Goal: Transaction & Acquisition: Purchase product/service

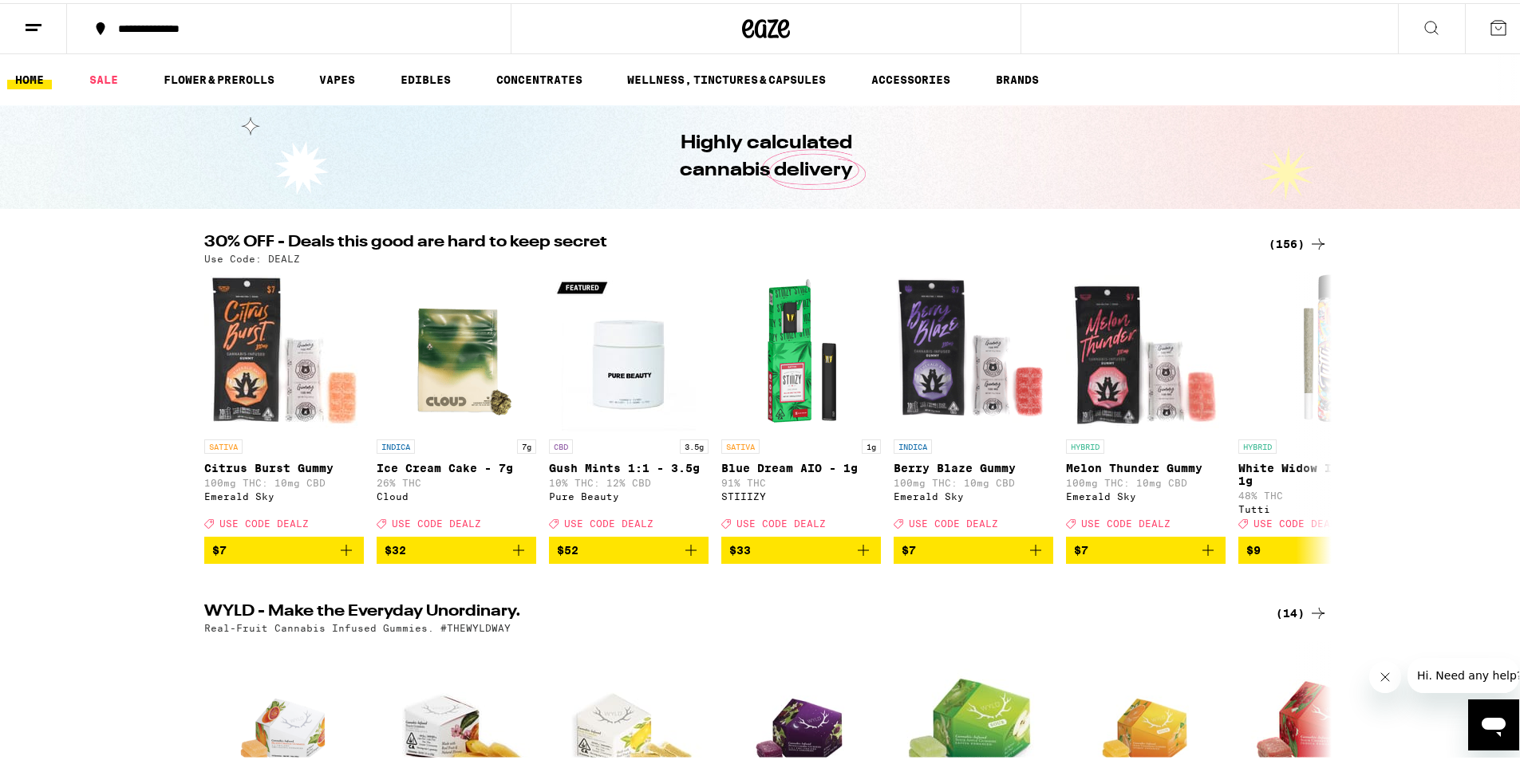
click at [180, 31] on div "**********" at bounding box center [296, 25] width 373 height 11
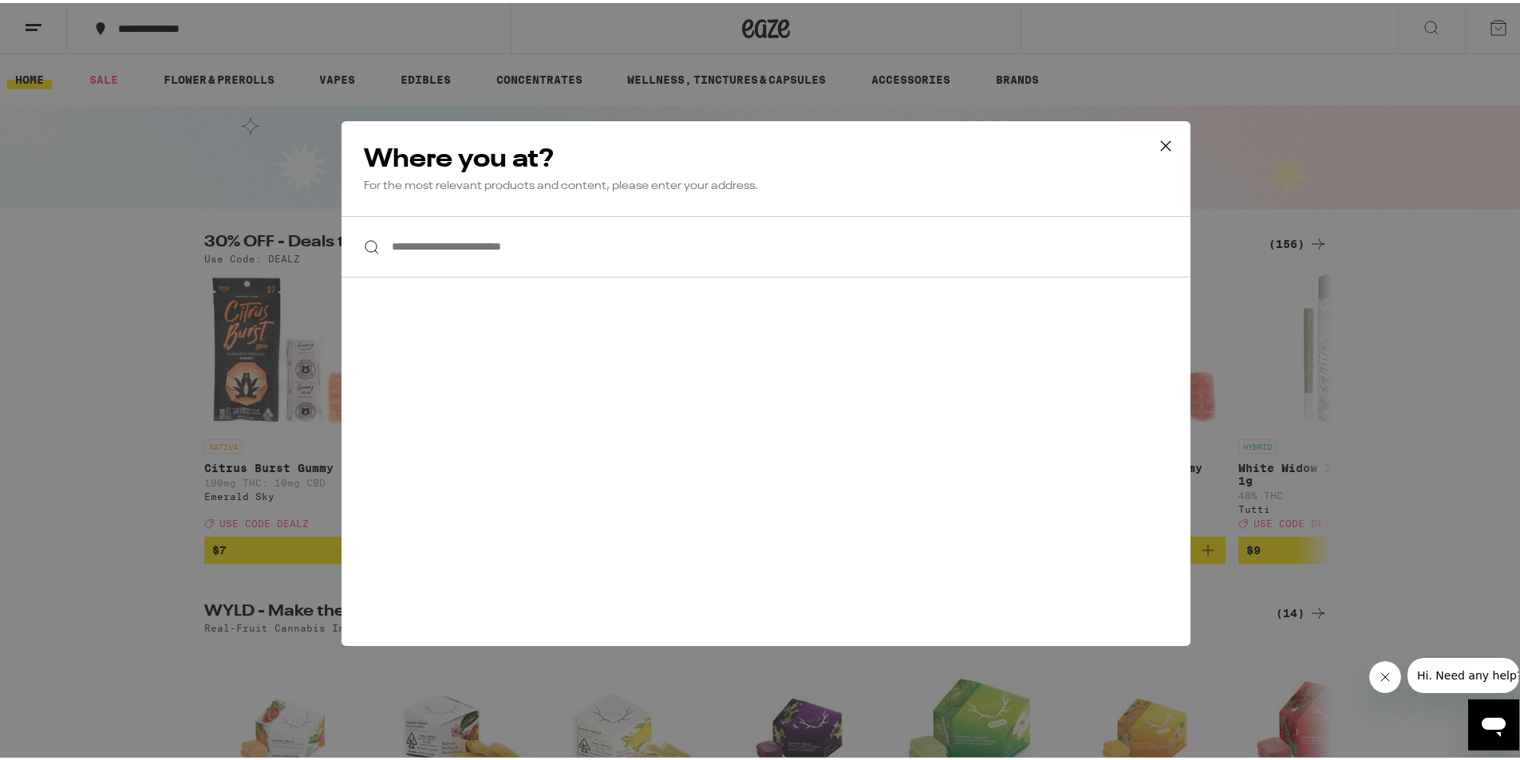
click at [1161, 139] on icon at bounding box center [1166, 143] width 24 height 24
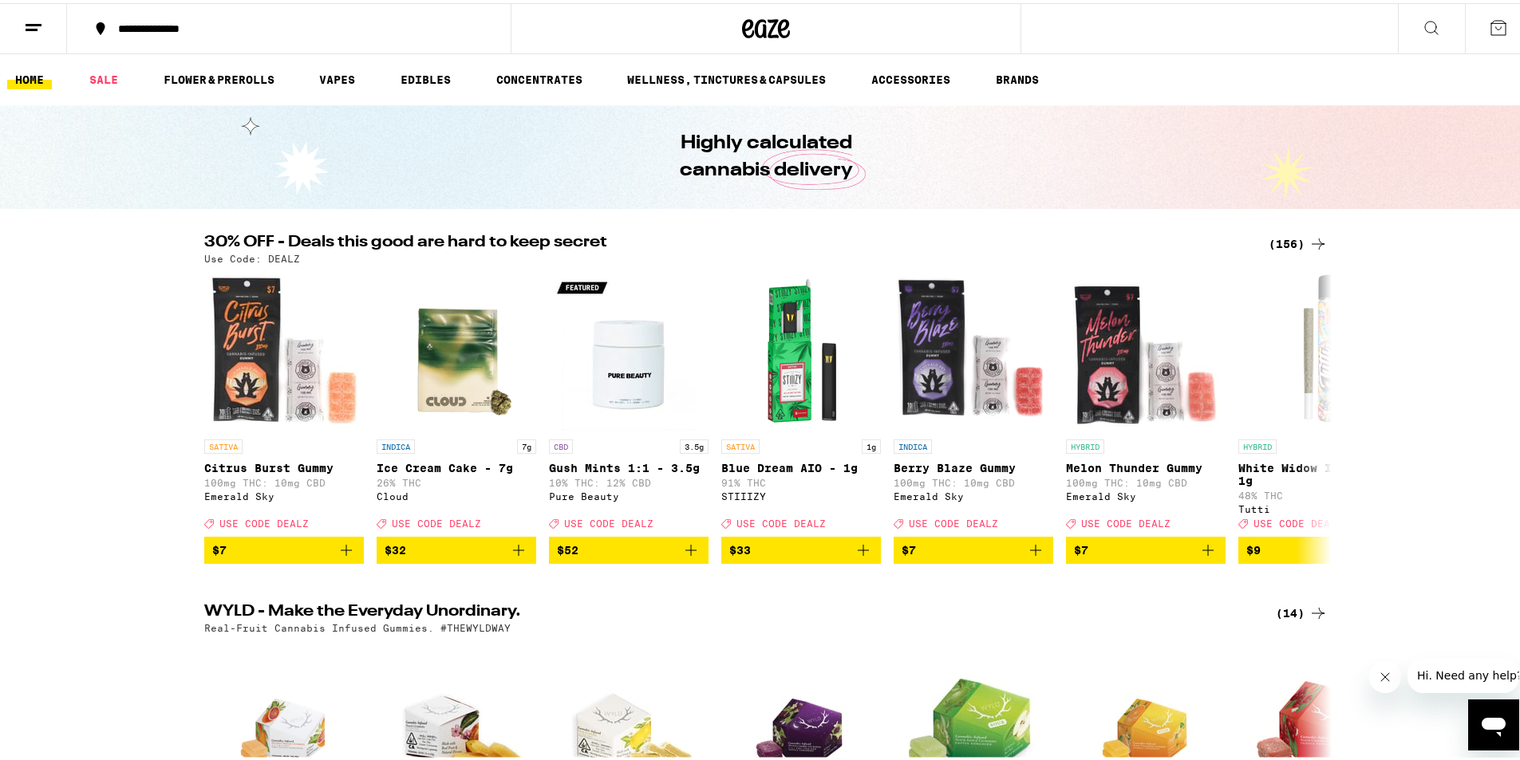
click at [1475, 18] on button at bounding box center [1498, 25] width 67 height 49
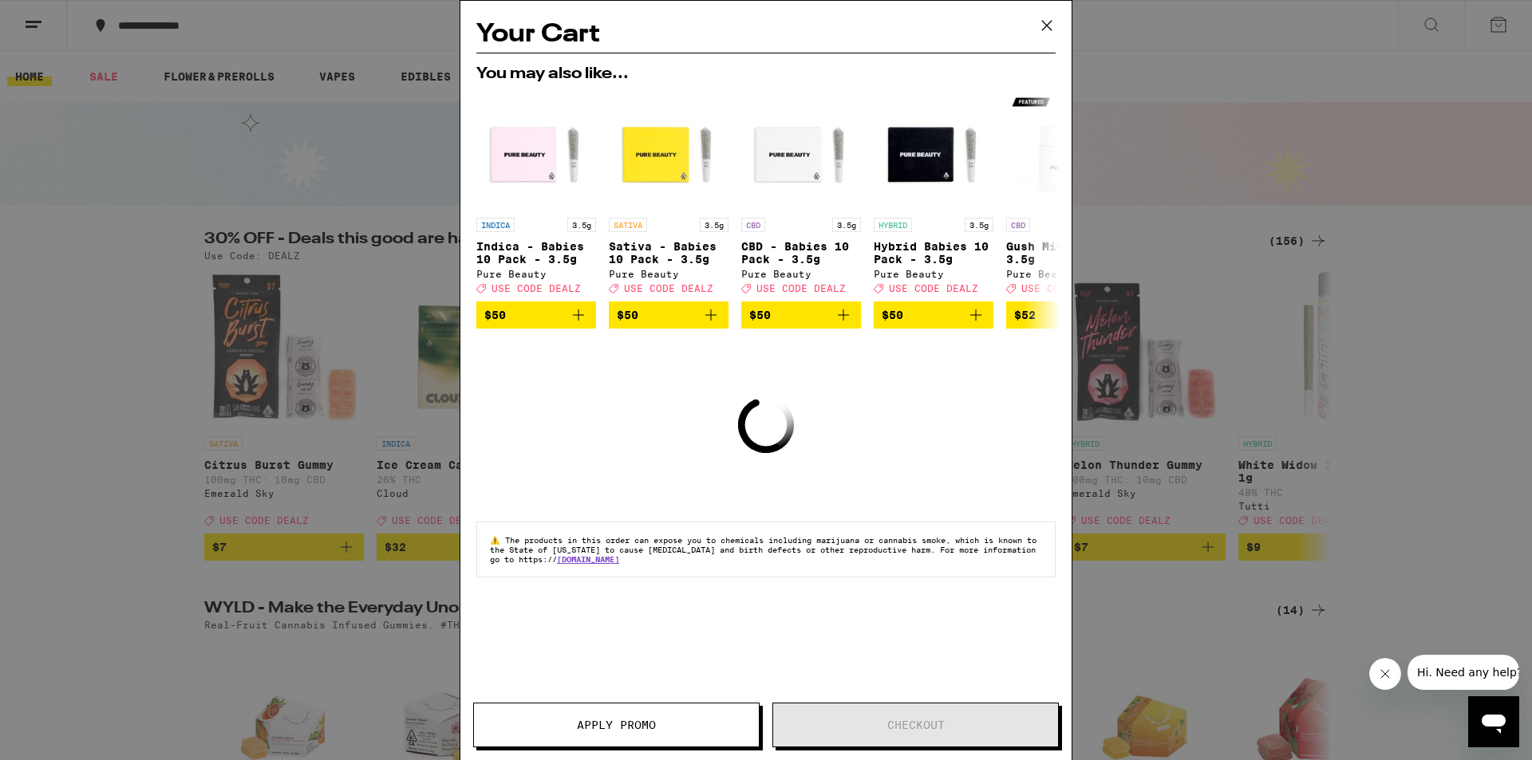
click at [1349, 198] on div "Your Cart You may also like... INDICA 3.5g Indica - Babies 10 Pack - 3.5g Pure …" at bounding box center [766, 380] width 1532 height 760
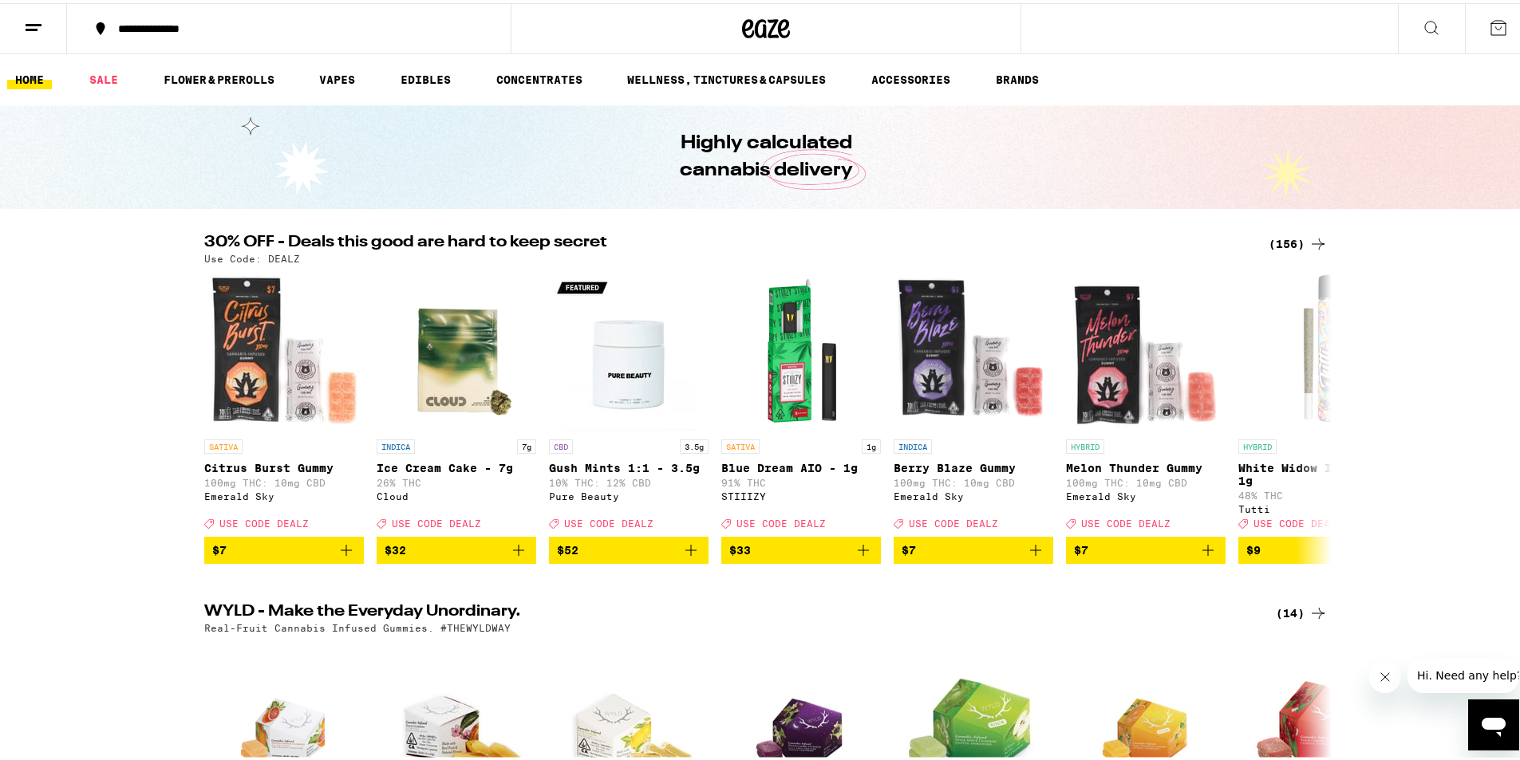
click at [19, 32] on button at bounding box center [33, 26] width 67 height 50
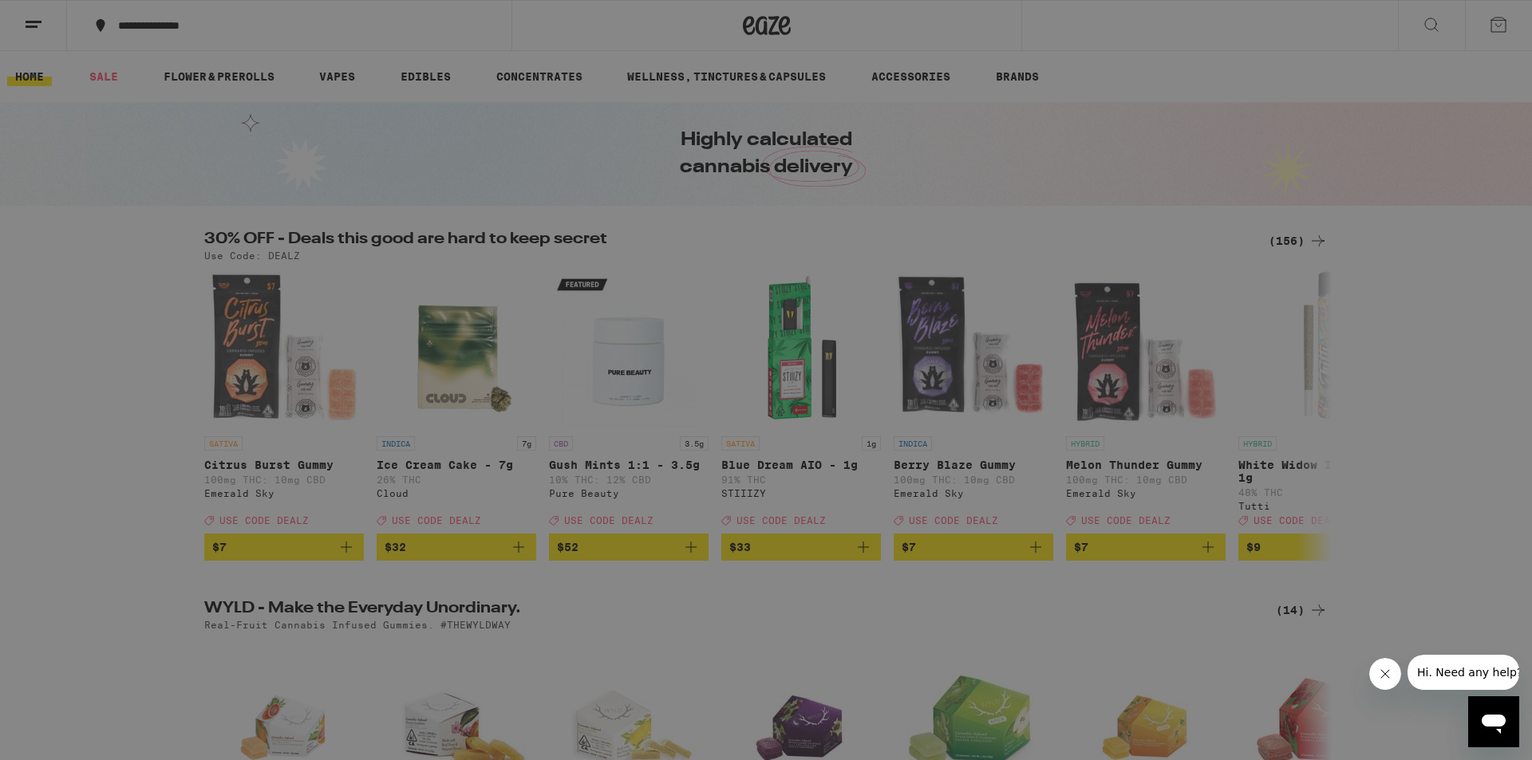
click at [127, 114] on div "Buy It Again" at bounding box center [137, 105] width 113 height 19
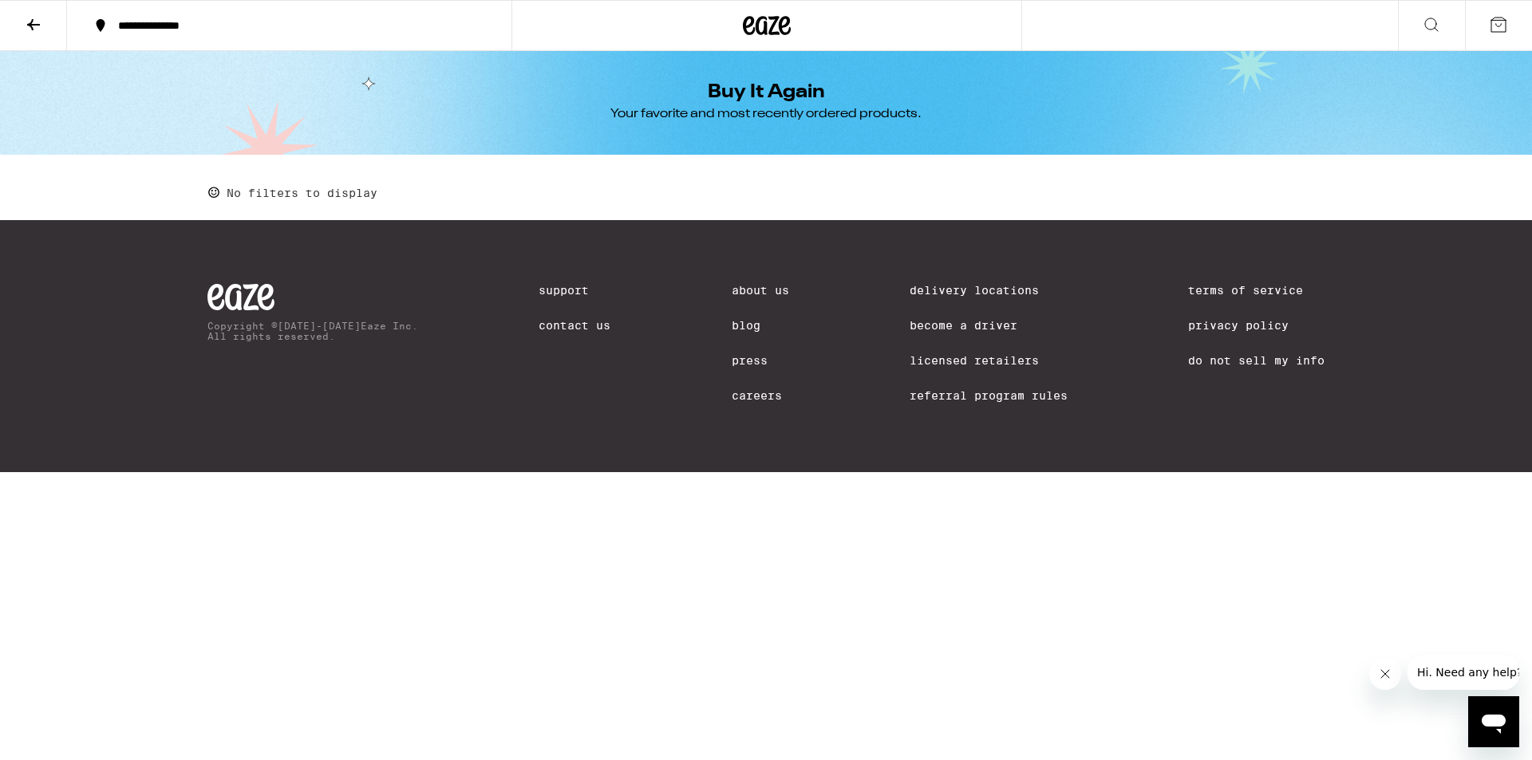
click at [1483, 22] on button at bounding box center [1498, 25] width 67 height 49
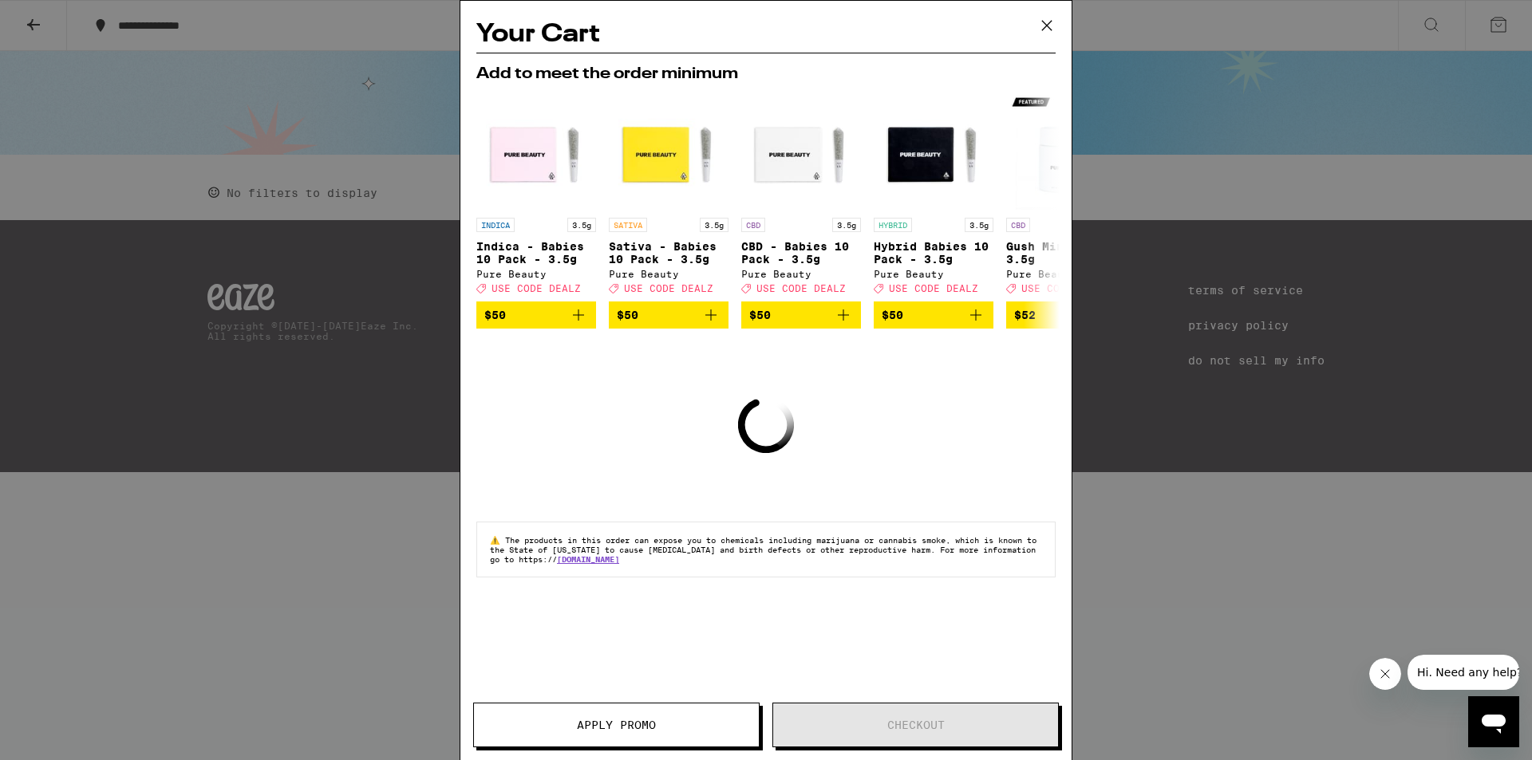
click at [1051, 34] on icon at bounding box center [1047, 26] width 24 height 24
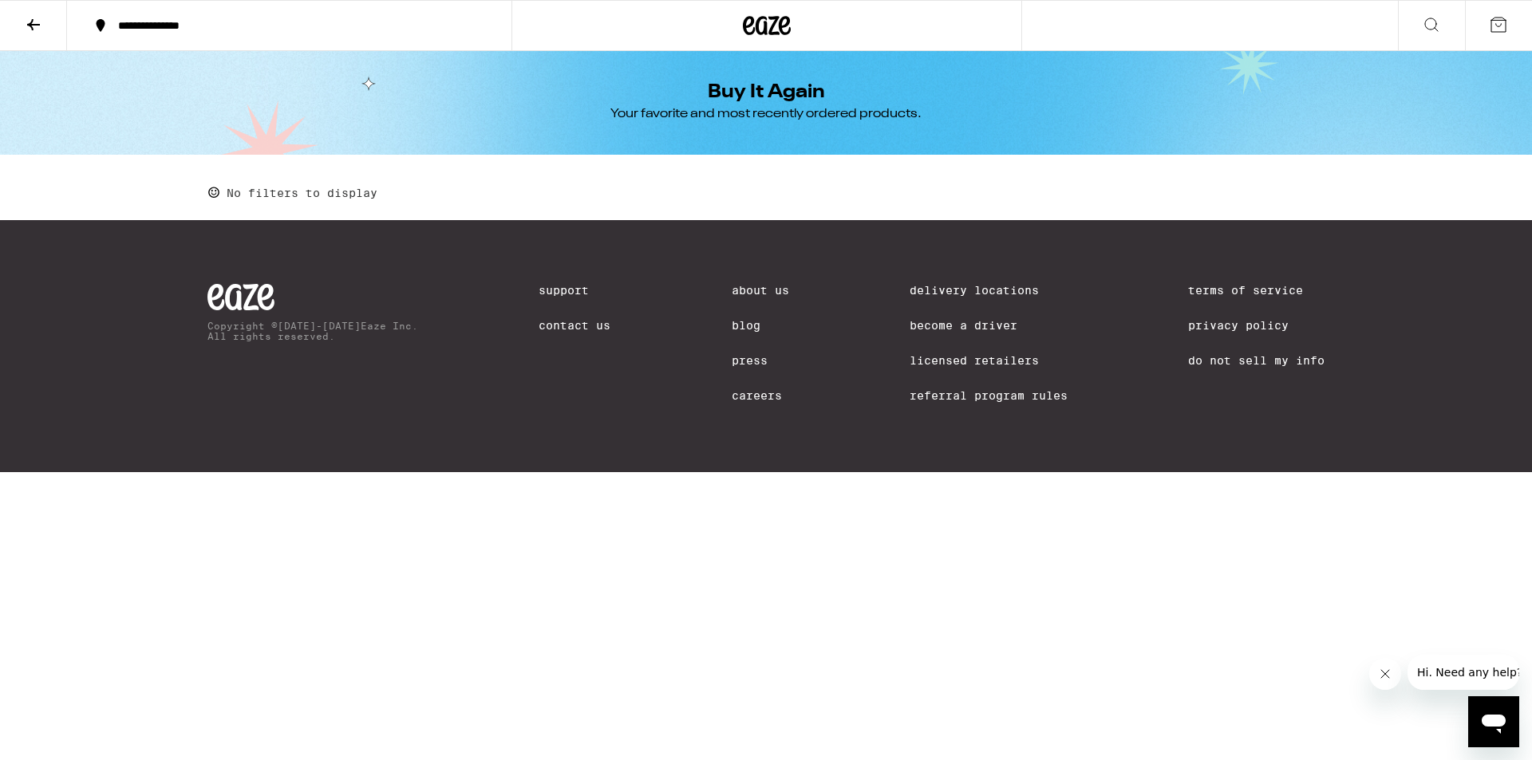
click at [73, 175] on div "**********" at bounding box center [766, 236] width 1532 height 472
click at [760, 23] on icon at bounding box center [767, 25] width 48 height 29
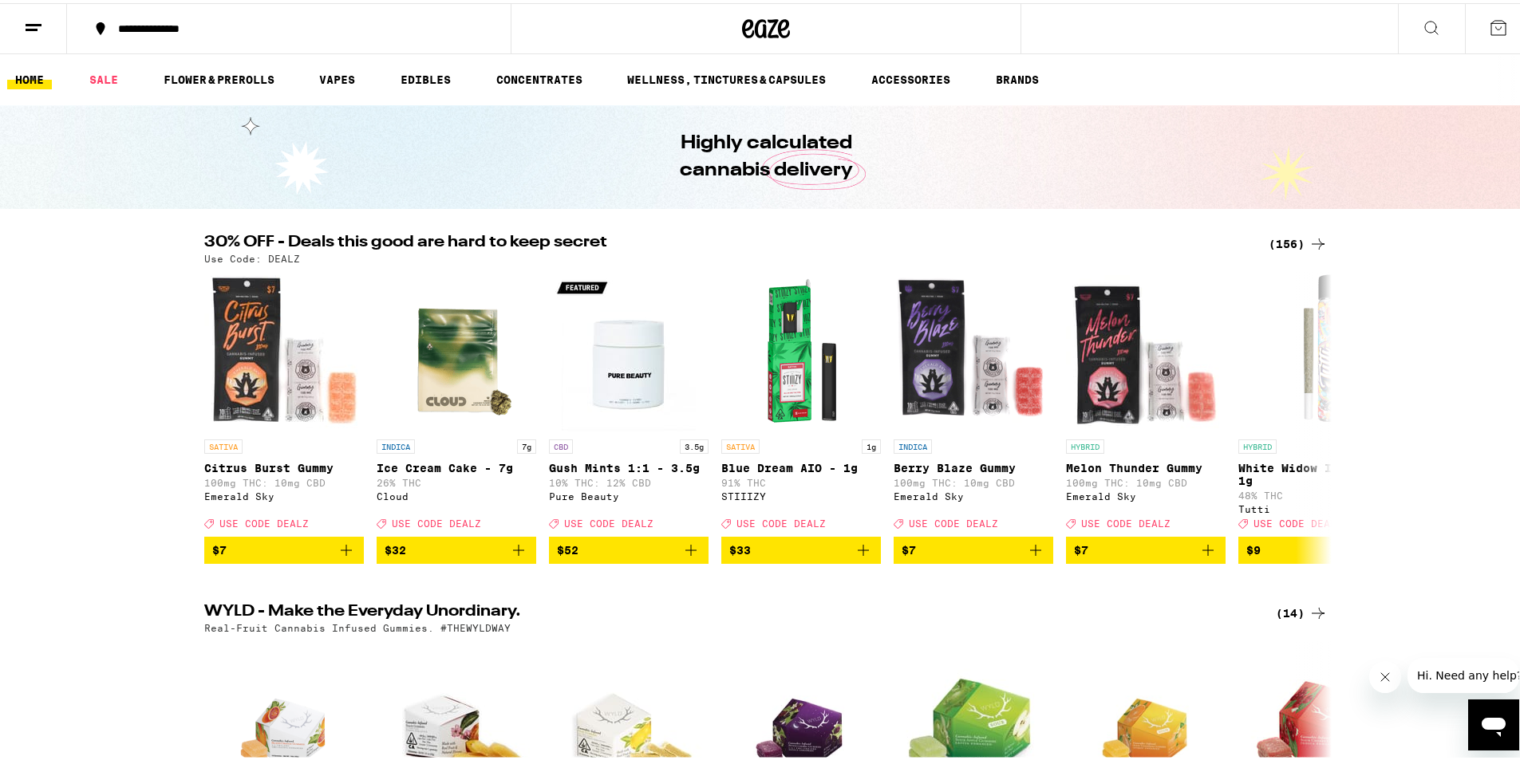
click at [1506, 30] on button at bounding box center [1498, 25] width 67 height 49
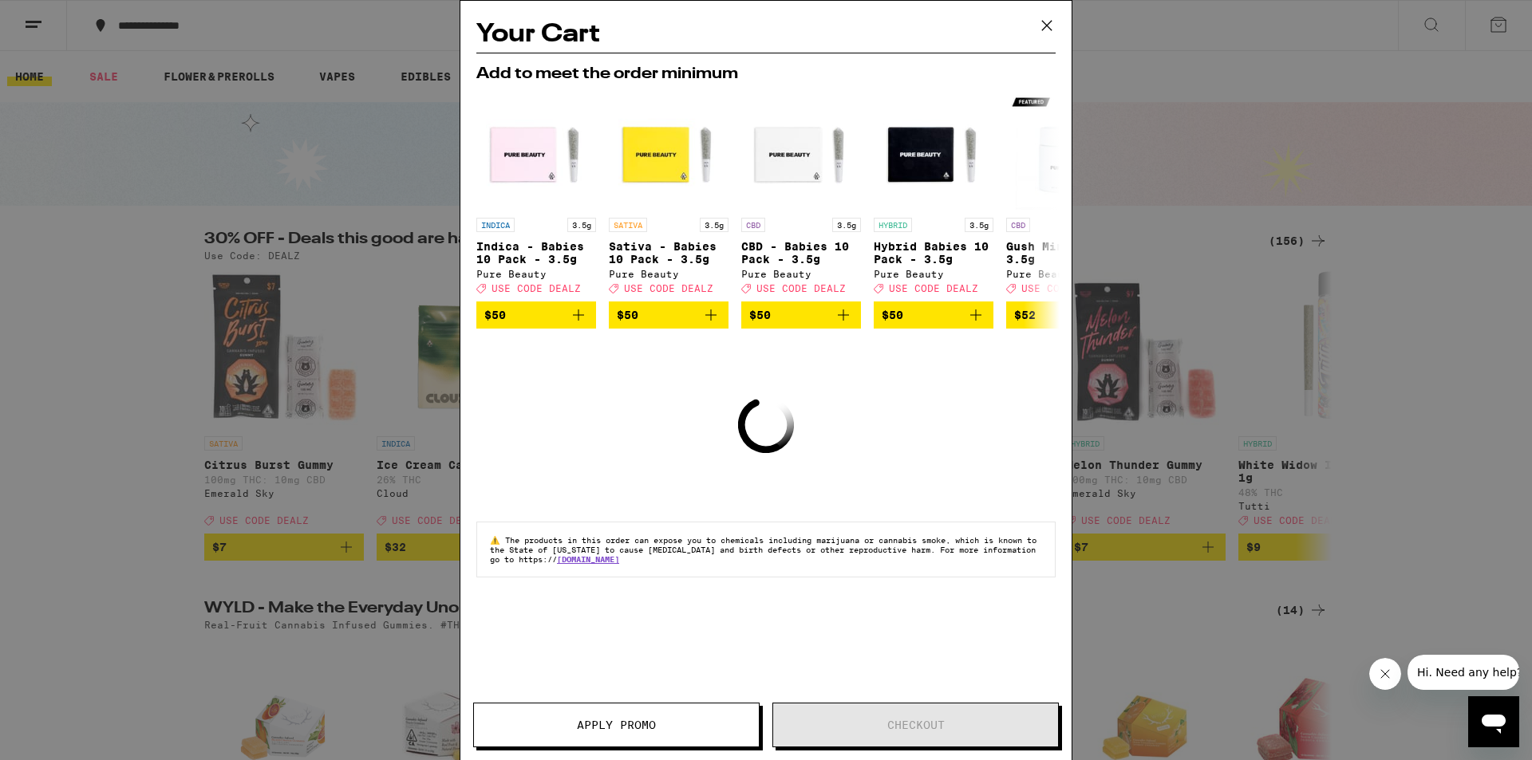
click at [1046, 19] on icon at bounding box center [1047, 26] width 24 height 24
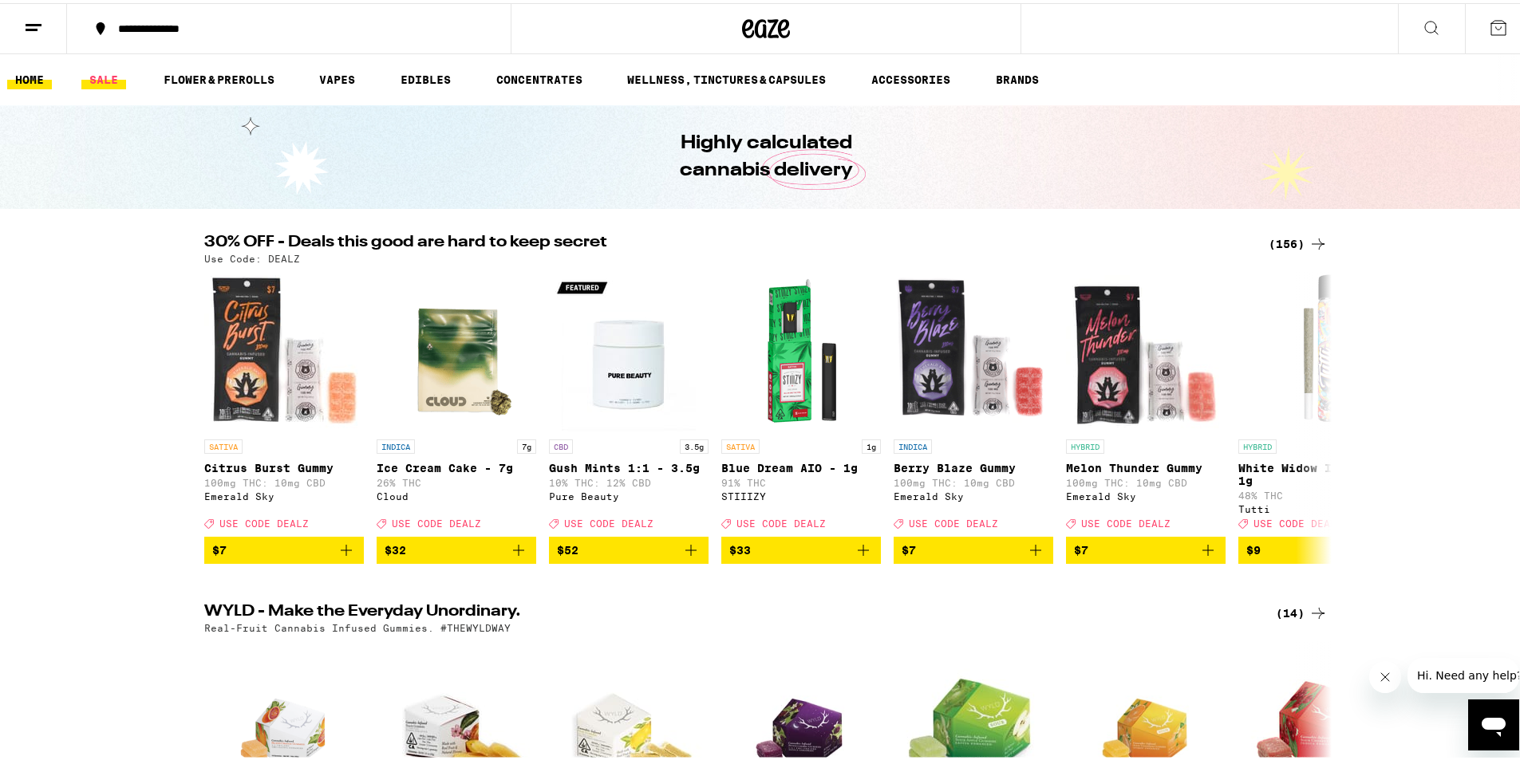
click at [101, 73] on link "SALE" at bounding box center [103, 76] width 45 height 19
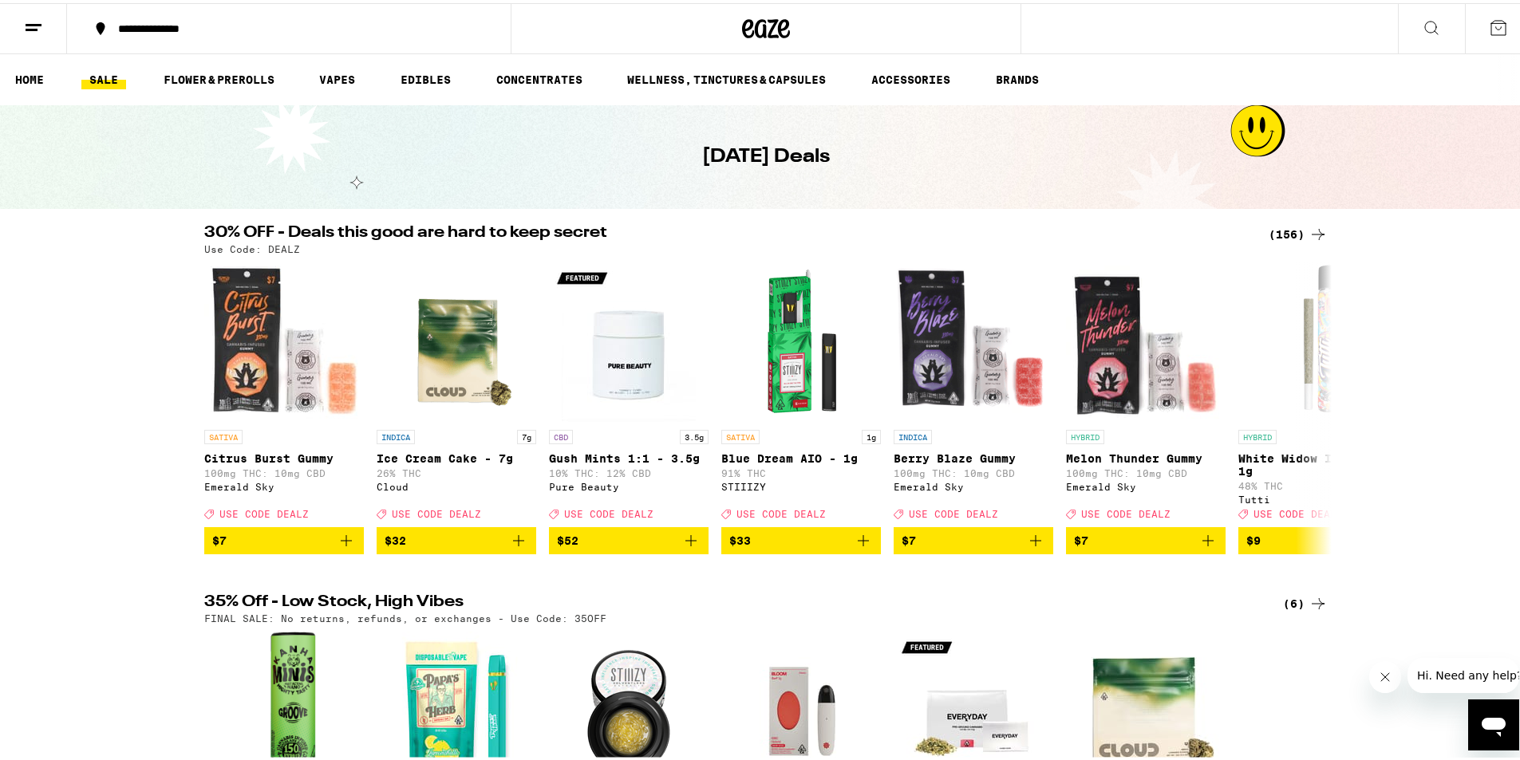
click at [126, 33] on button "**********" at bounding box center [289, 26] width 444 height 48
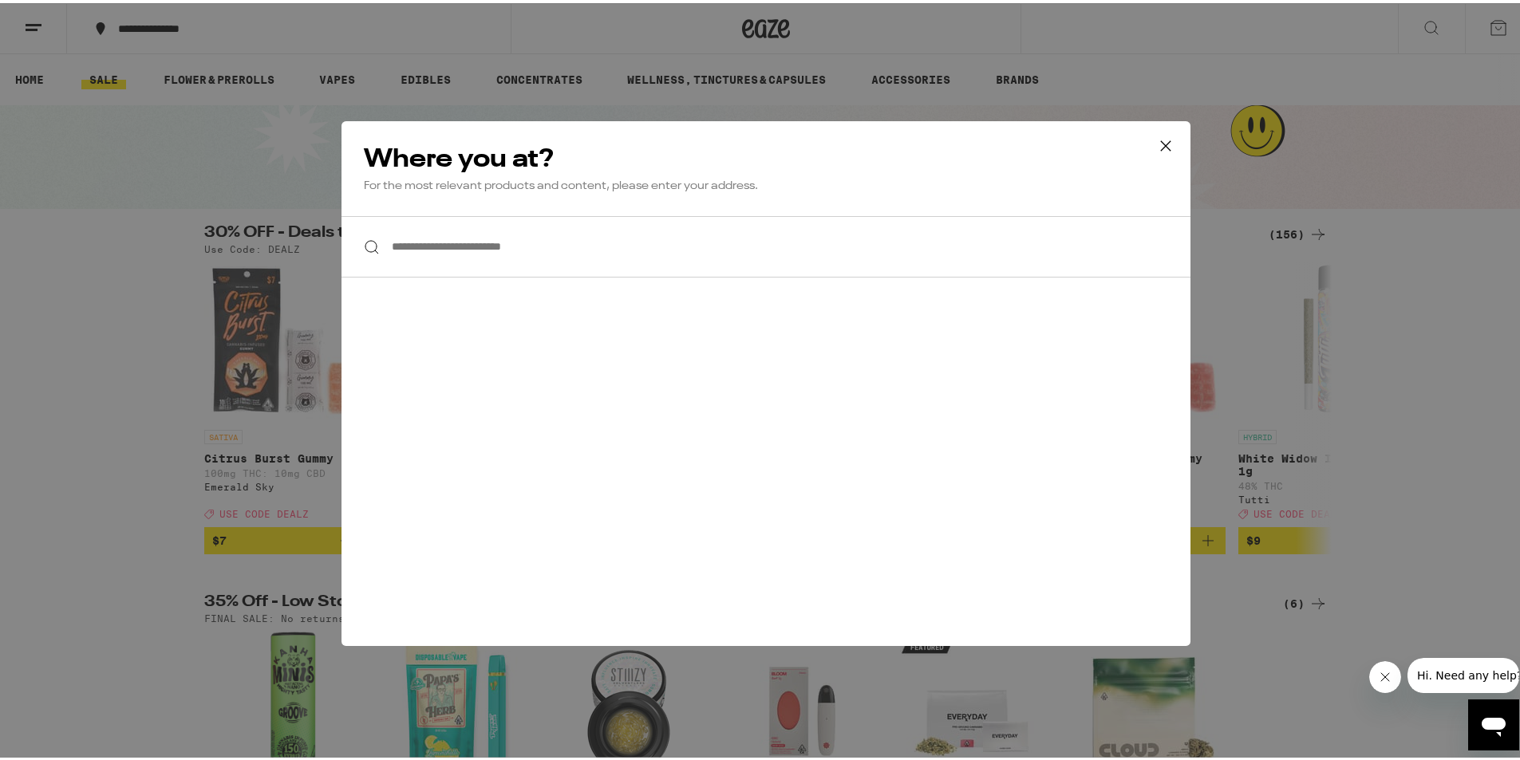
click at [640, 238] on input "**********" at bounding box center [766, 243] width 849 height 61
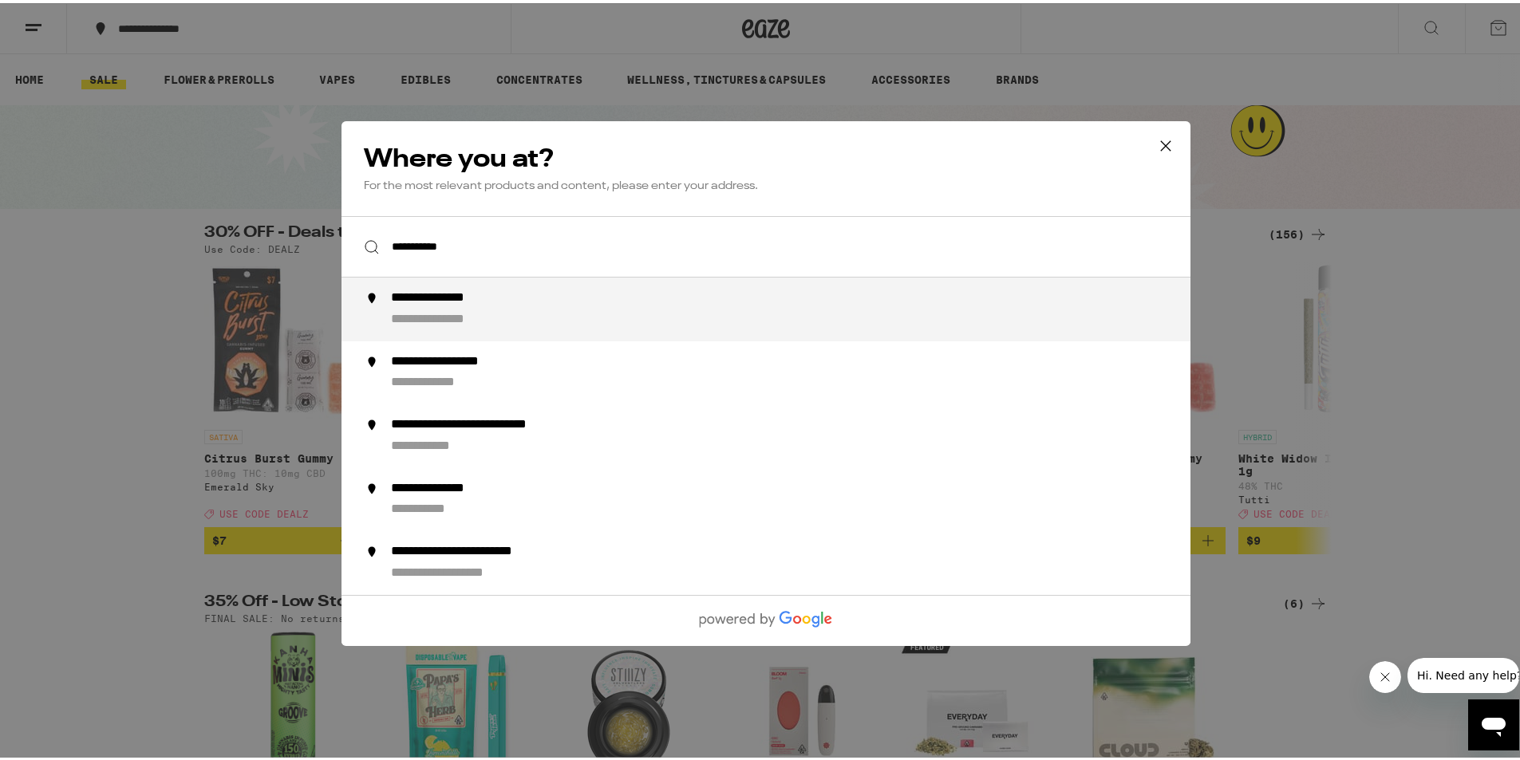
type input "**********"
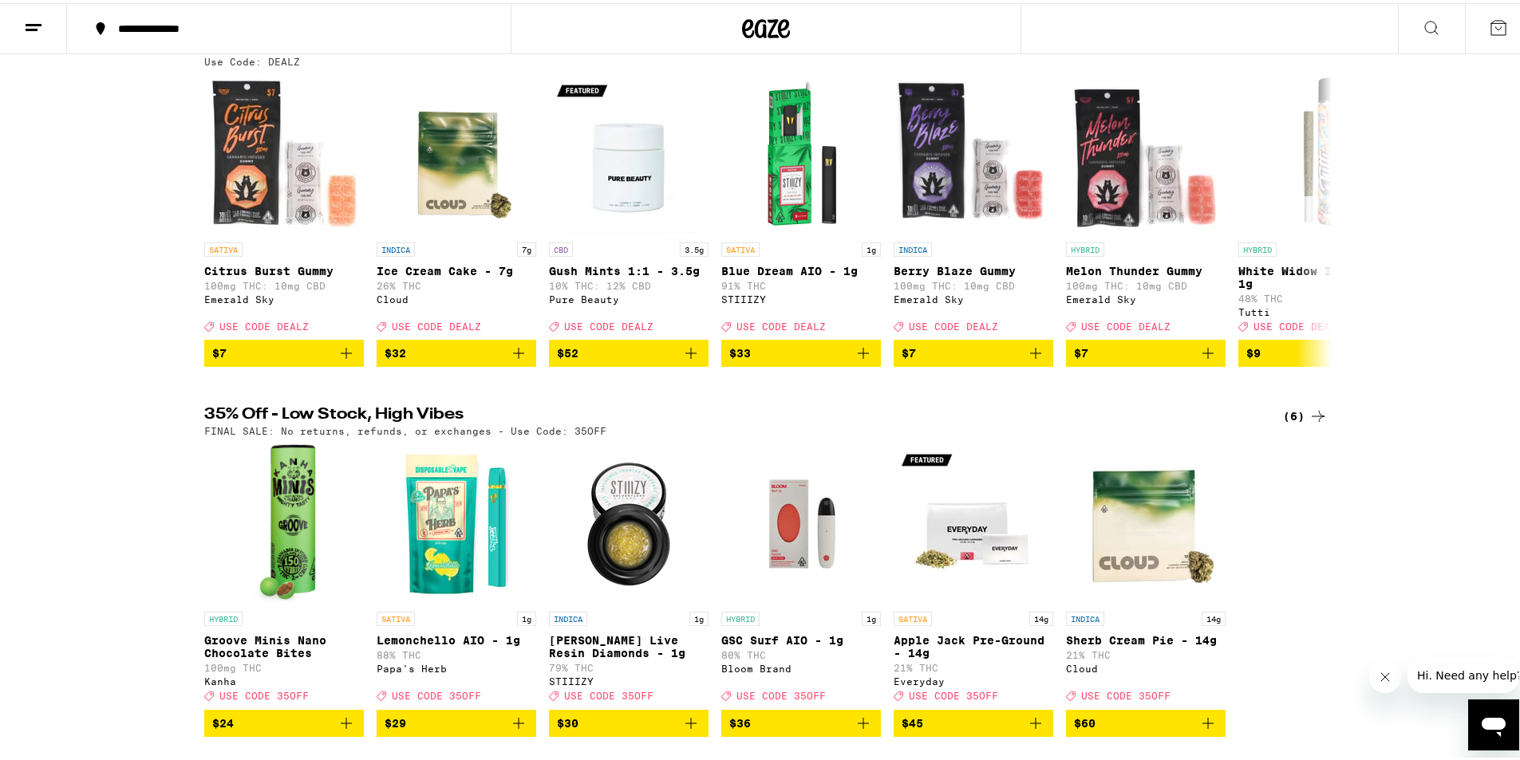
scroll to position [160, 0]
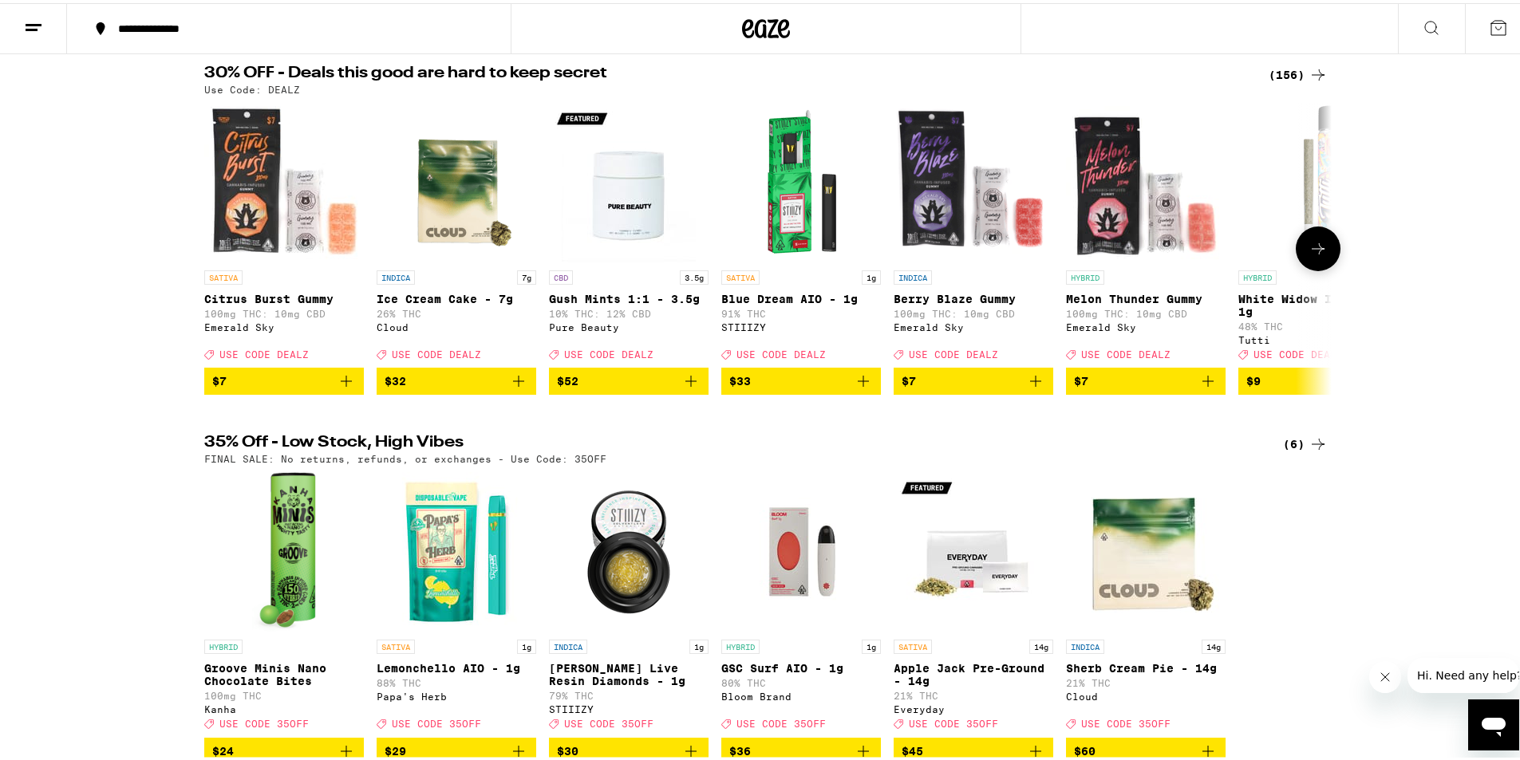
click at [1313, 253] on icon at bounding box center [1318, 245] width 19 height 19
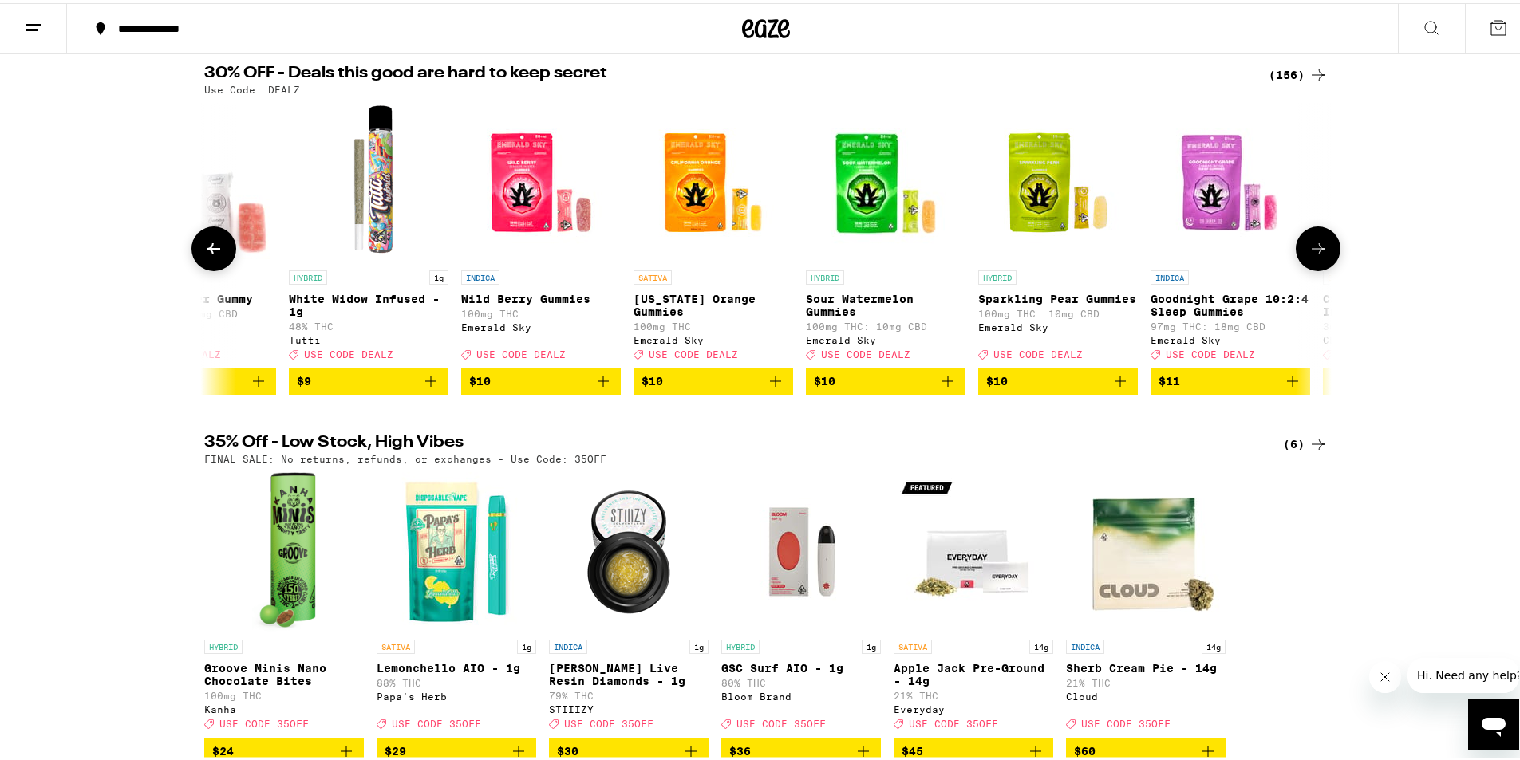
click at [1313, 253] on icon at bounding box center [1318, 245] width 19 height 19
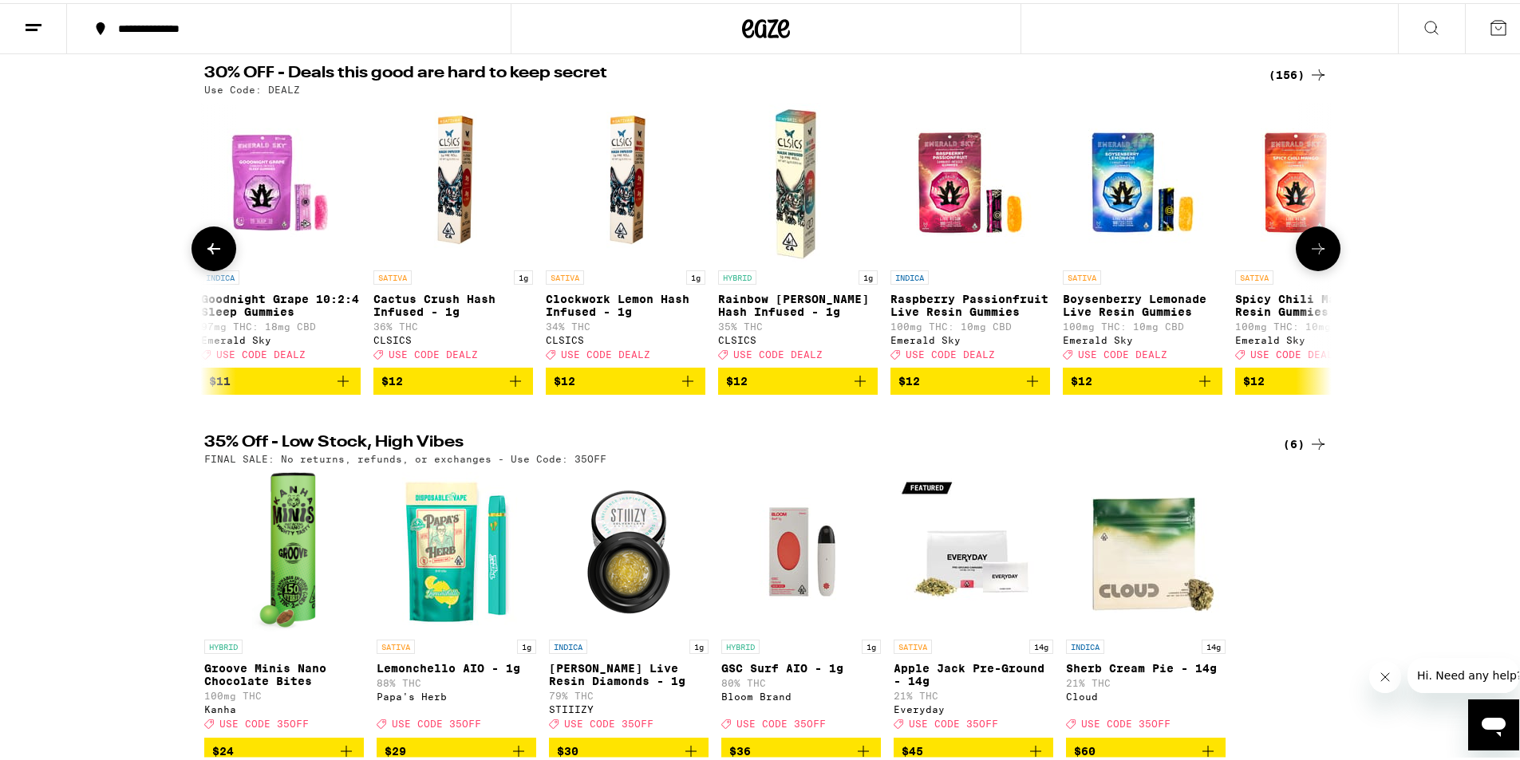
click at [1313, 253] on icon at bounding box center [1318, 245] width 19 height 19
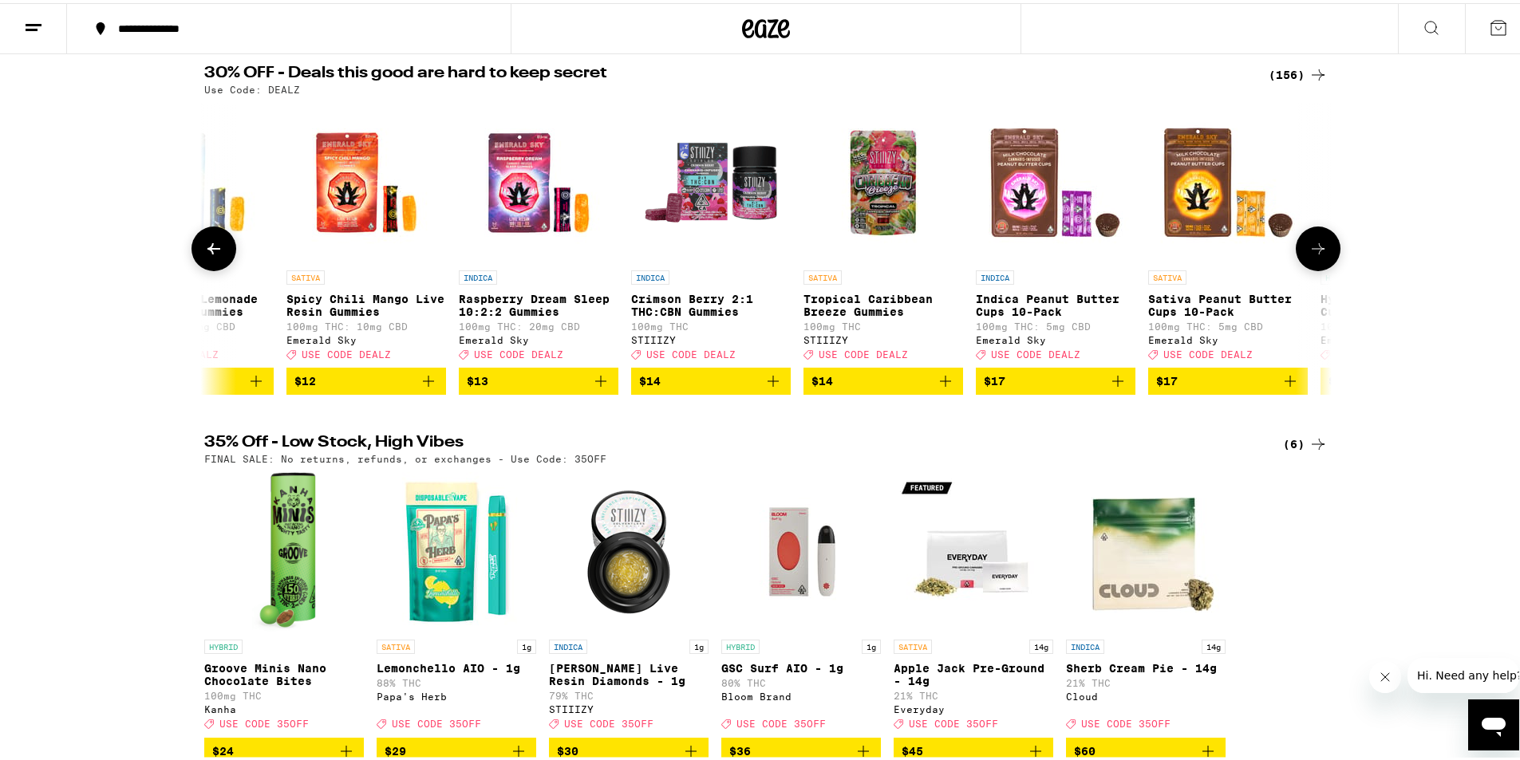
scroll to position [0, 2849]
click at [1313, 253] on icon at bounding box center [1318, 245] width 19 height 19
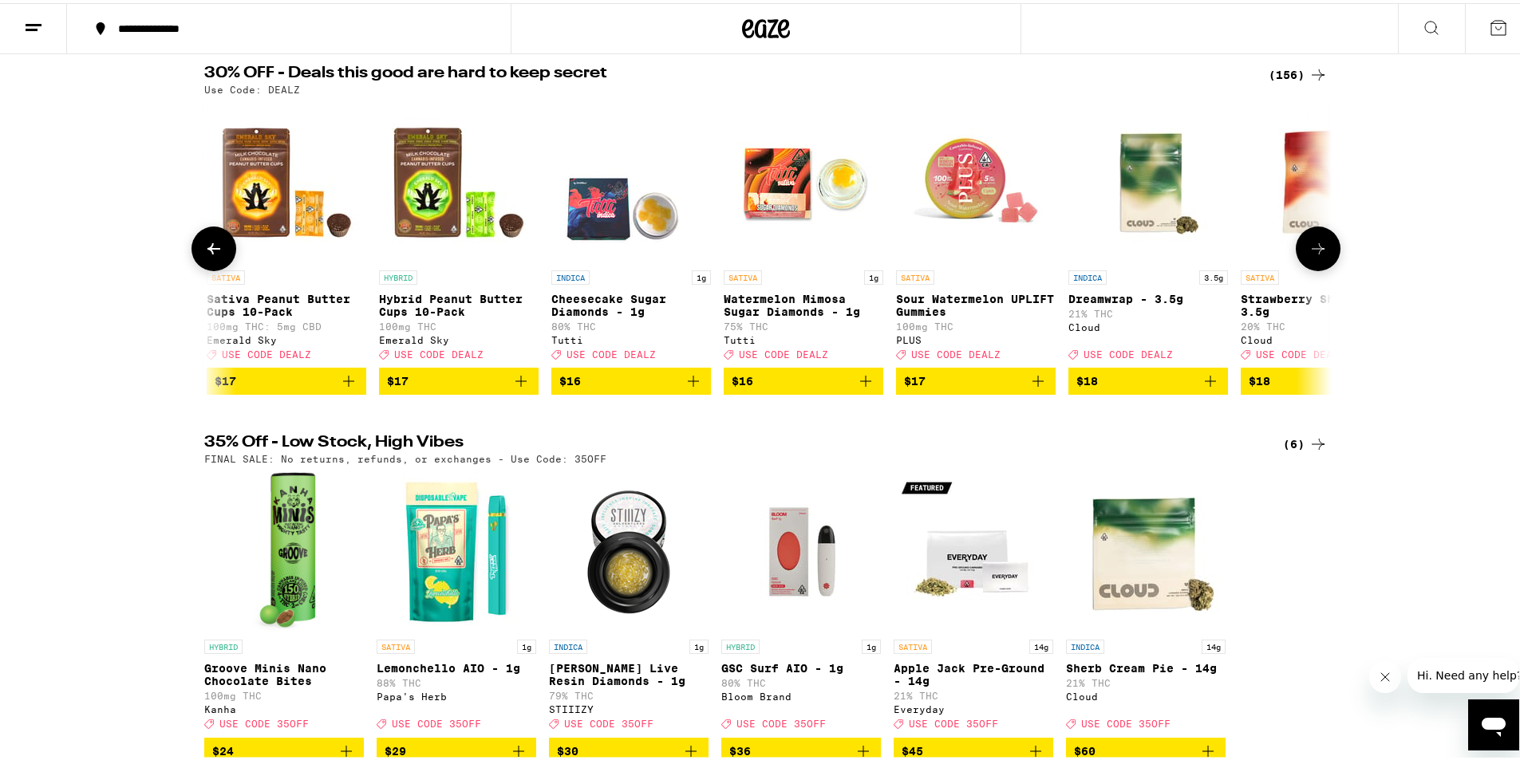
scroll to position [0, 3798]
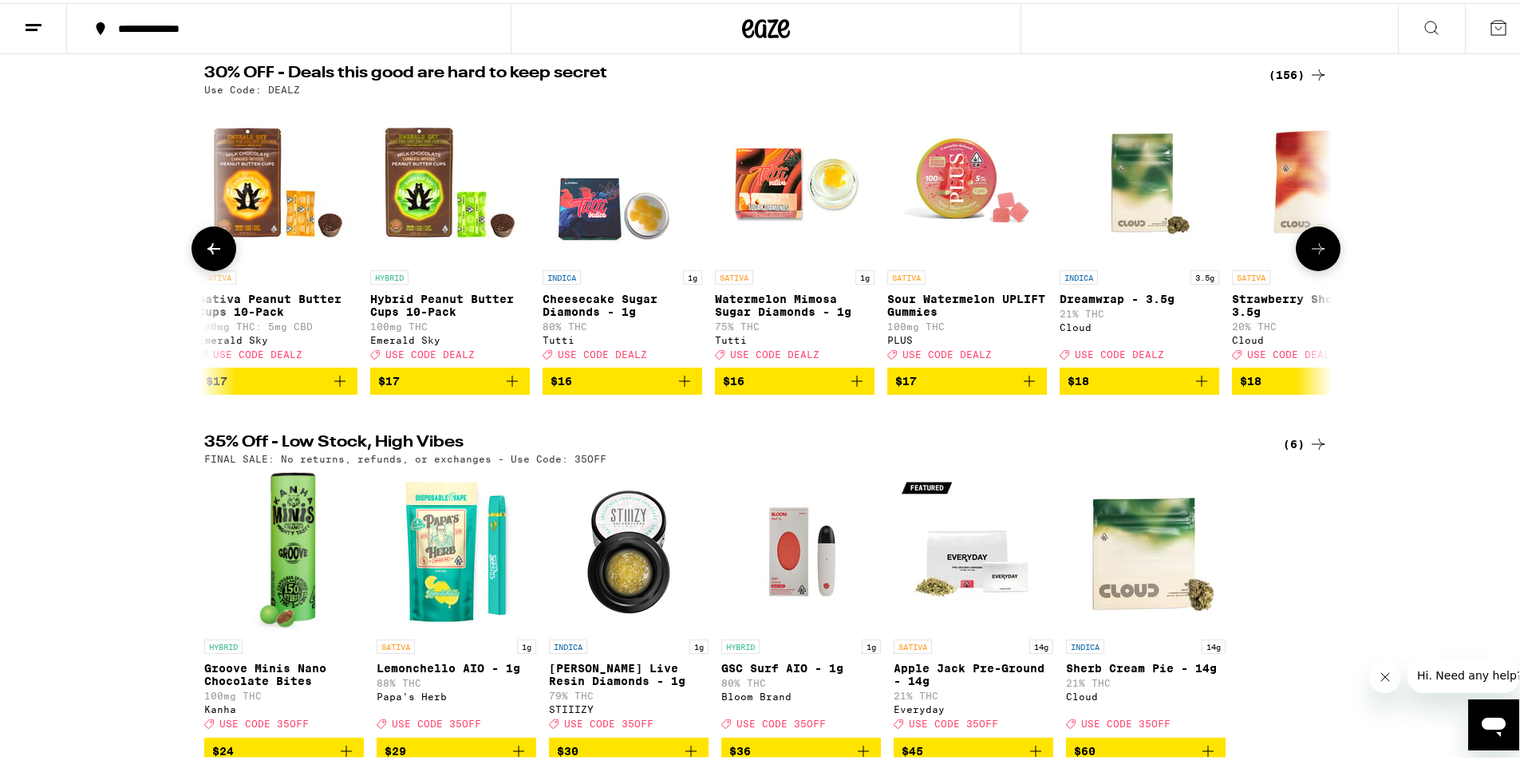
click at [1313, 253] on icon at bounding box center [1318, 245] width 19 height 19
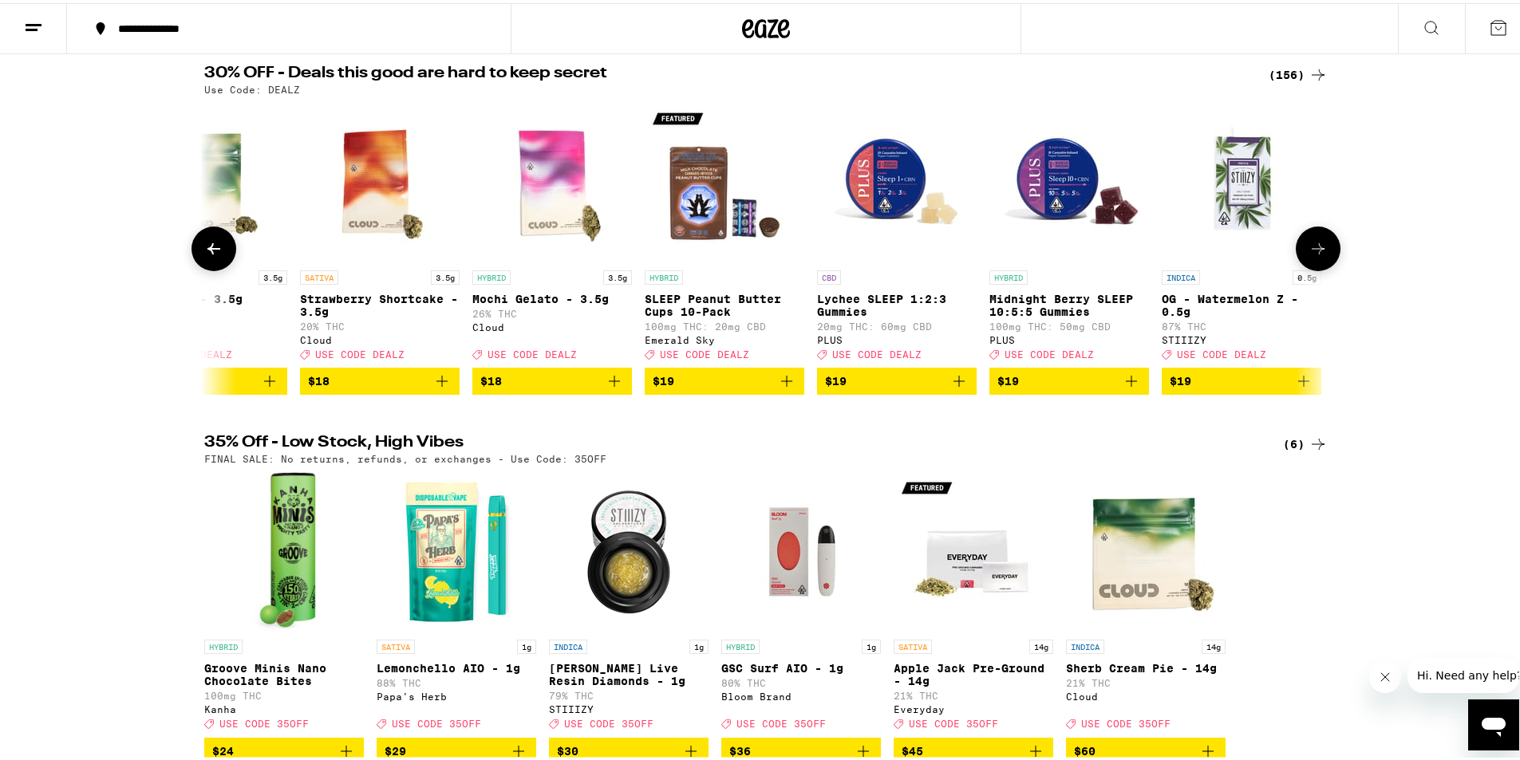
scroll to position [0, 4748]
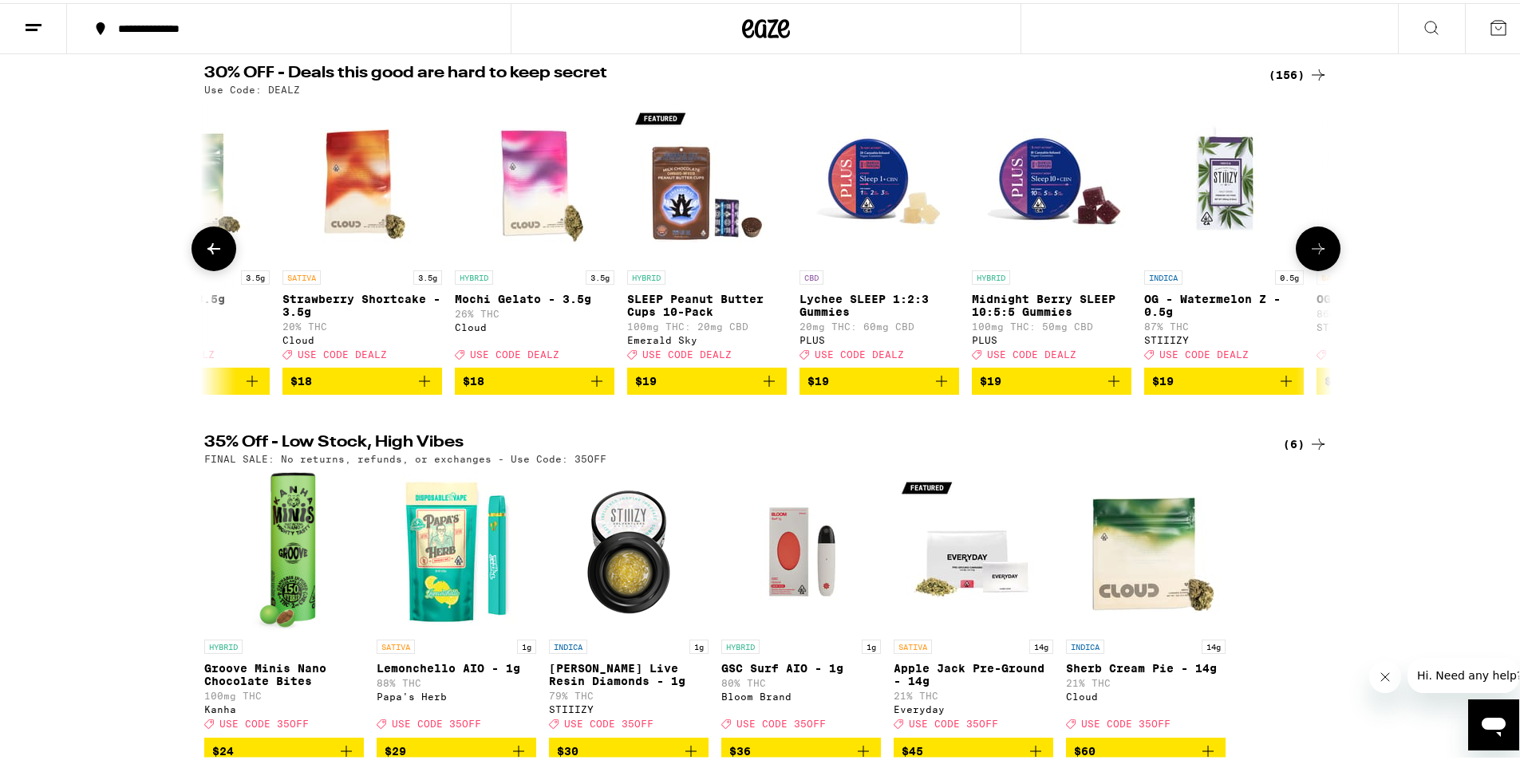
click at [1313, 253] on icon at bounding box center [1318, 245] width 19 height 19
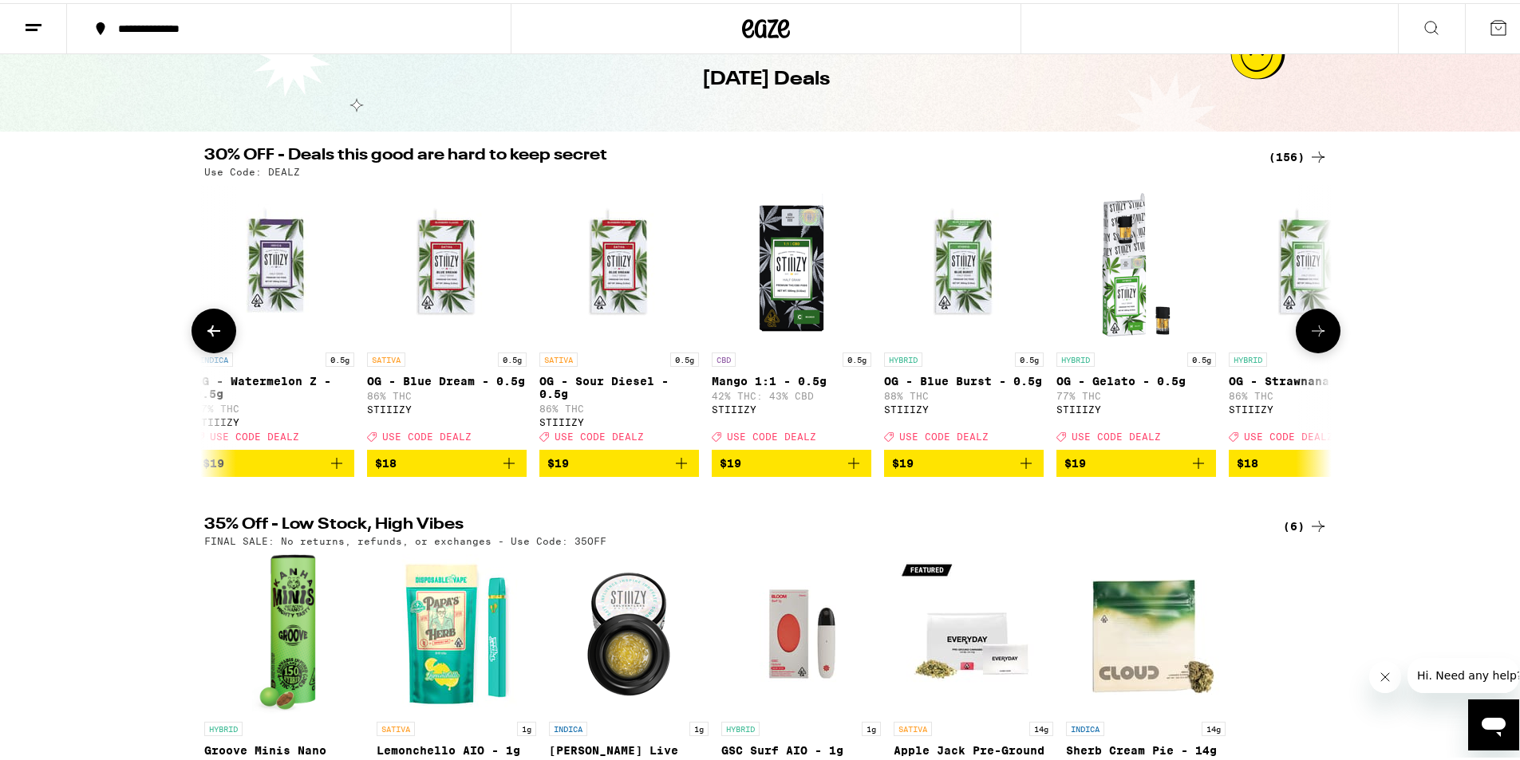
scroll to position [0, 0]
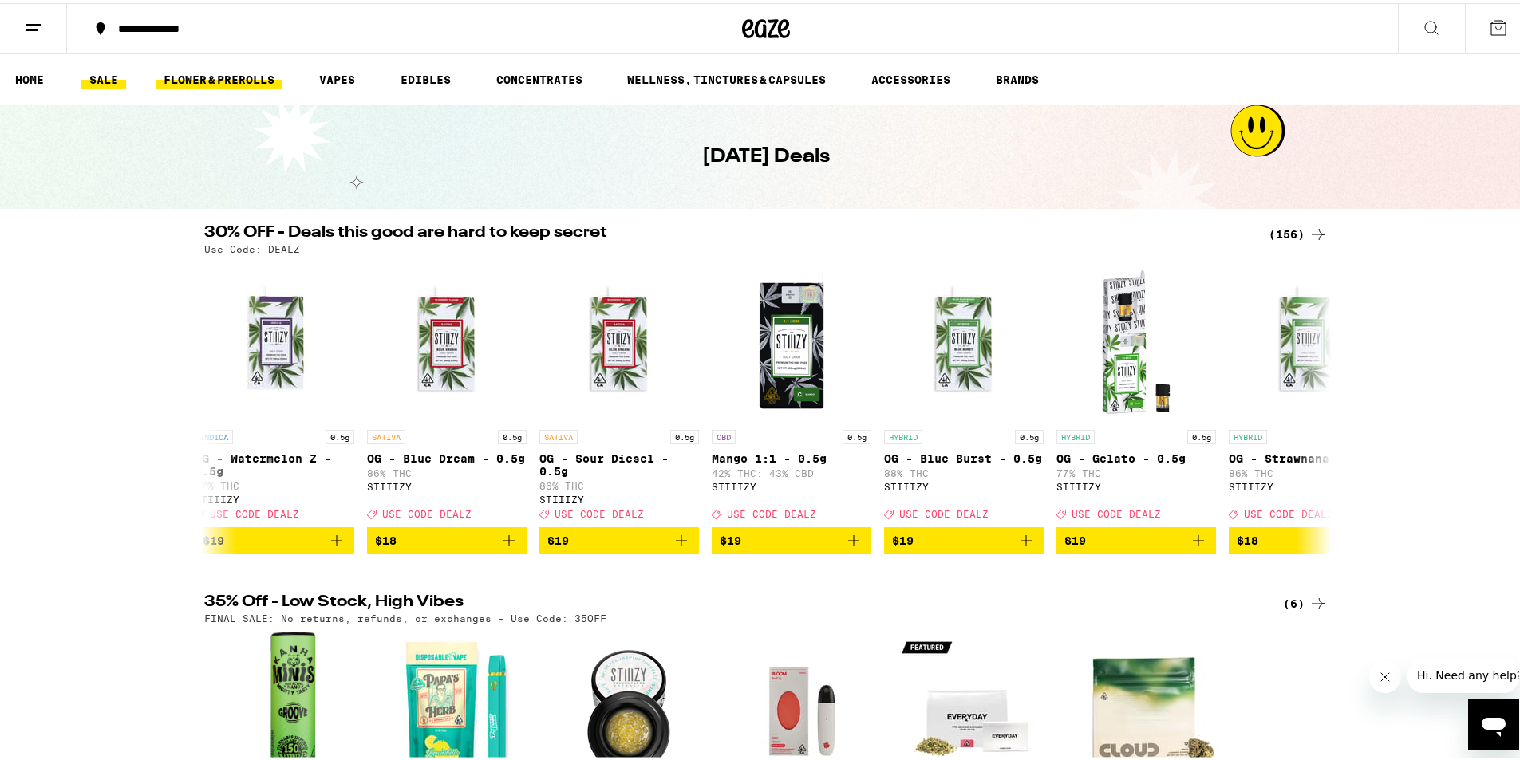
click at [189, 73] on link "FLOWER & PREROLLS" at bounding box center [219, 76] width 127 height 19
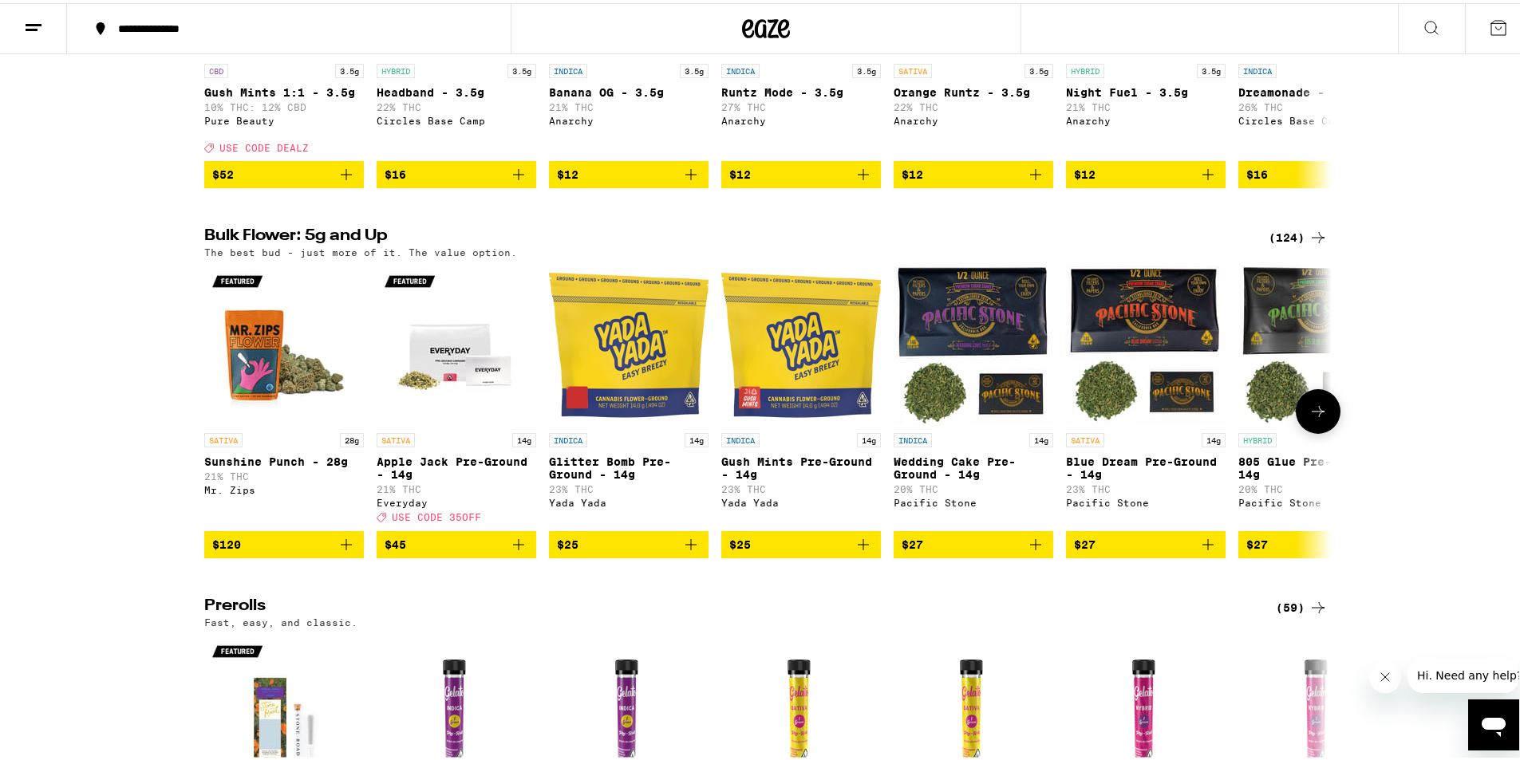
scroll to position [399, 0]
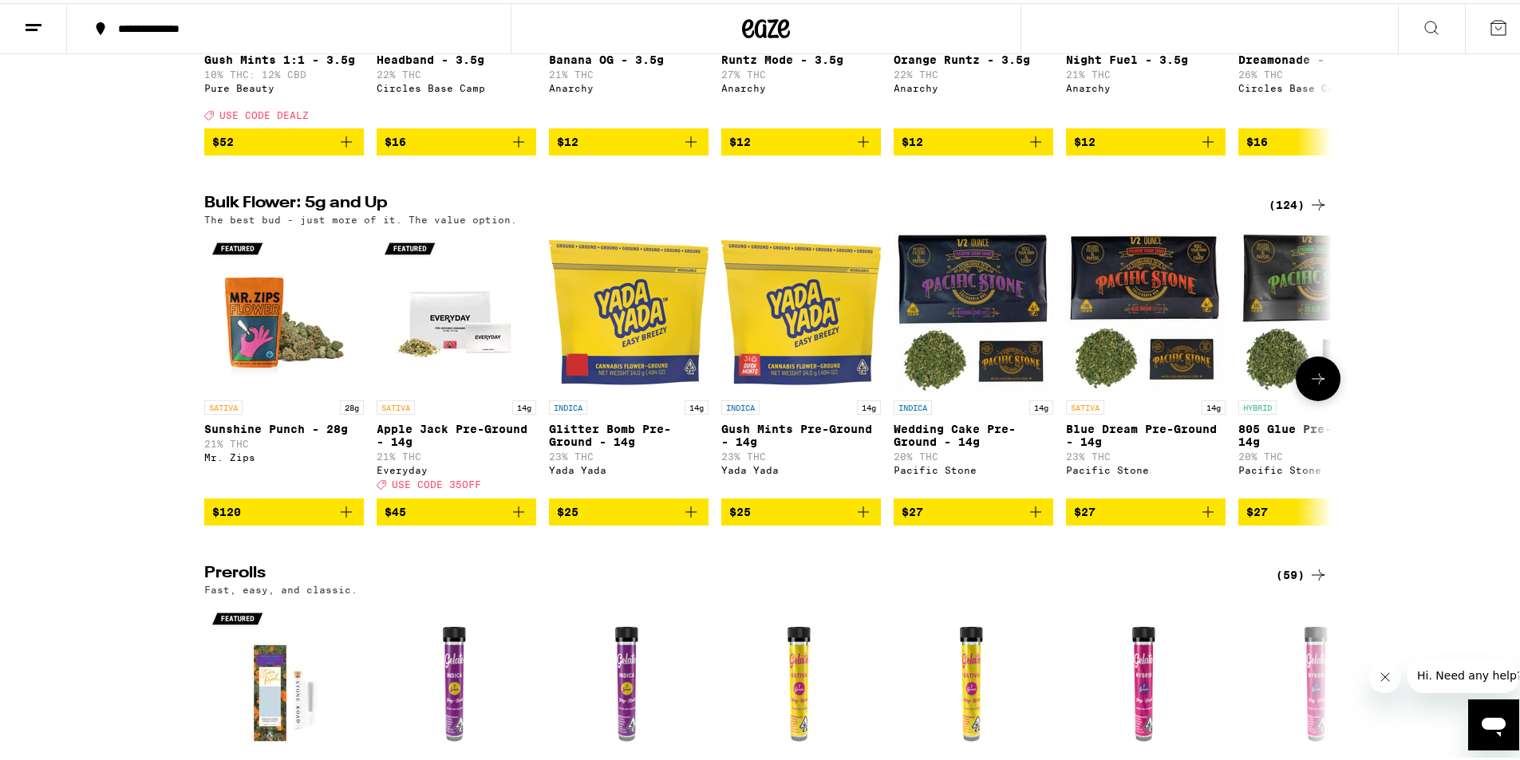
click at [681, 519] on icon "Add to bag" at bounding box center [690, 509] width 19 height 19
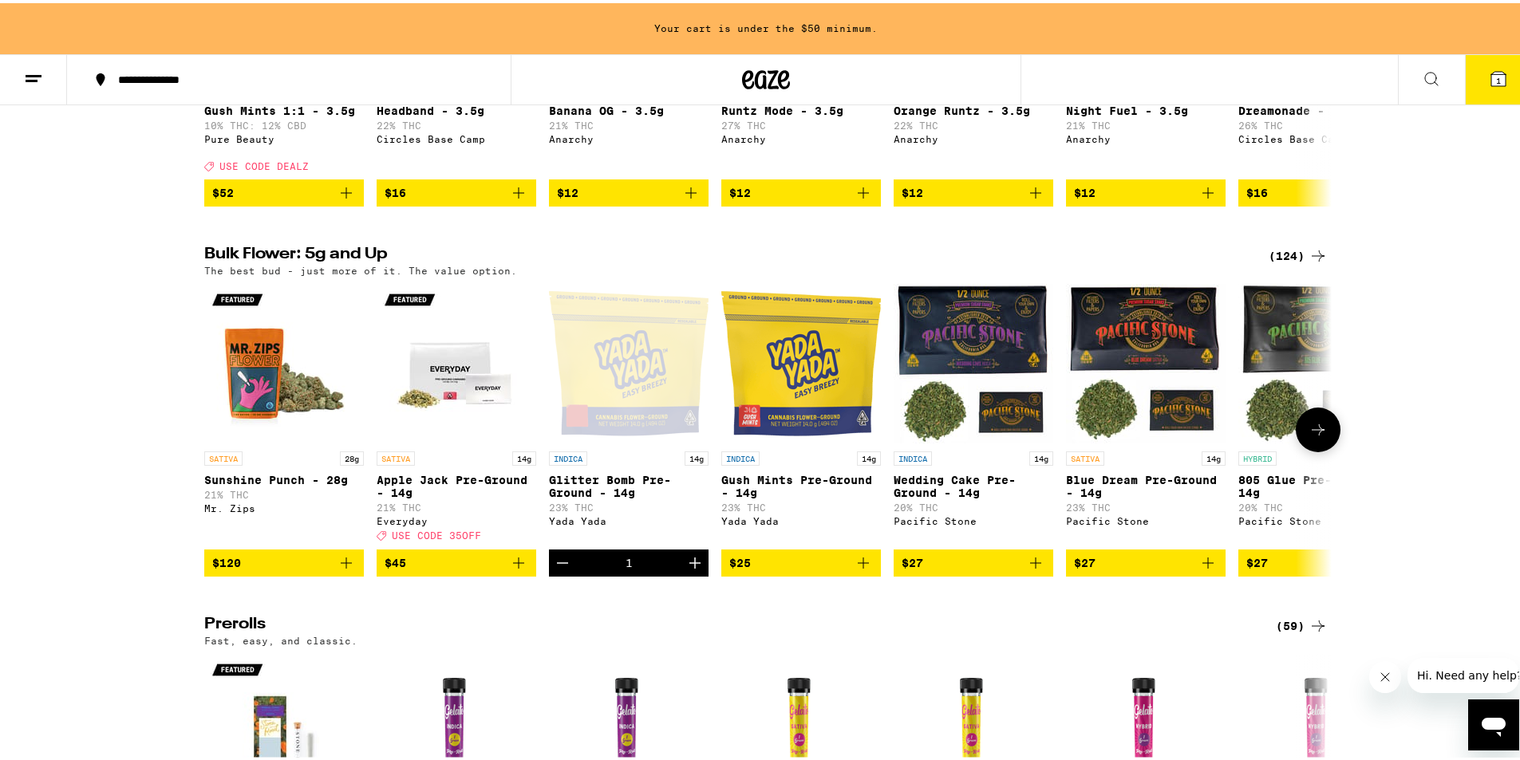
scroll to position [450, 0]
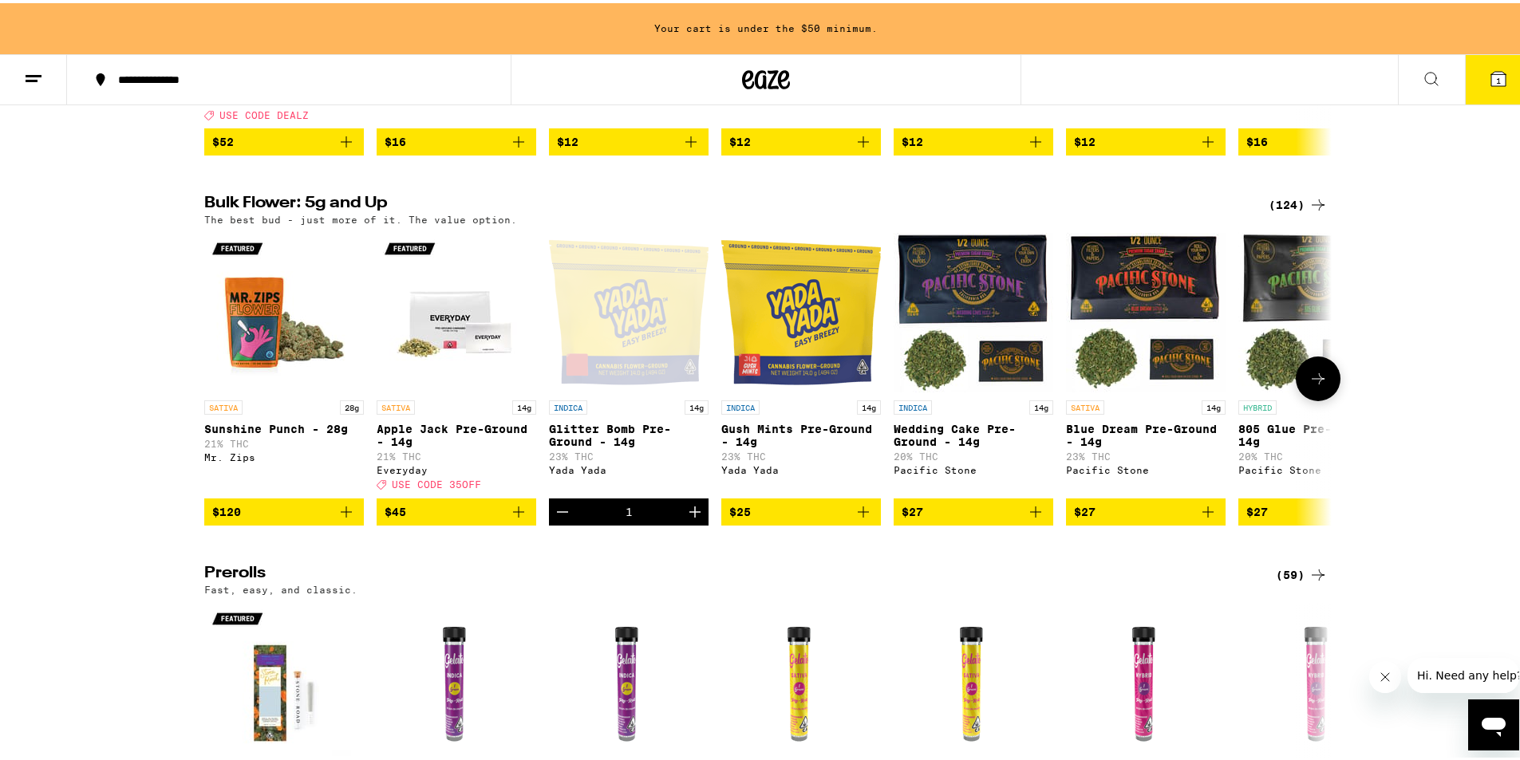
click at [1309, 385] on icon at bounding box center [1318, 375] width 19 height 19
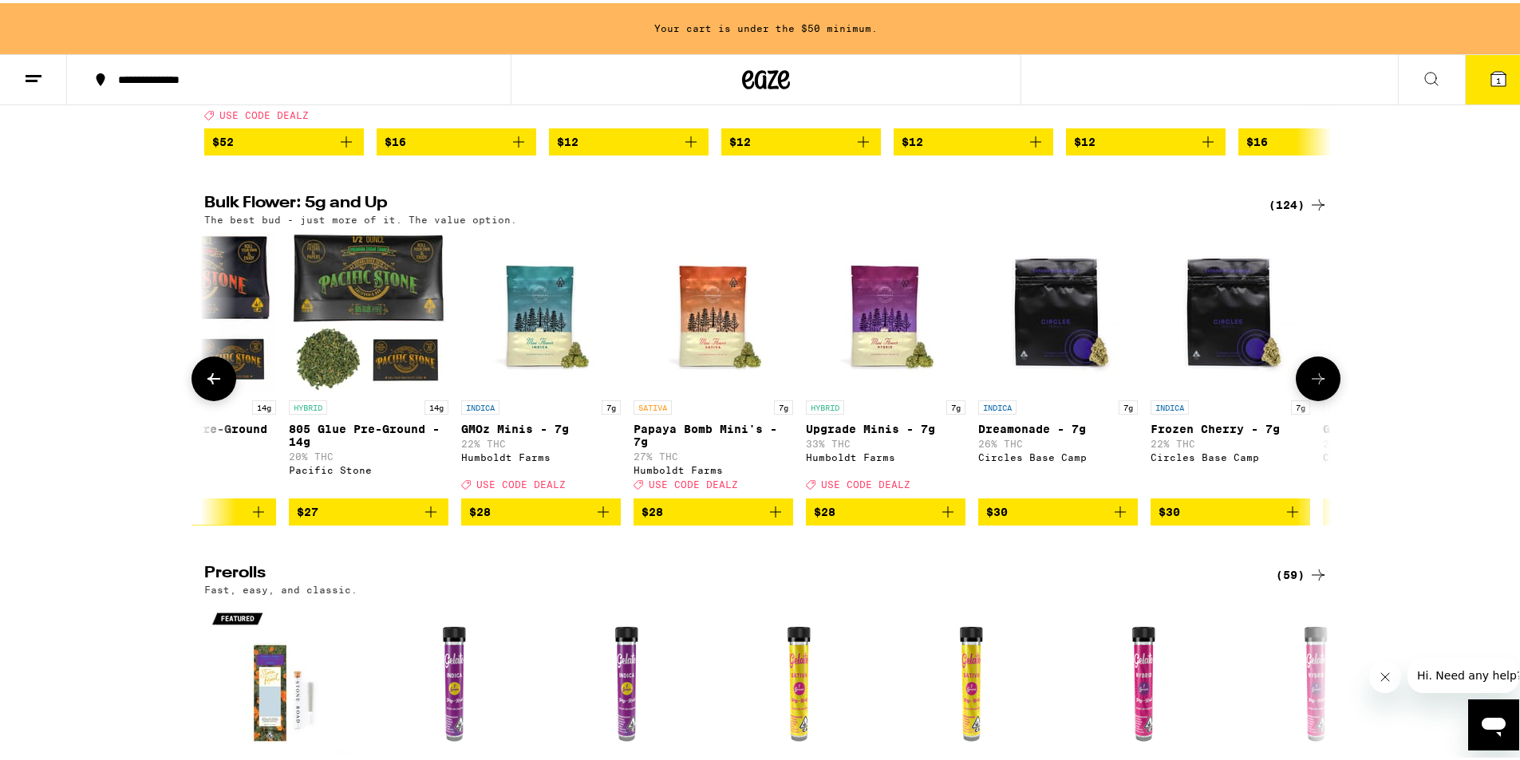
click at [1309, 385] on icon at bounding box center [1318, 375] width 19 height 19
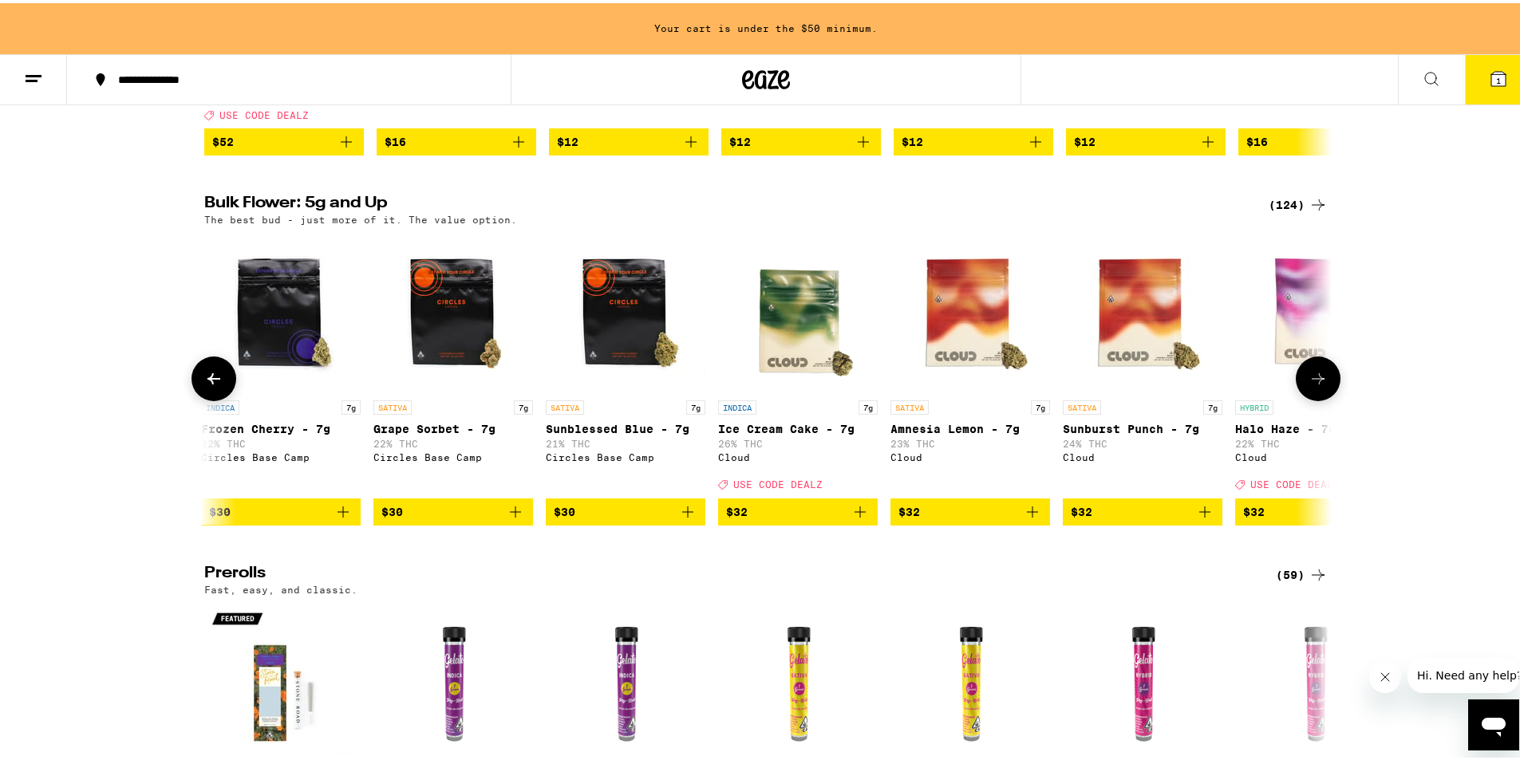
click at [1309, 385] on icon at bounding box center [1318, 375] width 19 height 19
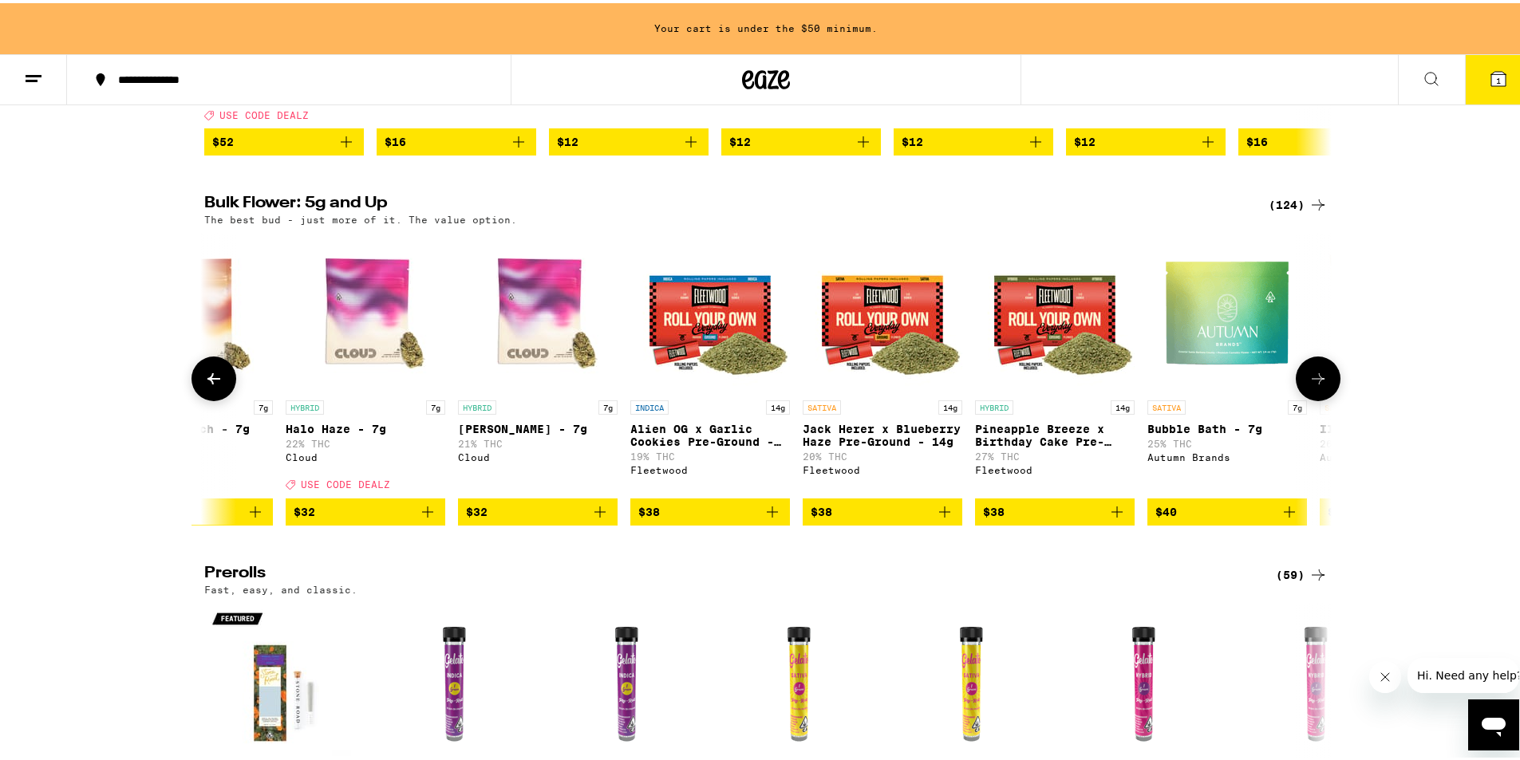
click at [1309, 385] on icon at bounding box center [1318, 375] width 19 height 19
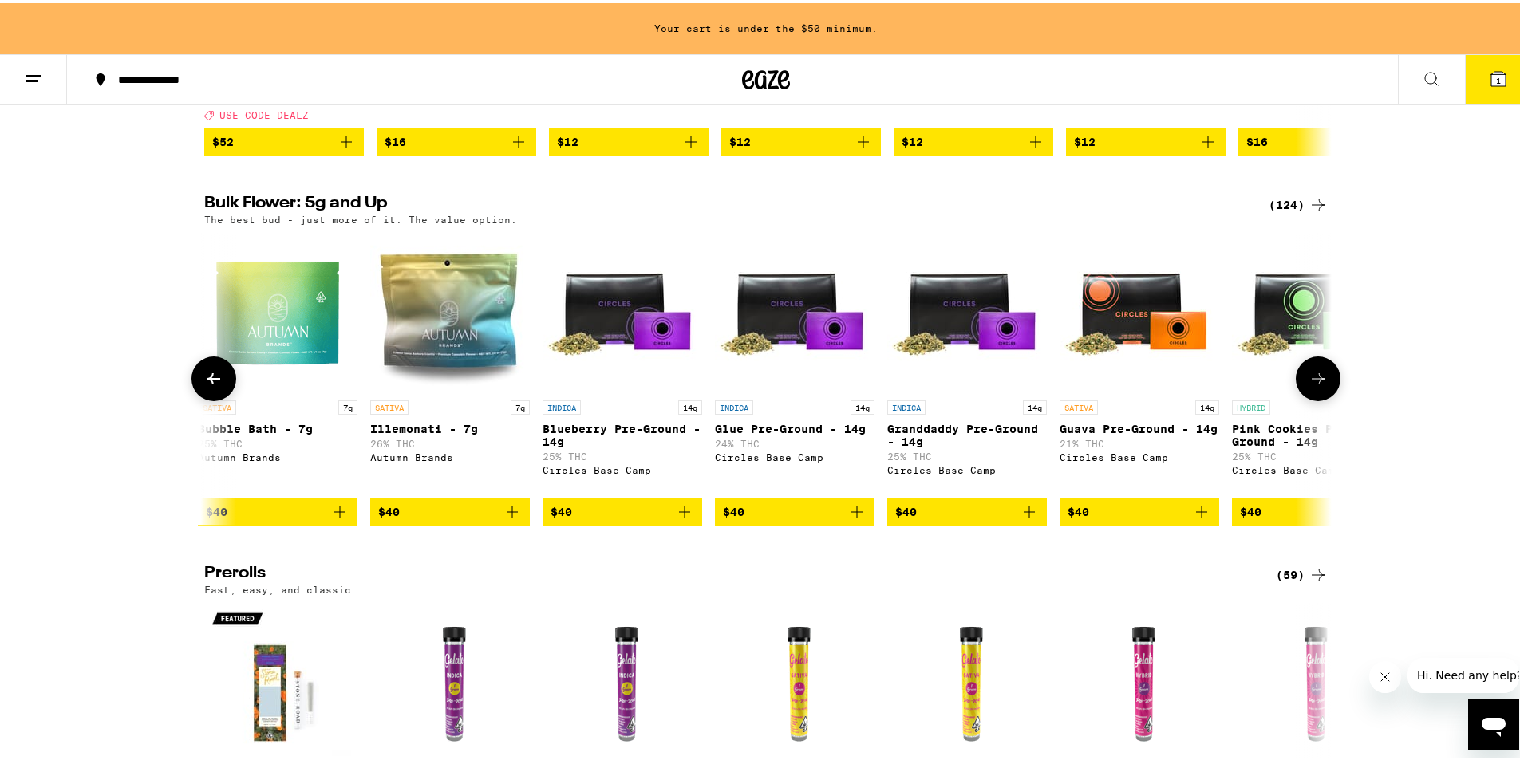
click at [1309, 385] on icon at bounding box center [1318, 375] width 19 height 19
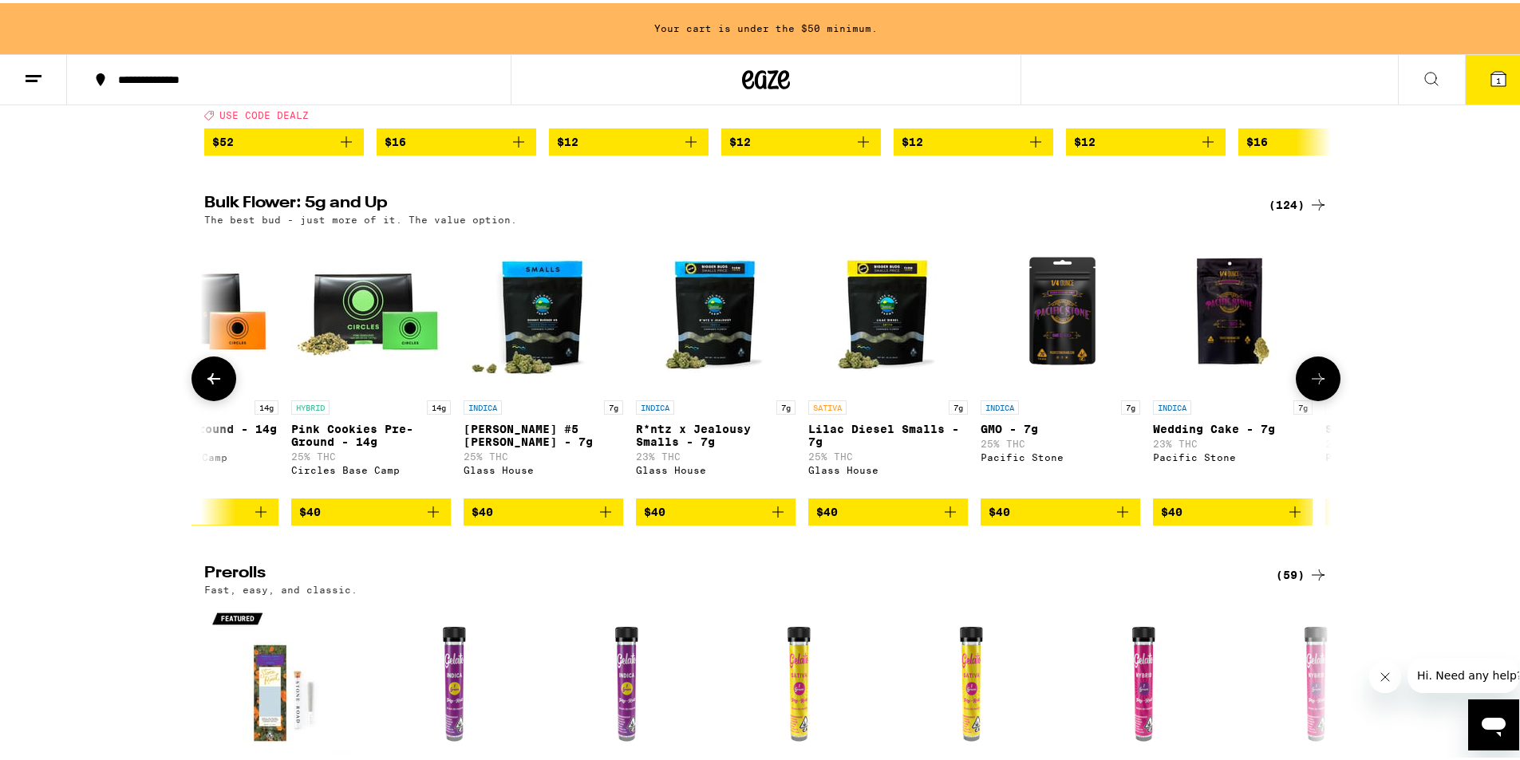
scroll to position [0, 4748]
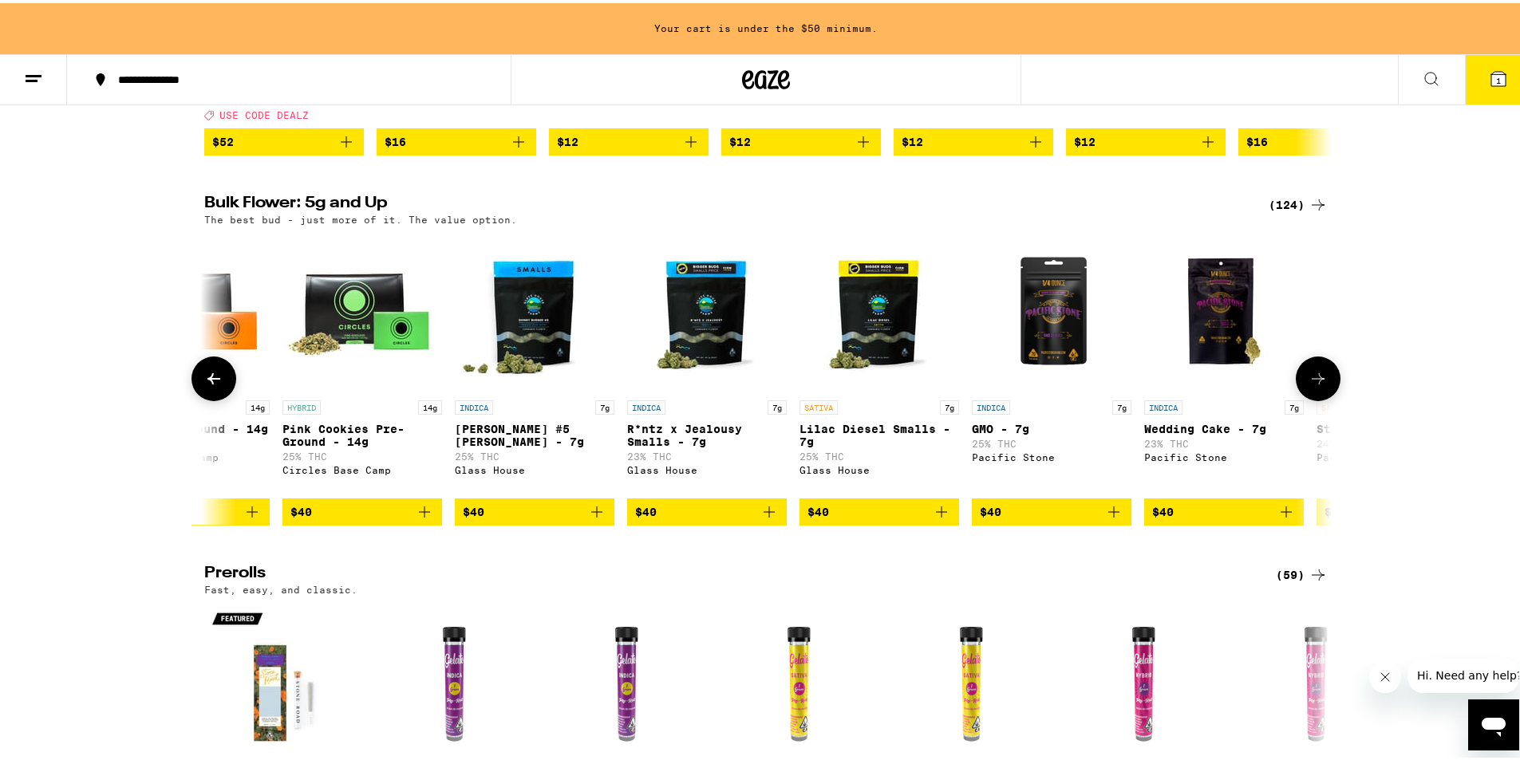
click at [1309, 385] on icon at bounding box center [1318, 375] width 19 height 19
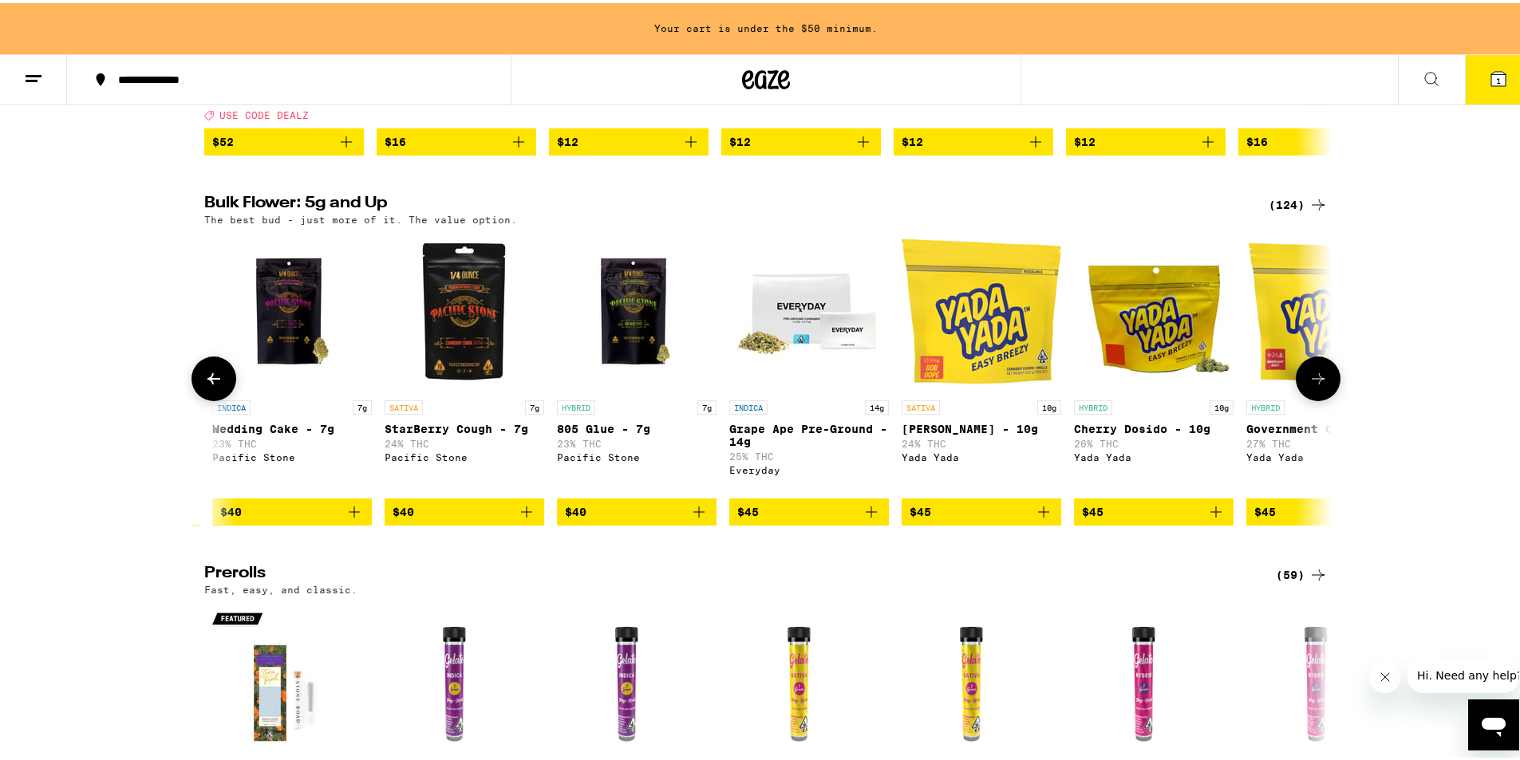
scroll to position [0, 5697]
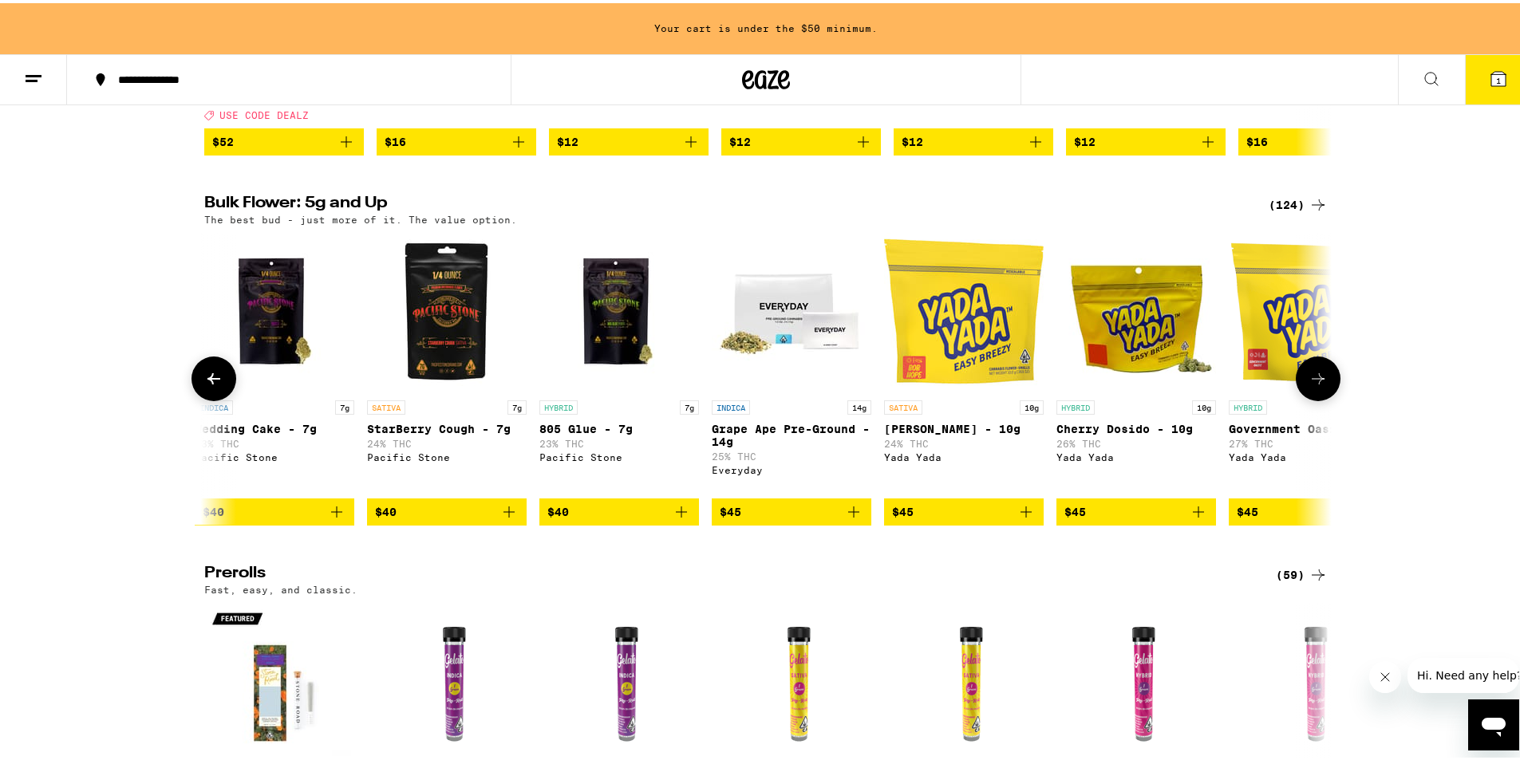
click at [211, 385] on icon at bounding box center [213, 375] width 19 height 19
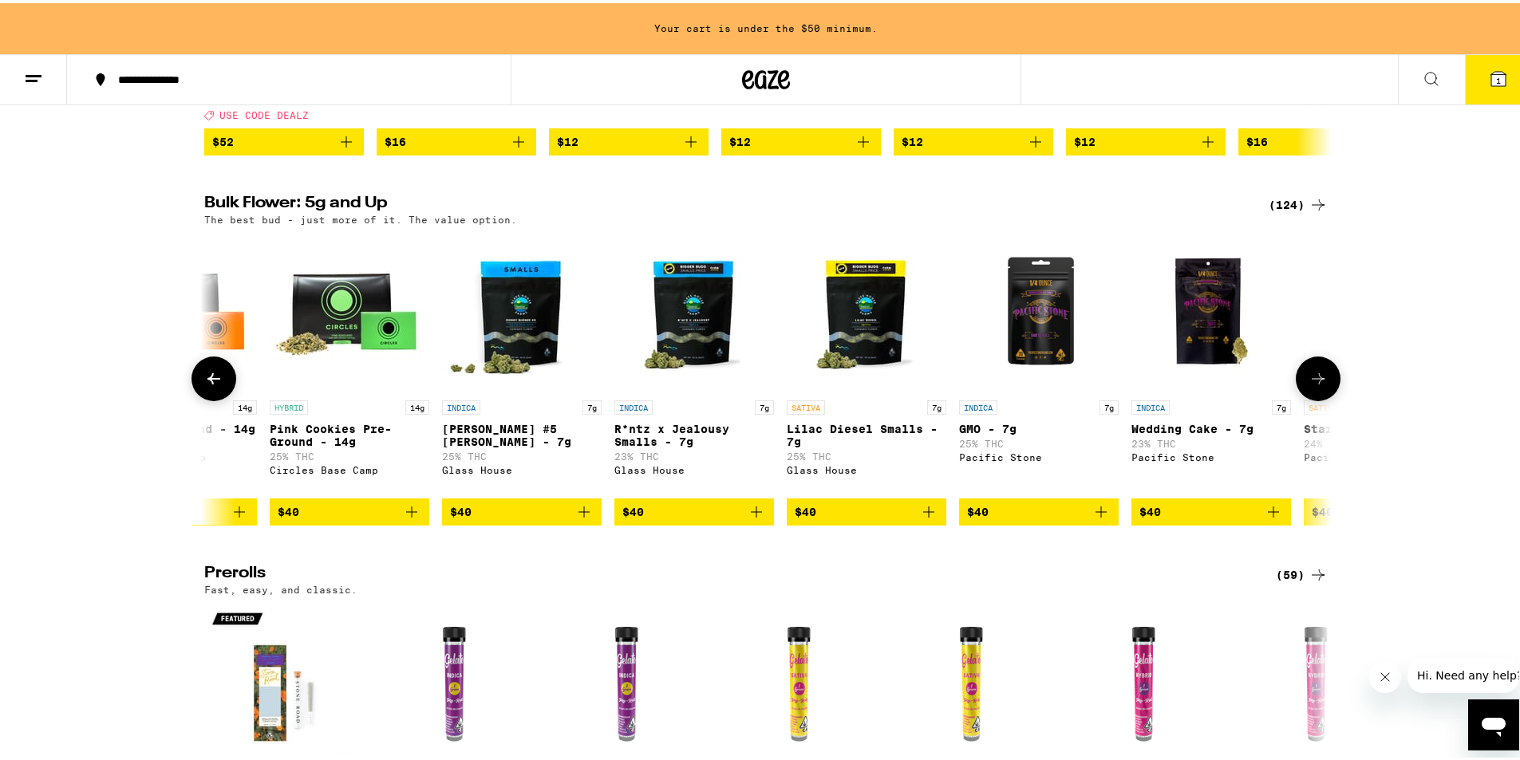
click at [211, 385] on icon at bounding box center [213, 375] width 19 height 19
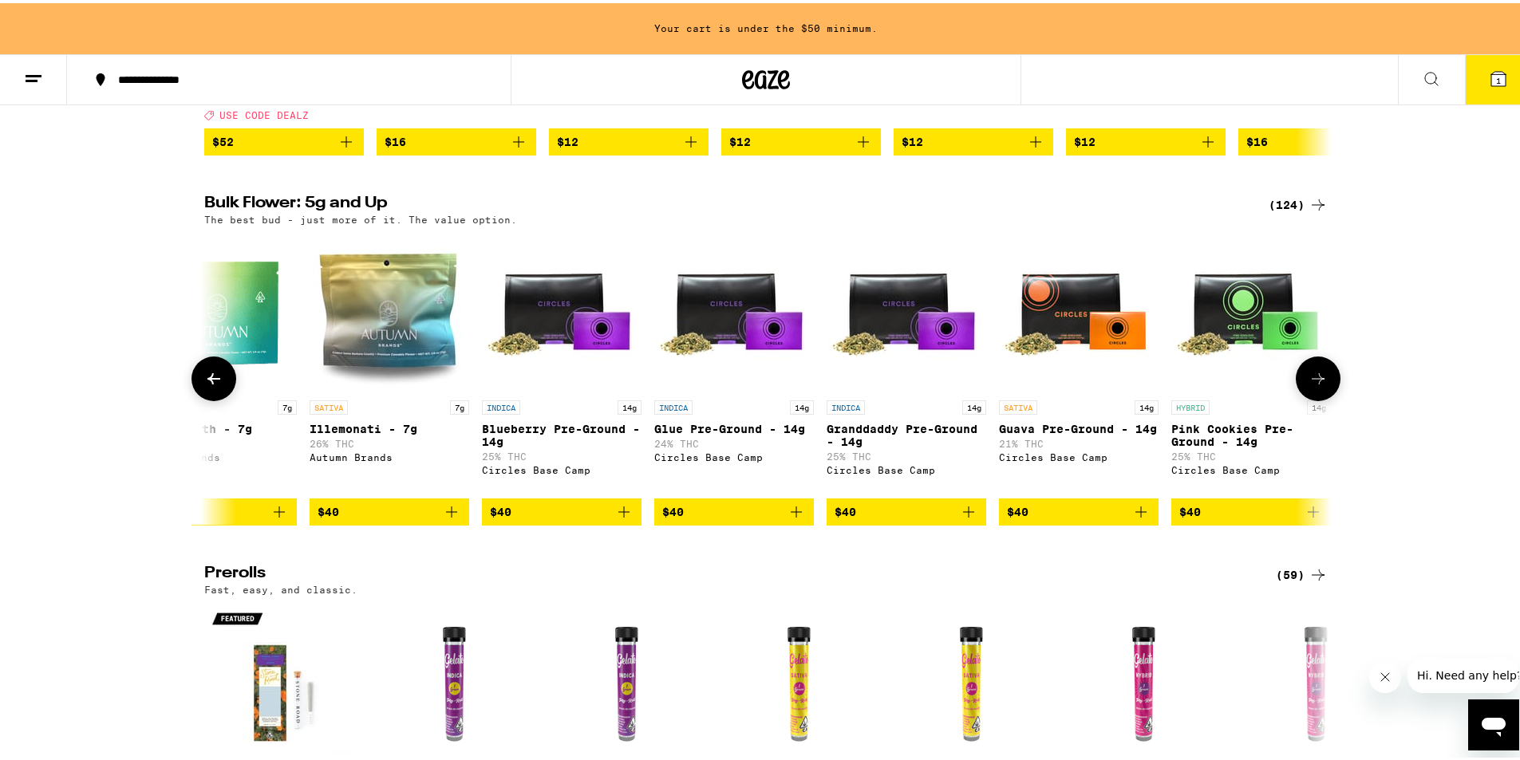
click at [211, 385] on icon at bounding box center [213, 375] width 19 height 19
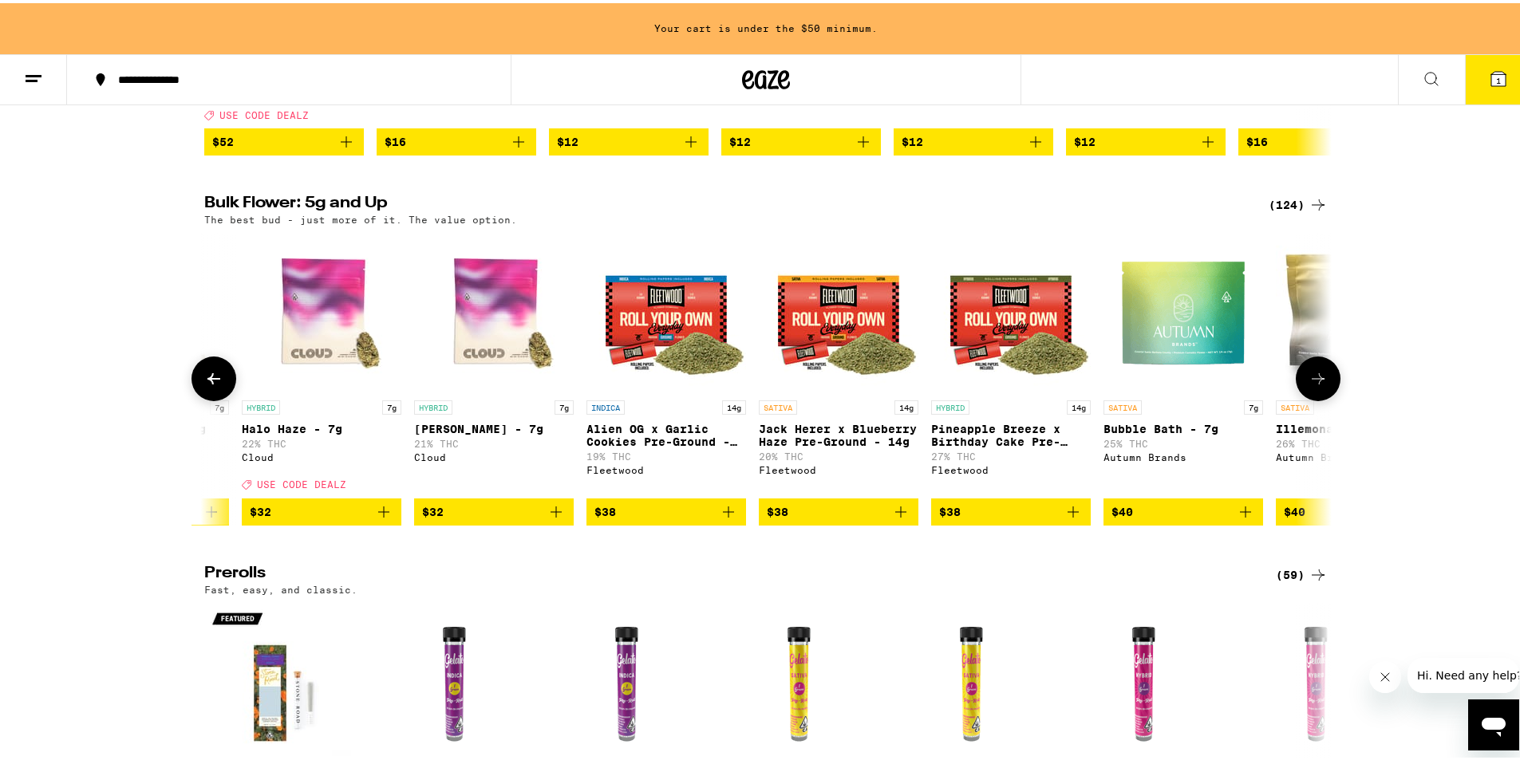
click at [211, 385] on icon at bounding box center [213, 375] width 19 height 19
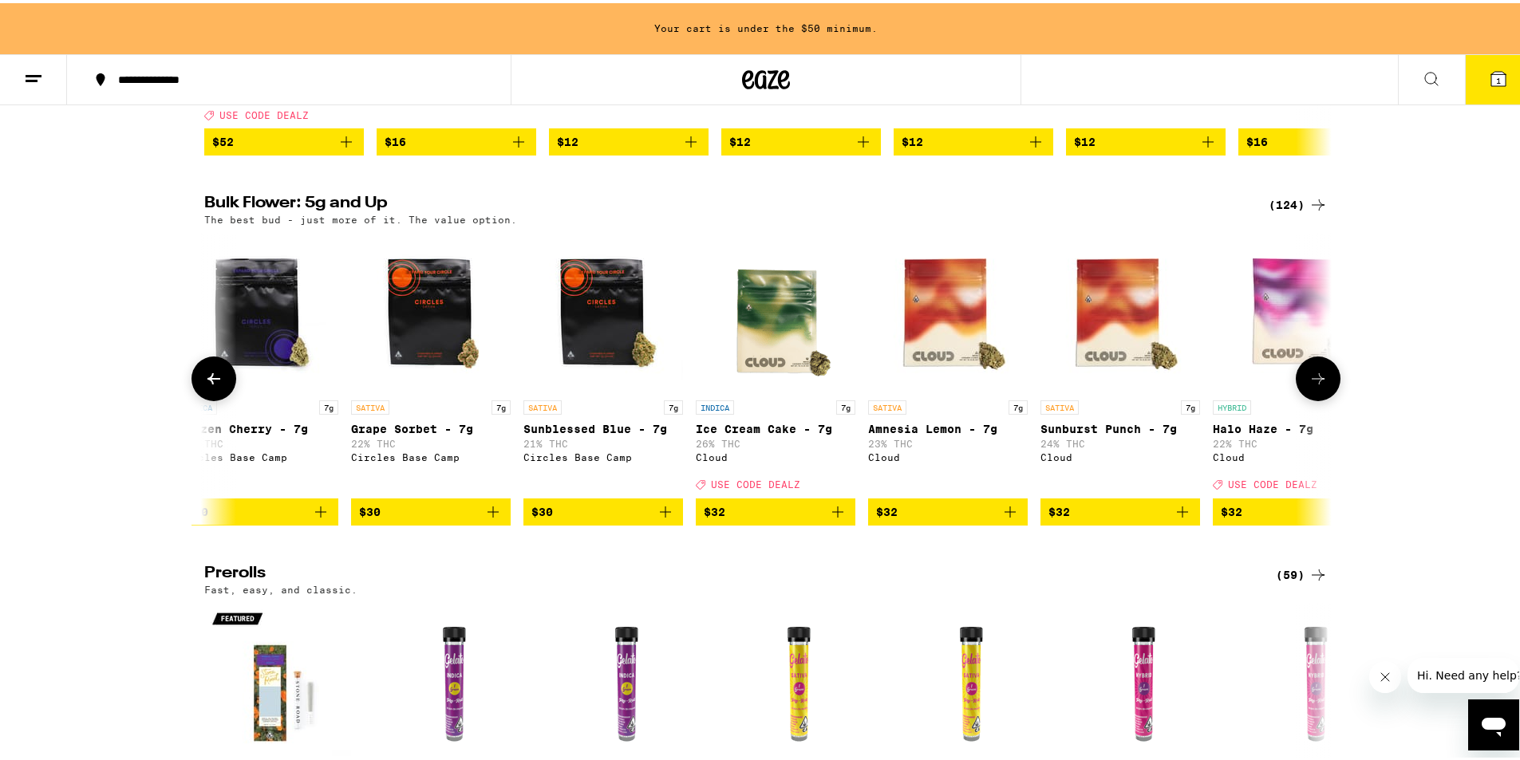
click at [211, 385] on icon at bounding box center [213, 375] width 19 height 19
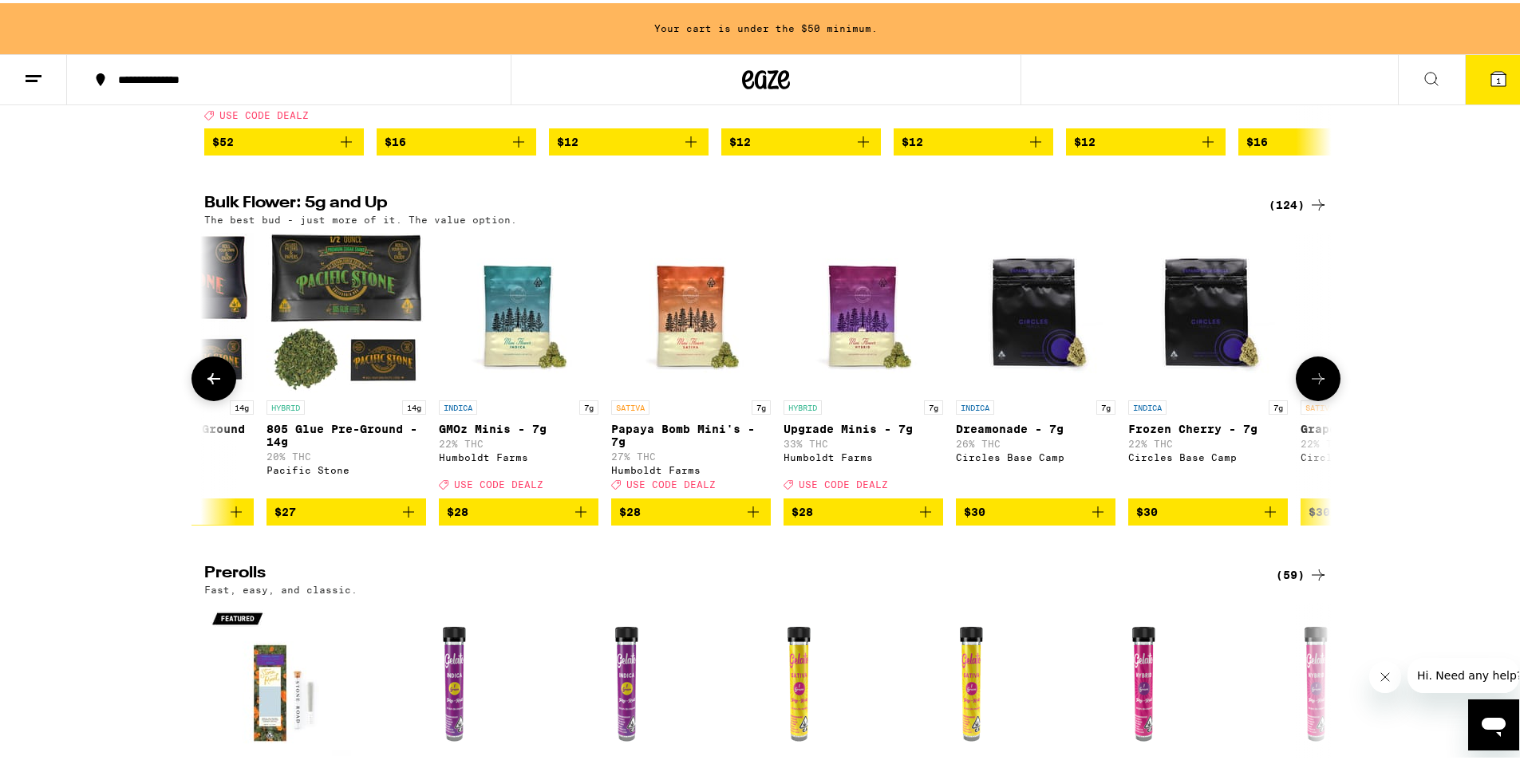
click at [211, 381] on icon at bounding box center [213, 375] width 13 height 11
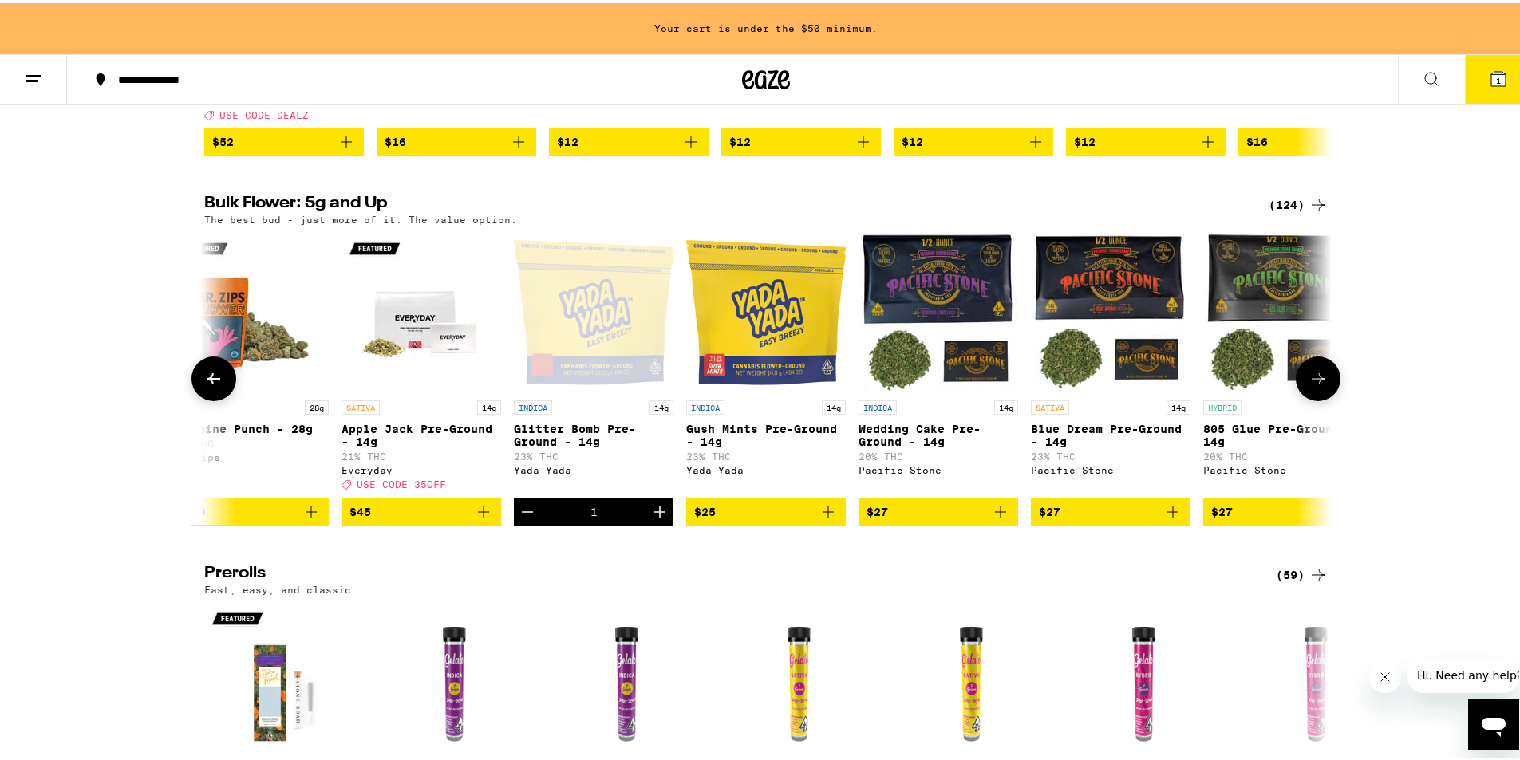
scroll to position [0, 22]
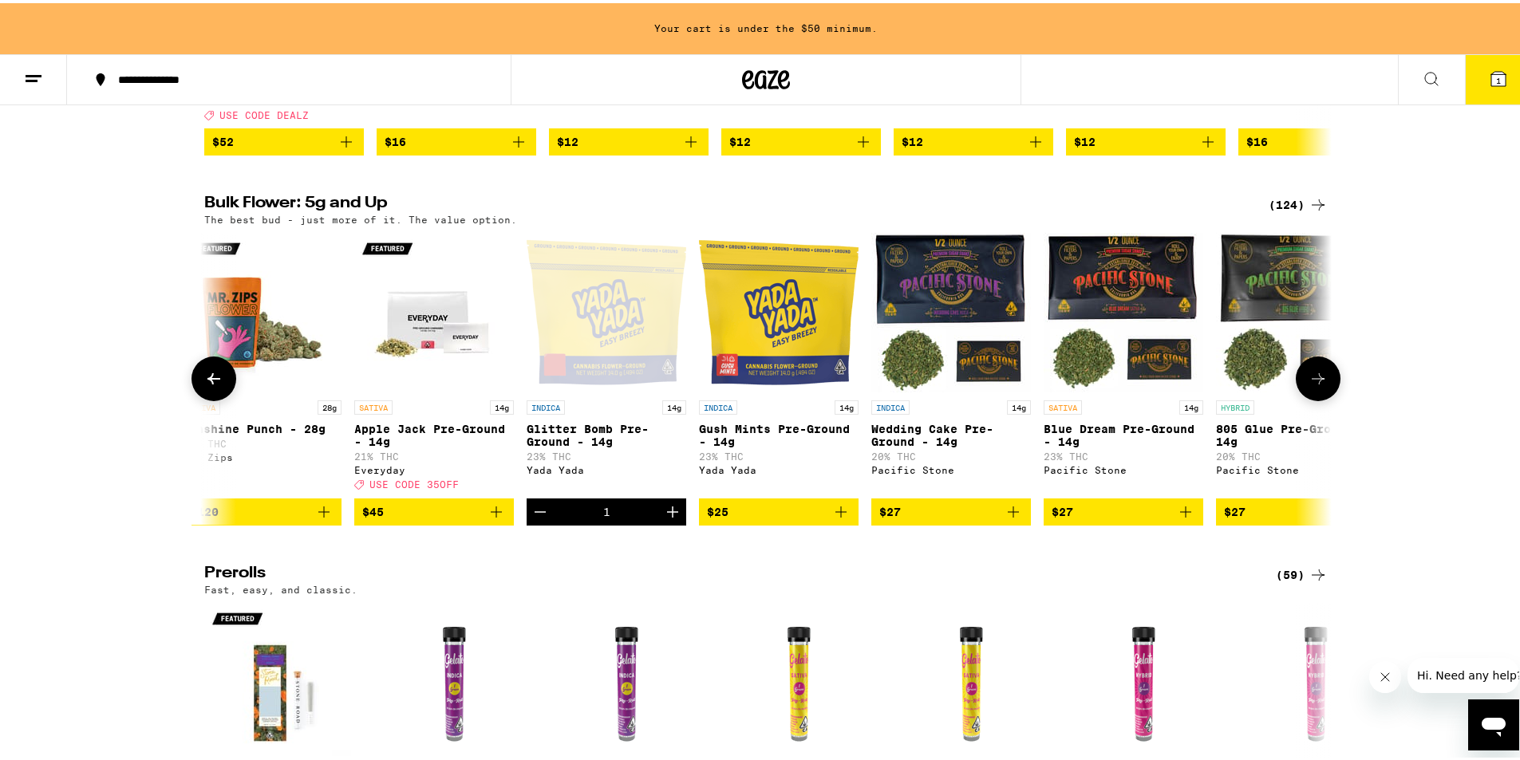
click at [845, 523] on button "$25" at bounding box center [779, 509] width 160 height 27
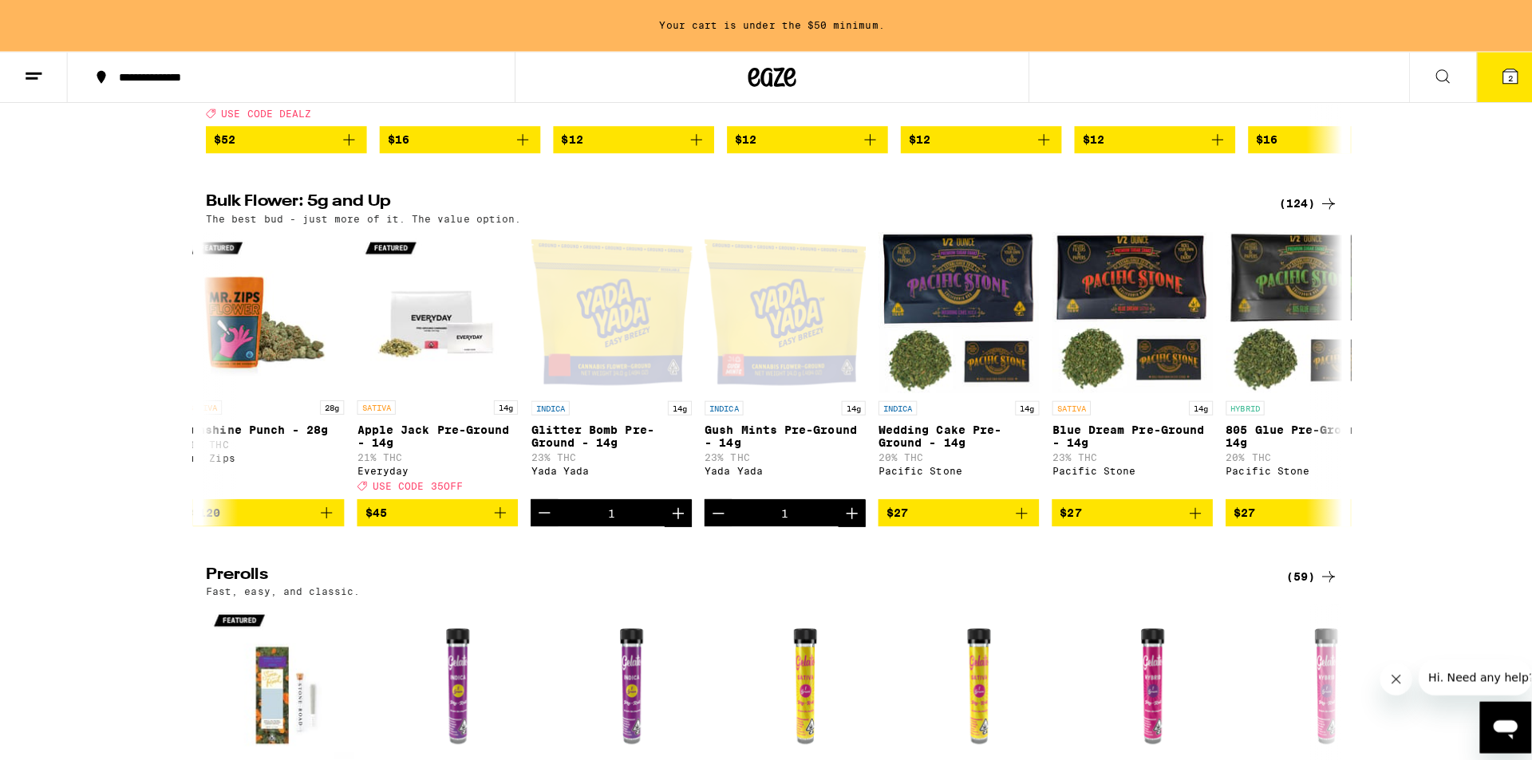
scroll to position [399, 0]
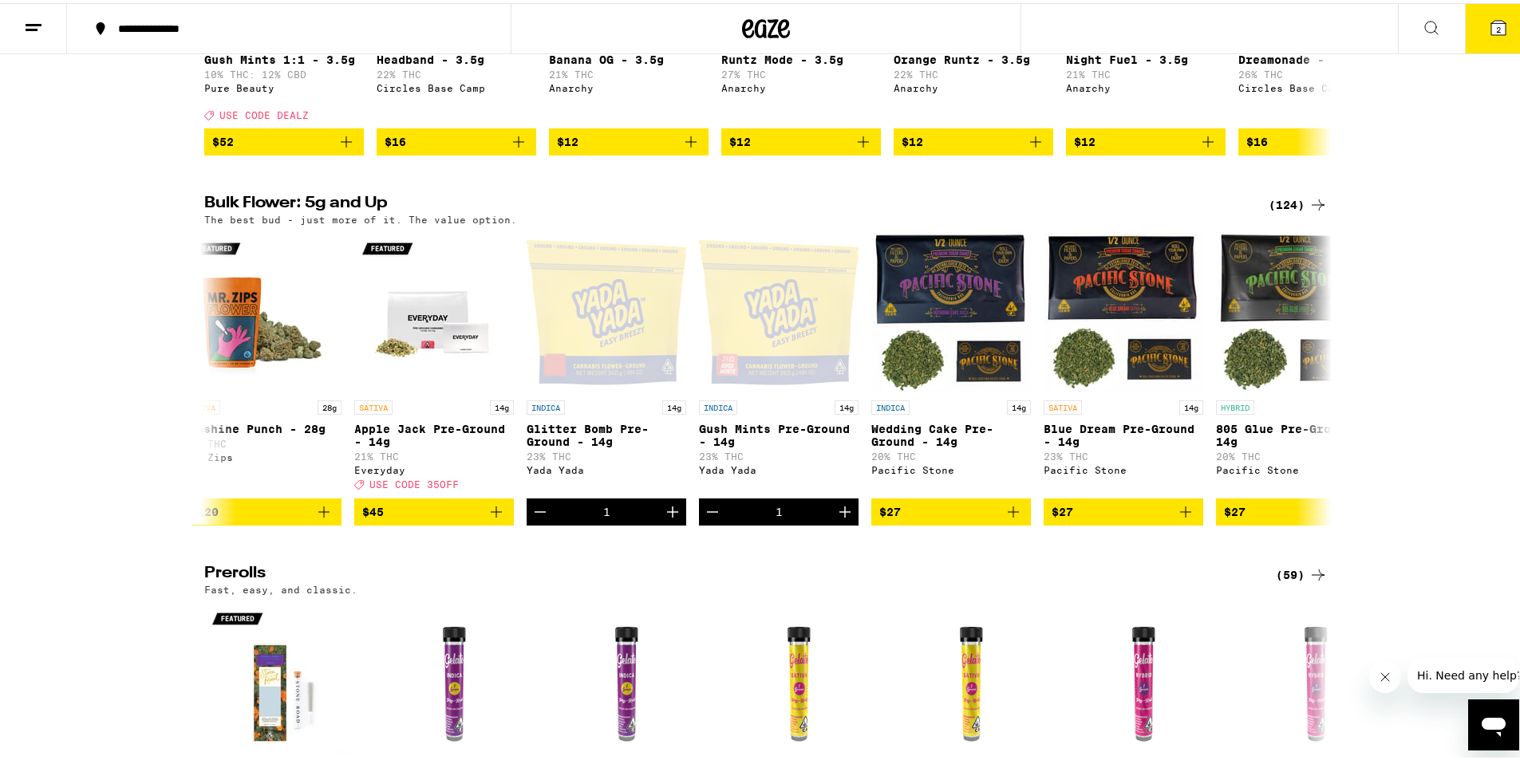
click at [1482, 38] on button "2" at bounding box center [1498, 25] width 67 height 49
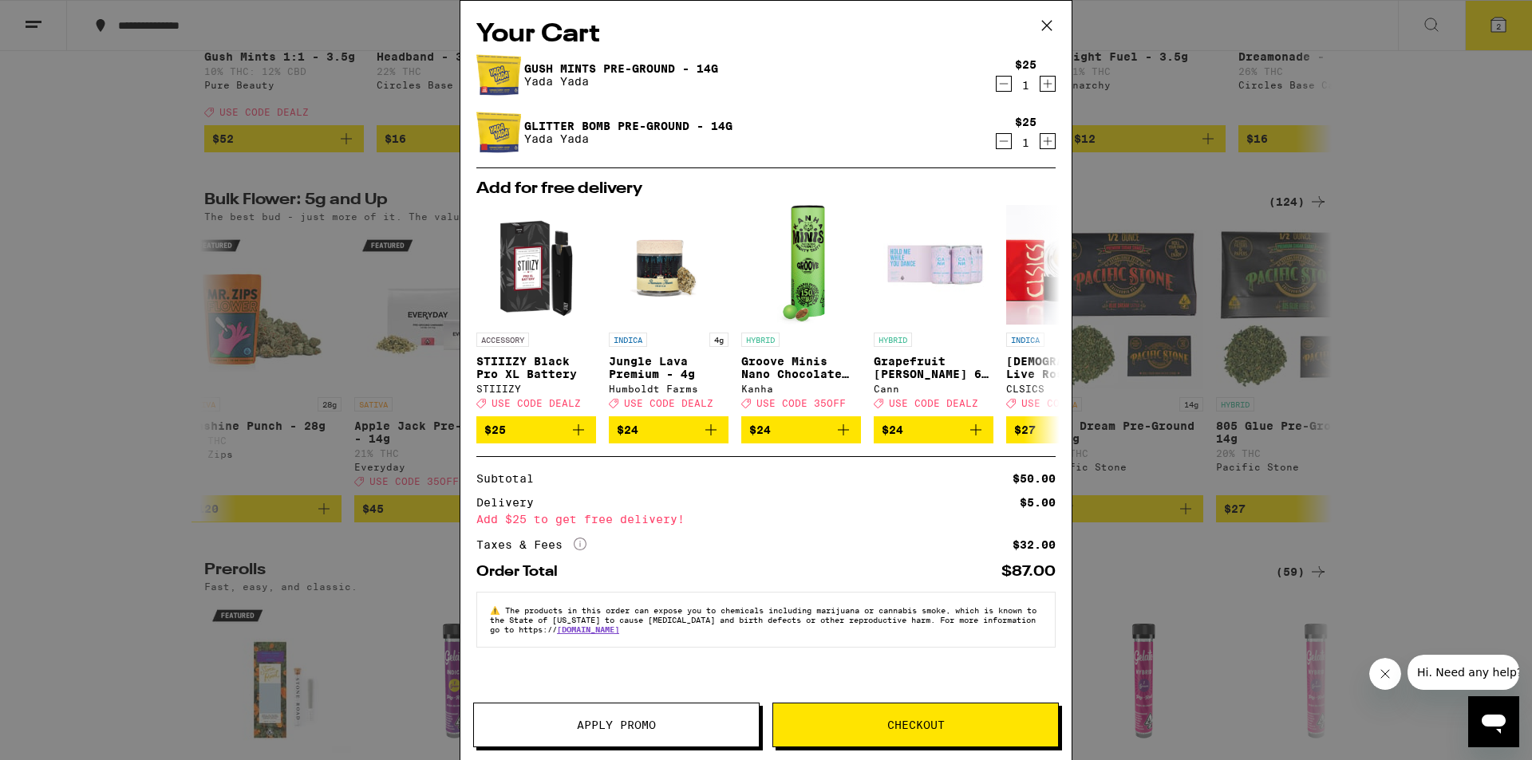
click at [875, 712] on button "Checkout" at bounding box center [915, 725] width 286 height 45
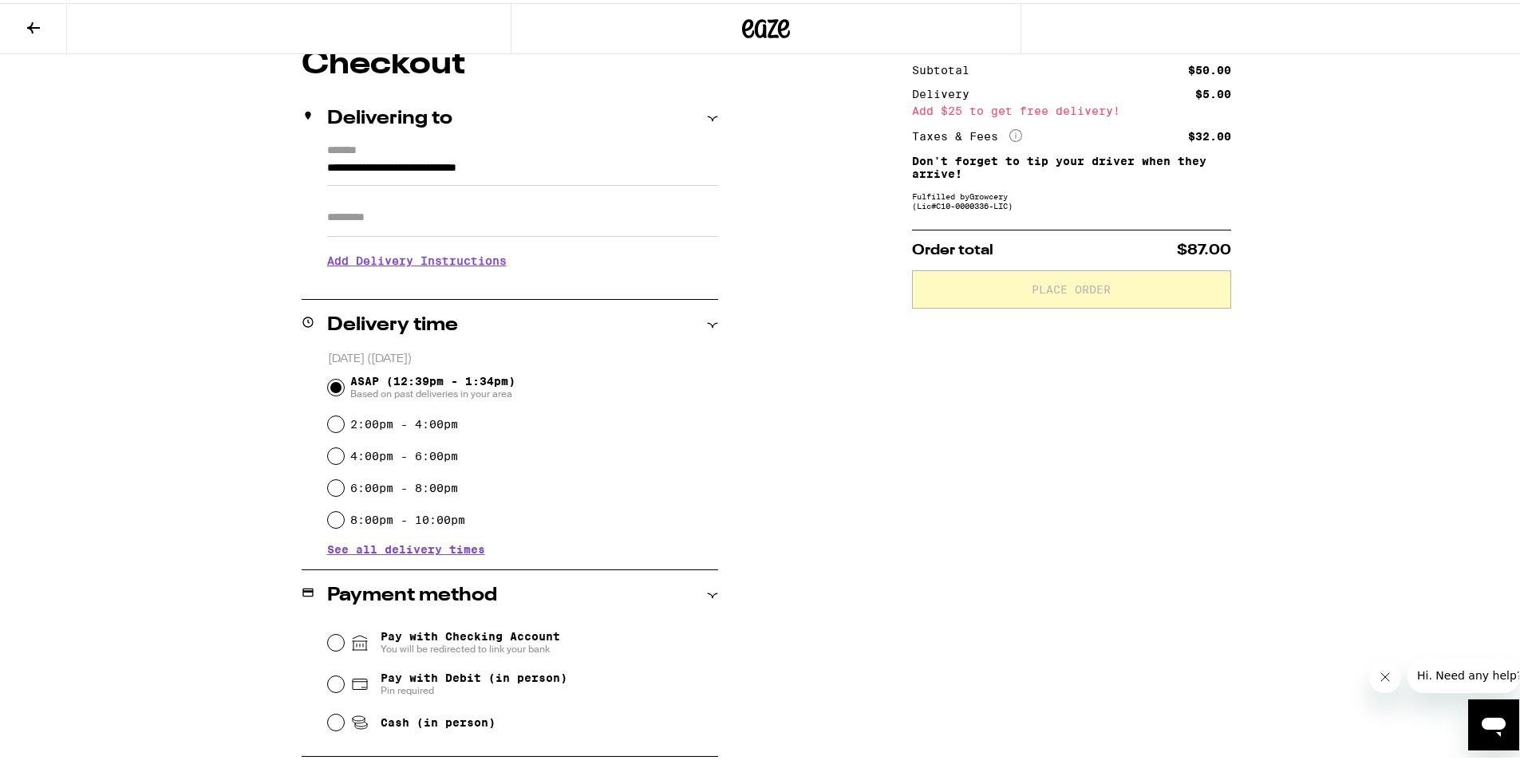
scroll to position [160, 0]
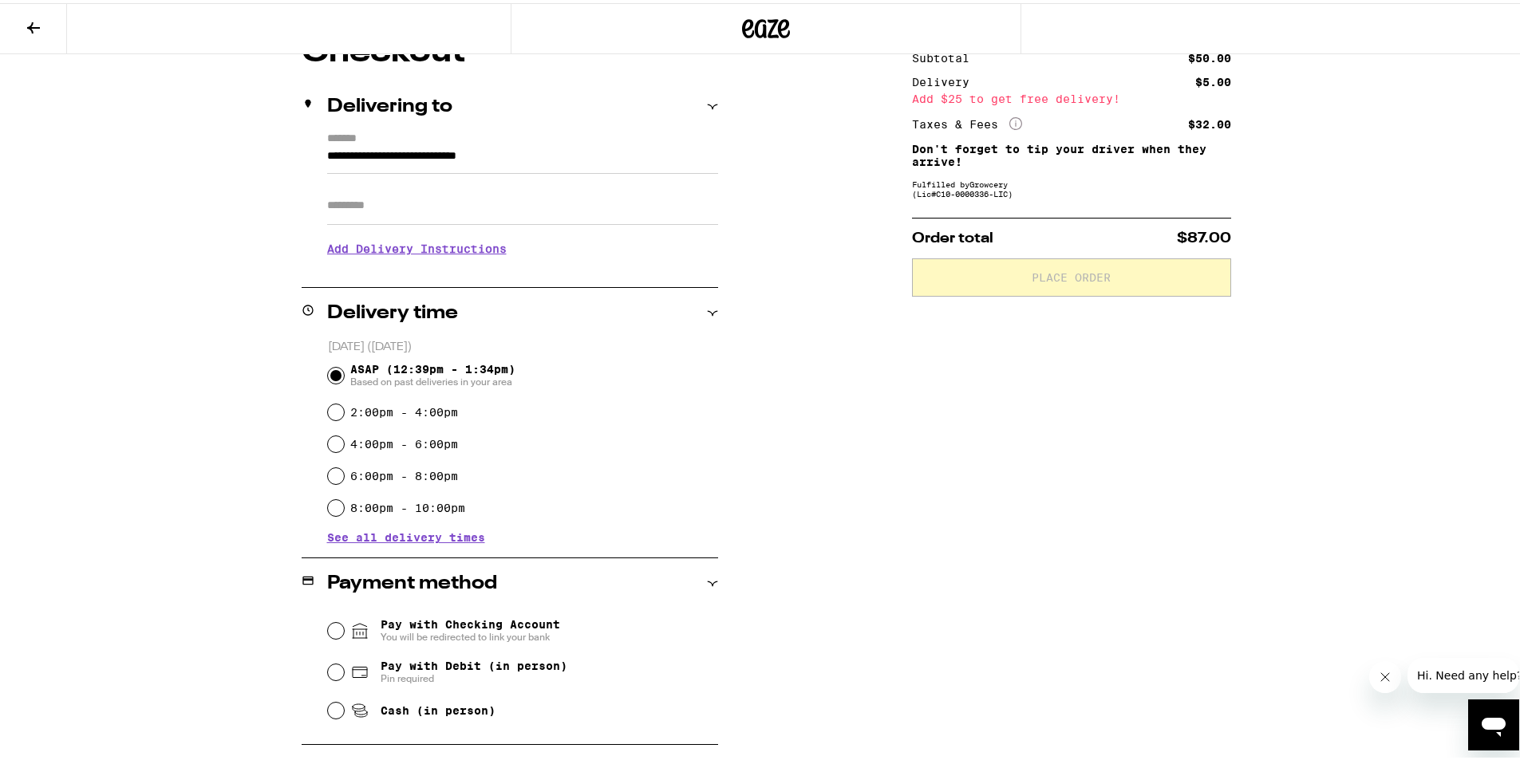
click at [329, 380] on input "ASAP (12:39pm - 1:34pm) Based on past deliveries in your area" at bounding box center [336, 373] width 16 height 16
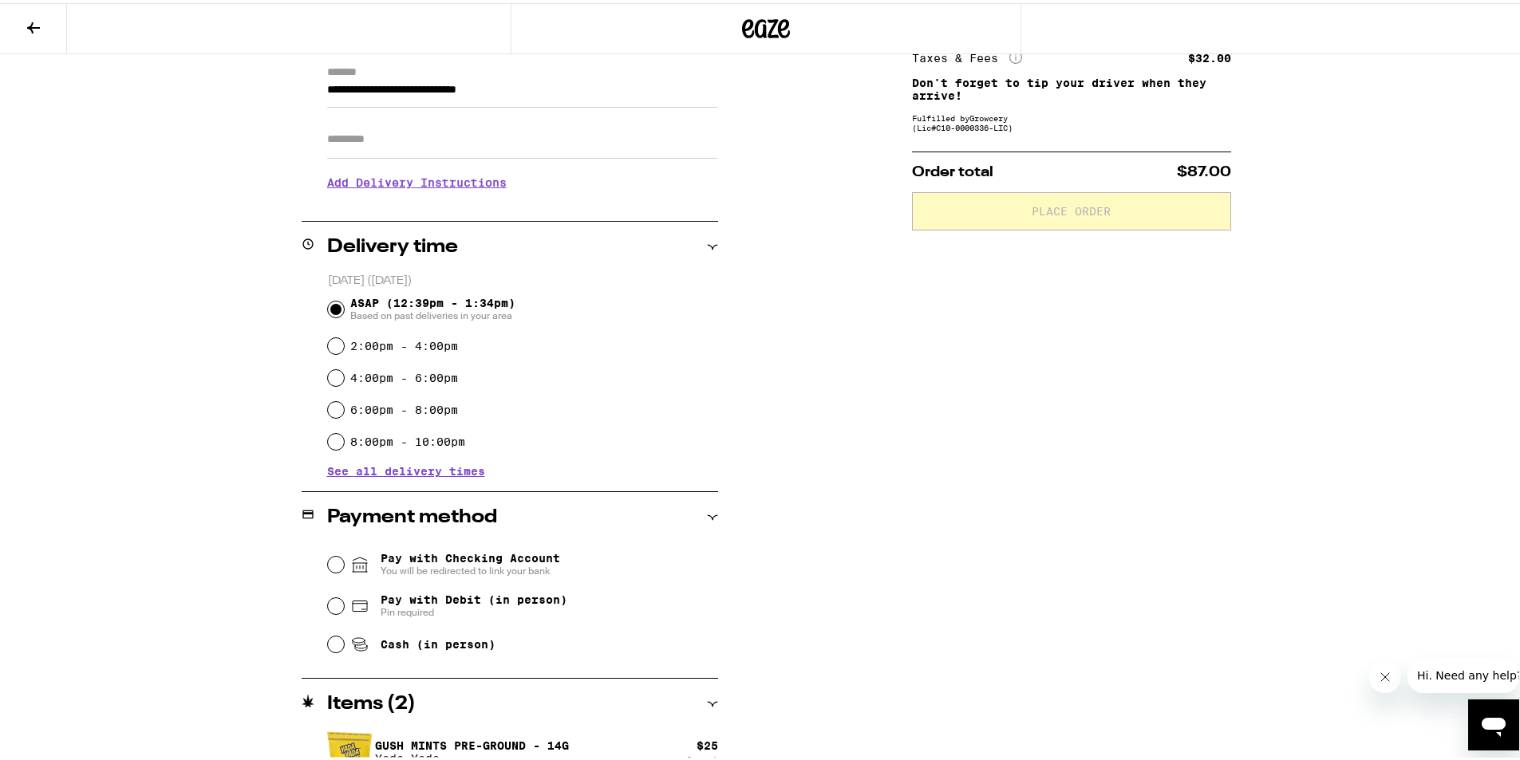
scroll to position [308, 0]
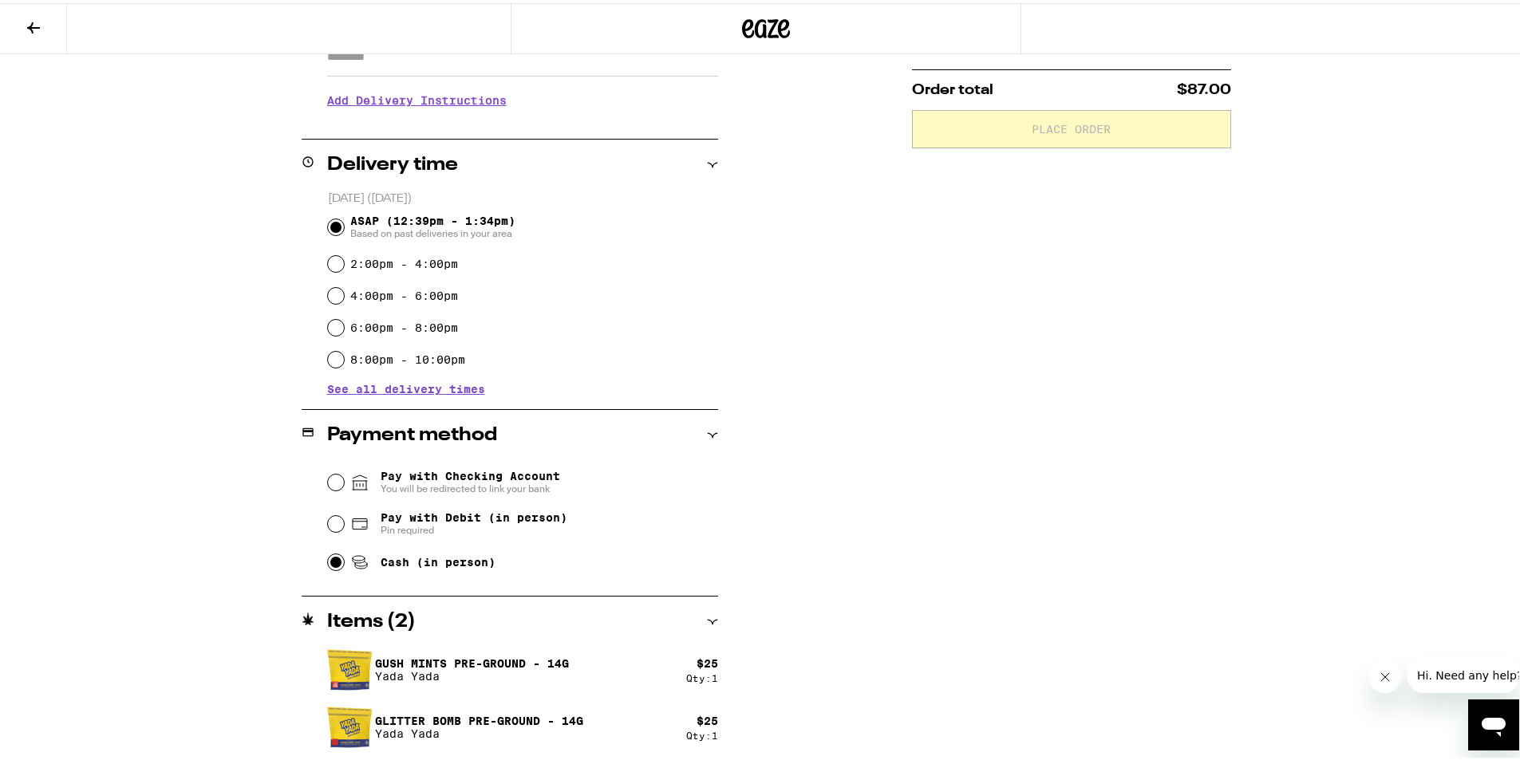
click at [333, 563] on input "Cash (in person)" at bounding box center [336, 559] width 16 height 16
radio input "true"
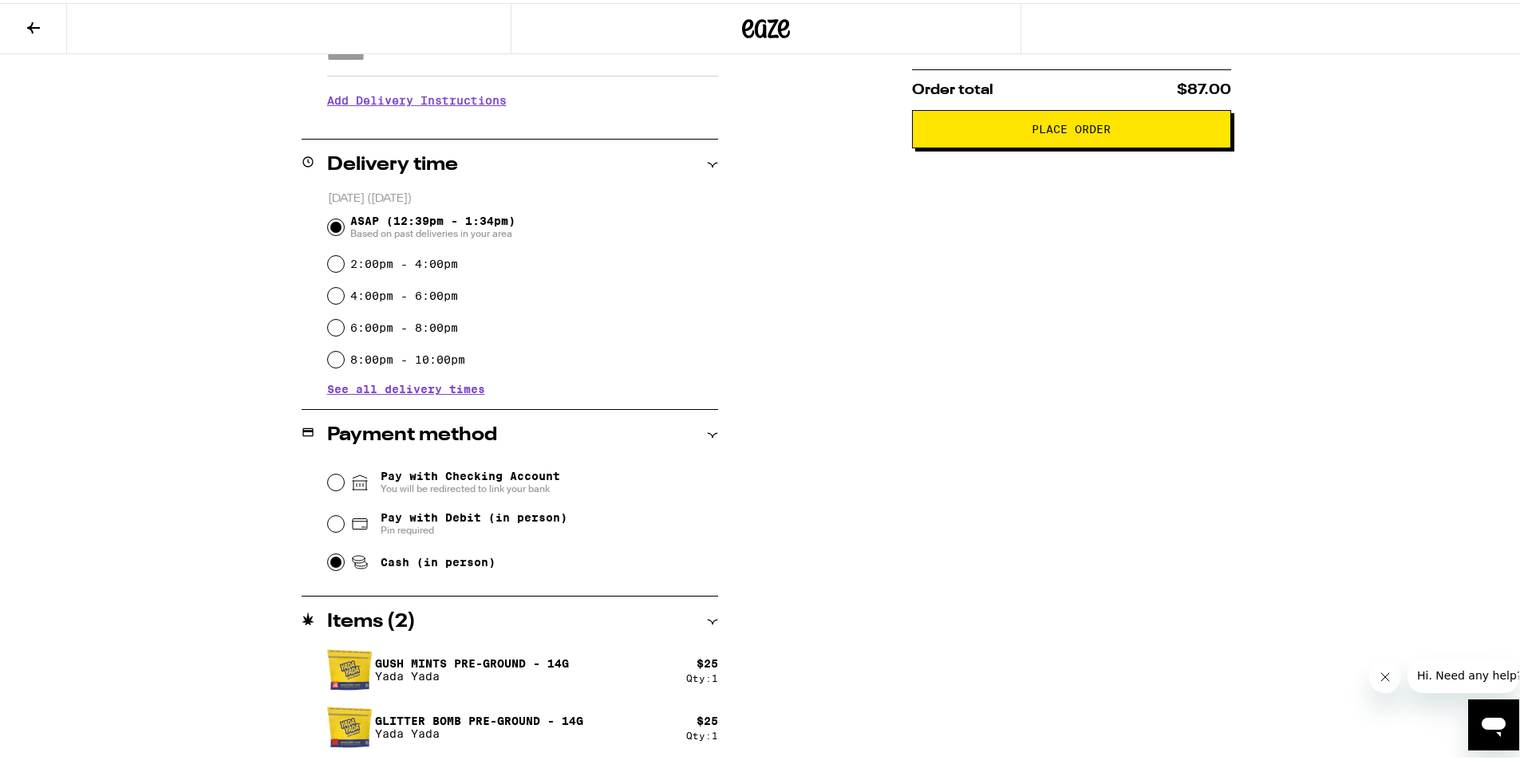
click at [831, 487] on div "**********" at bounding box center [766, 322] width 1149 height 875
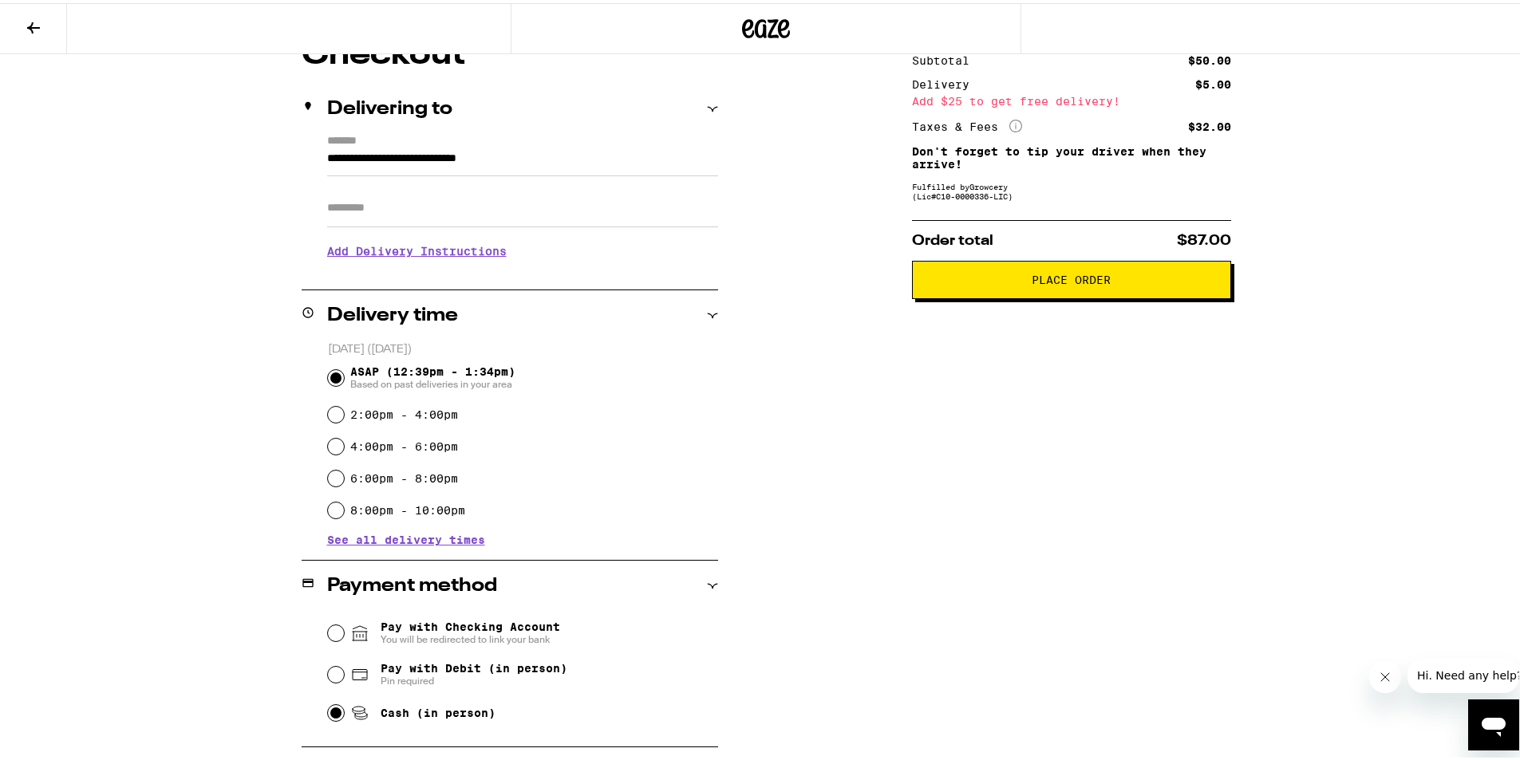
scroll to position [0, 0]
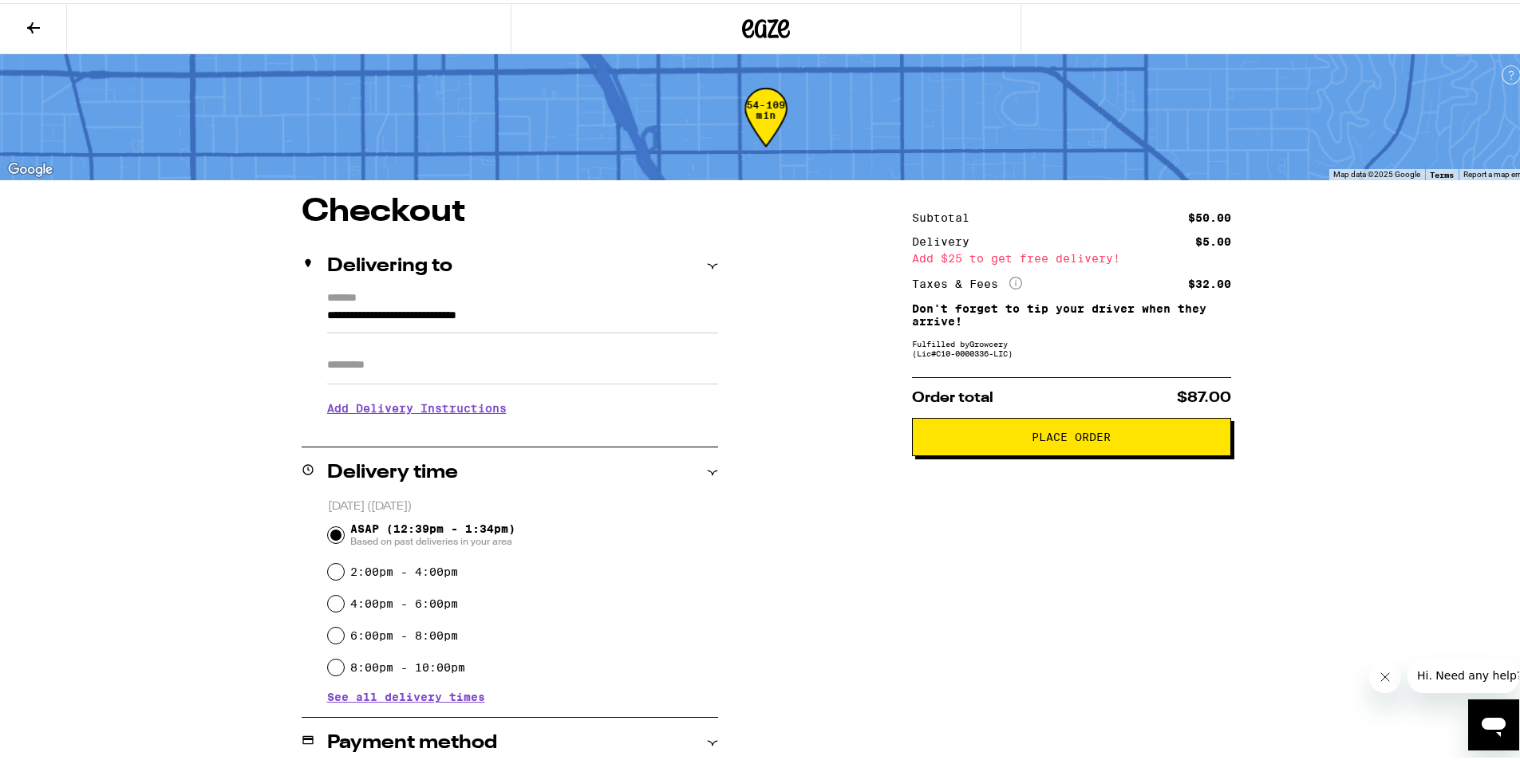
click at [533, 369] on input "Apt/Suite" at bounding box center [522, 362] width 391 height 38
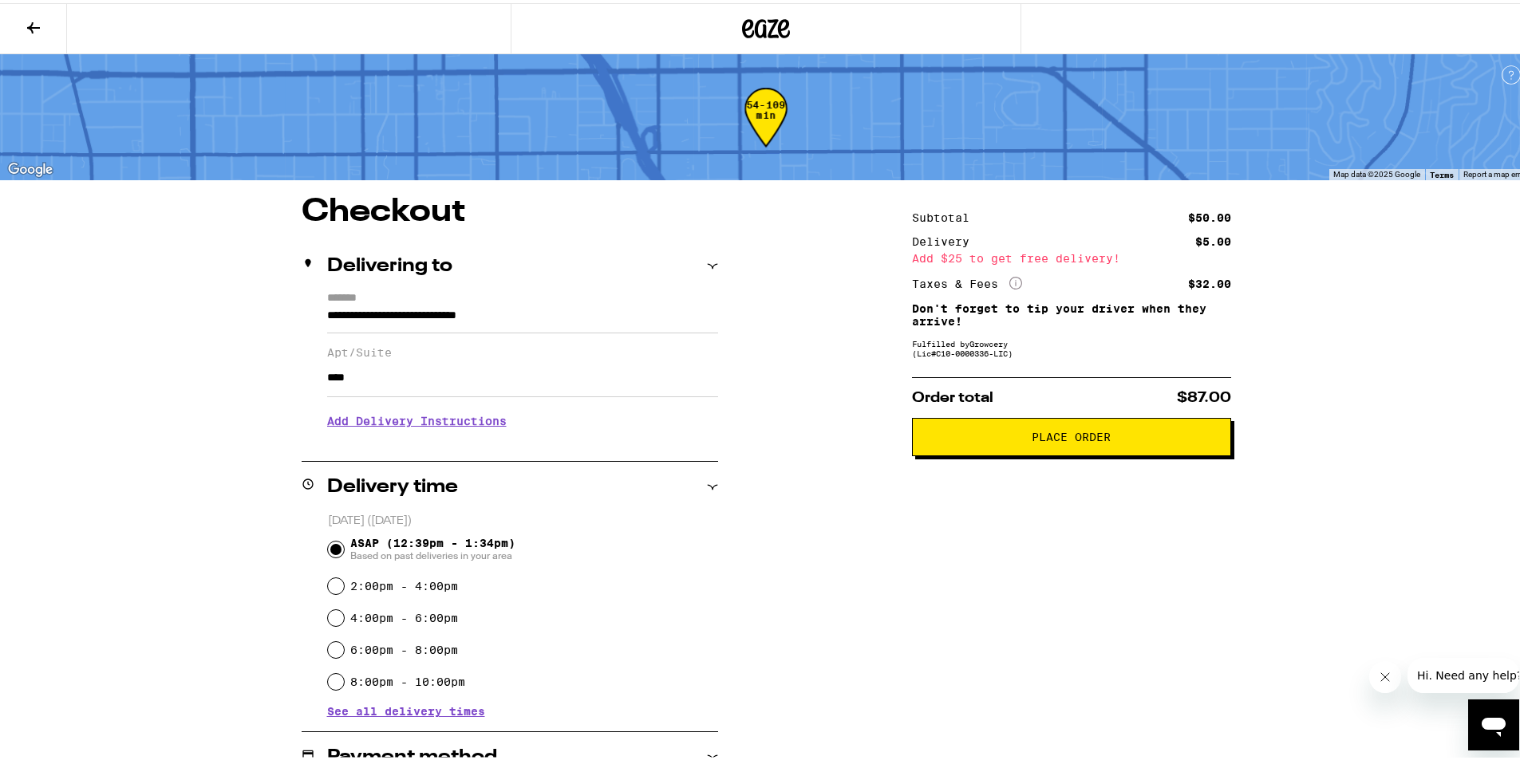
type input "****"
click at [430, 436] on h3 "Add Delivery Instructions" at bounding box center [522, 418] width 391 height 37
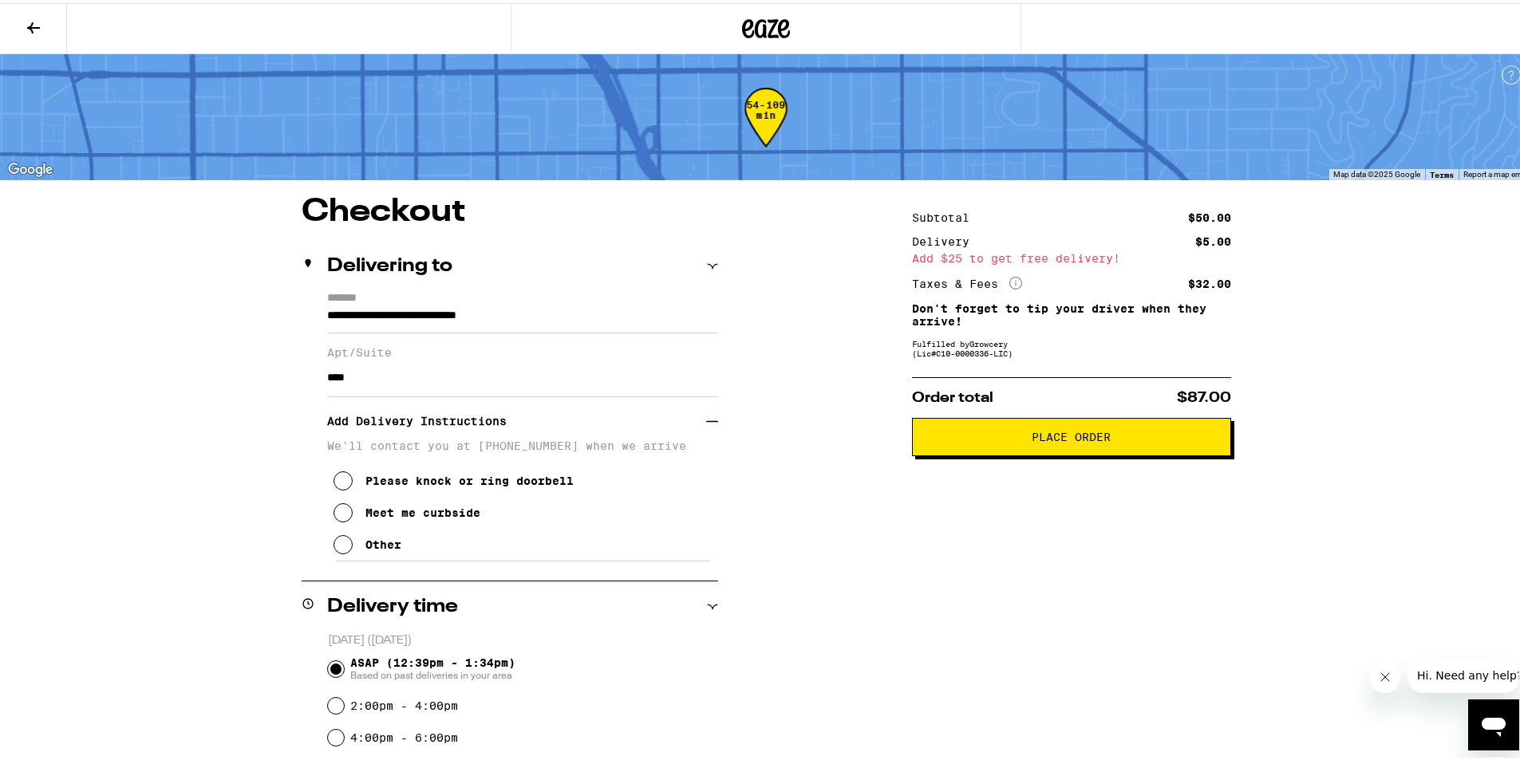
click at [386, 548] on div "Other" at bounding box center [383, 541] width 36 height 13
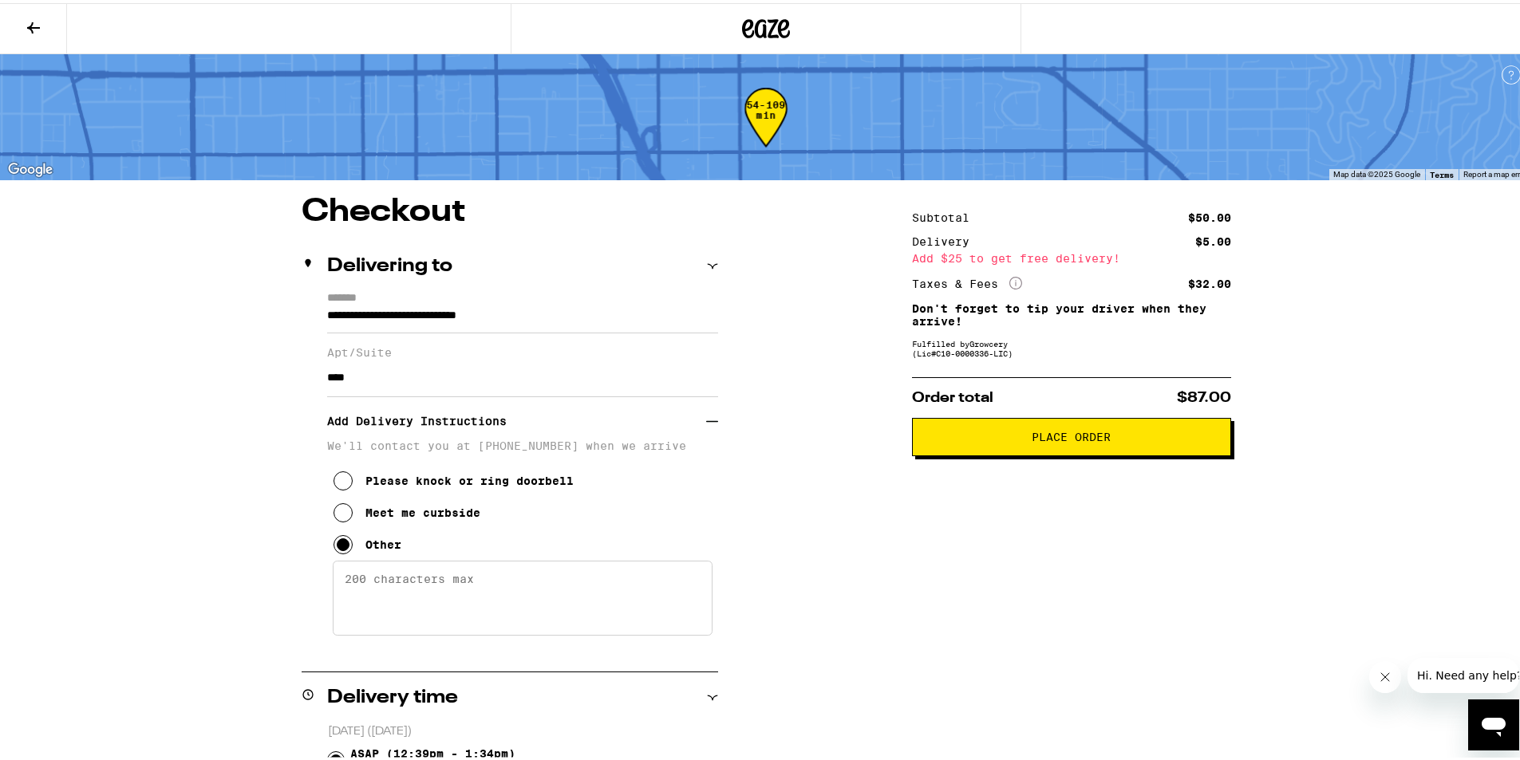
click at [390, 594] on textarea "Enter any other delivery instructions you want driver to know" at bounding box center [523, 595] width 380 height 75
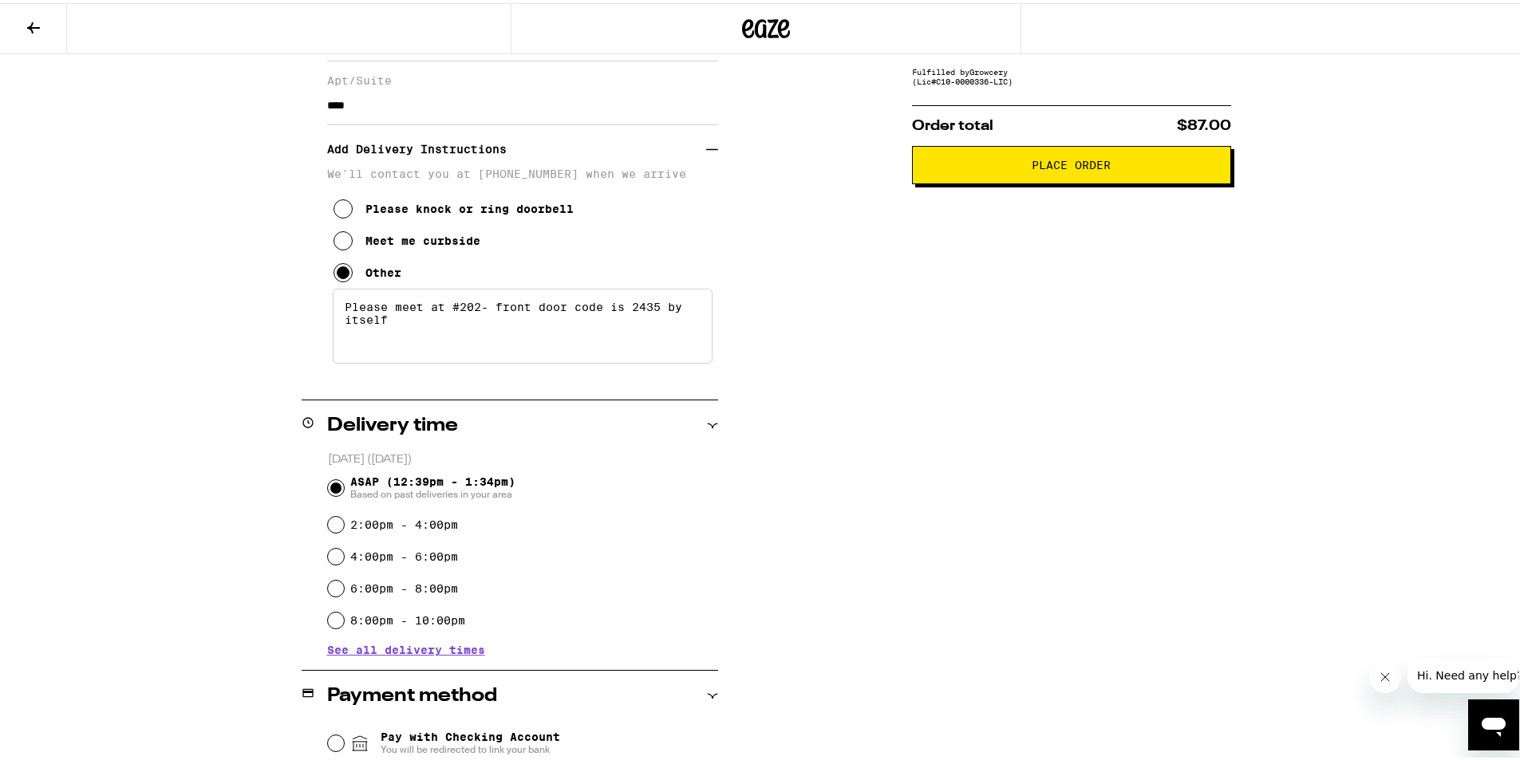
scroll to position [319, 0]
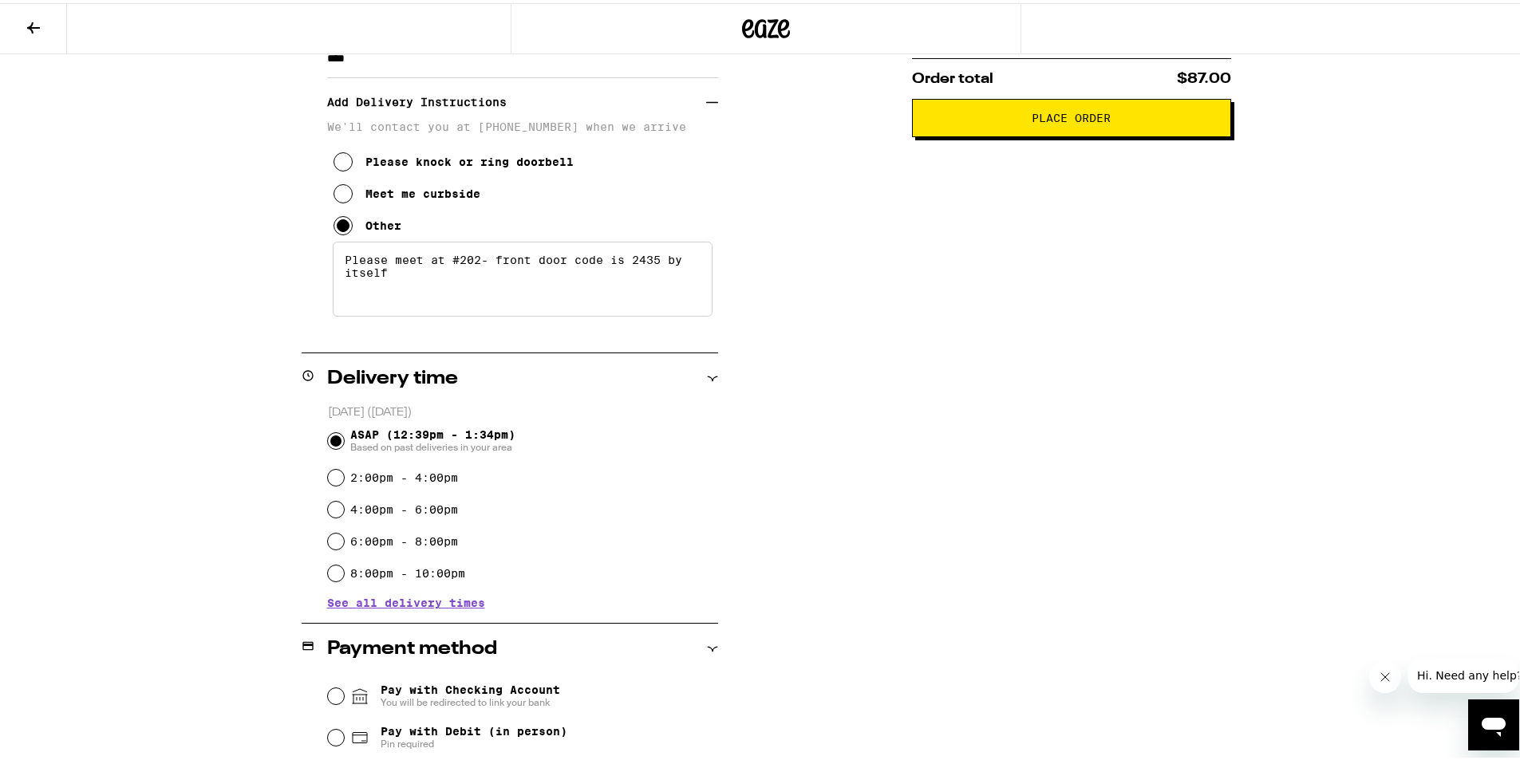
drag, startPoint x: 426, startPoint y: 296, endPoint x: 292, endPoint y: 248, distance: 142.3
click at [292, 248] on div "**********" at bounding box center [766, 424] width 1149 height 1100
type textarea "Please meet at #202- front door code is 2435 by itself"
click at [340, 168] on icon at bounding box center [343, 158] width 19 height 19
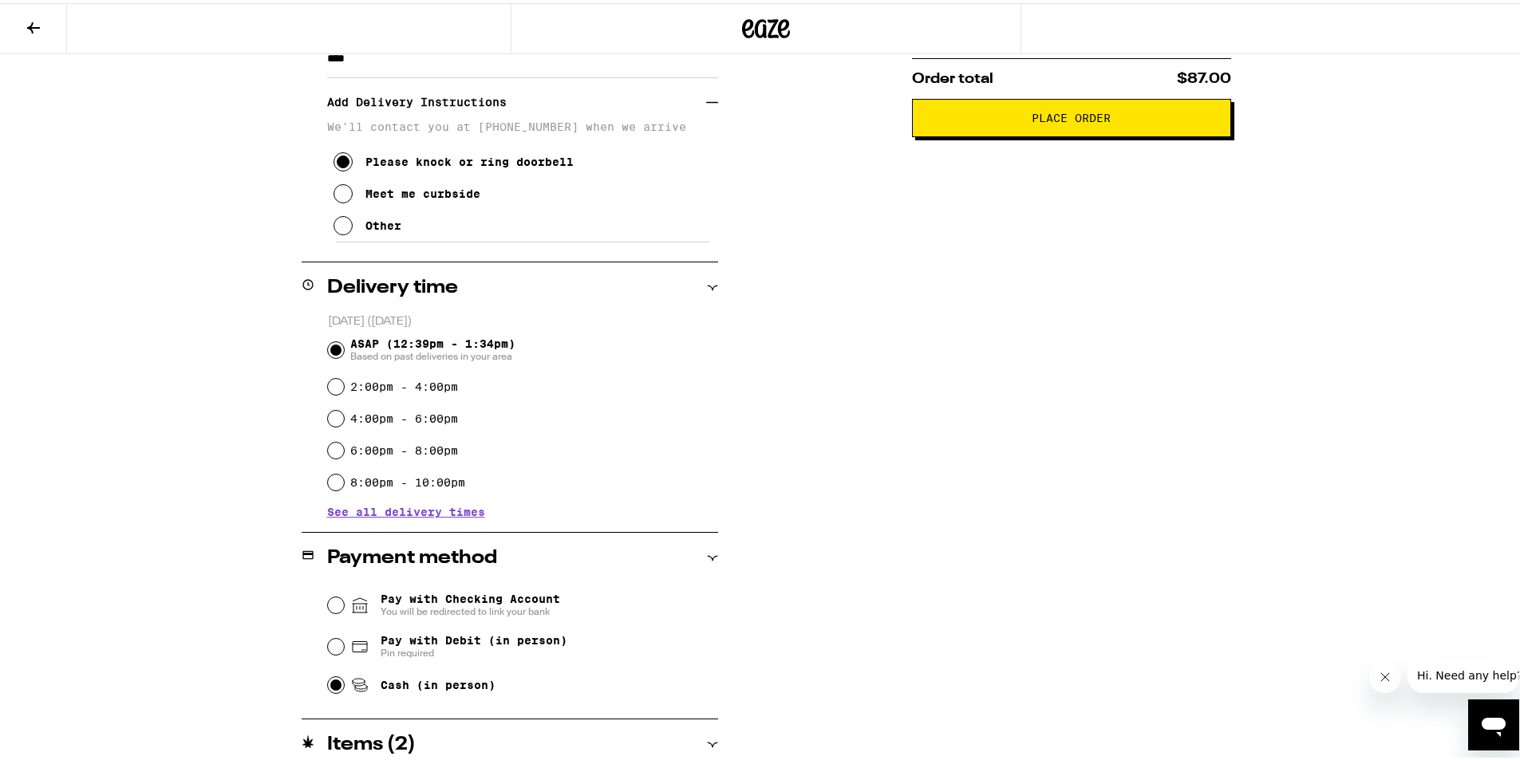
click at [335, 232] on icon at bounding box center [343, 222] width 19 height 19
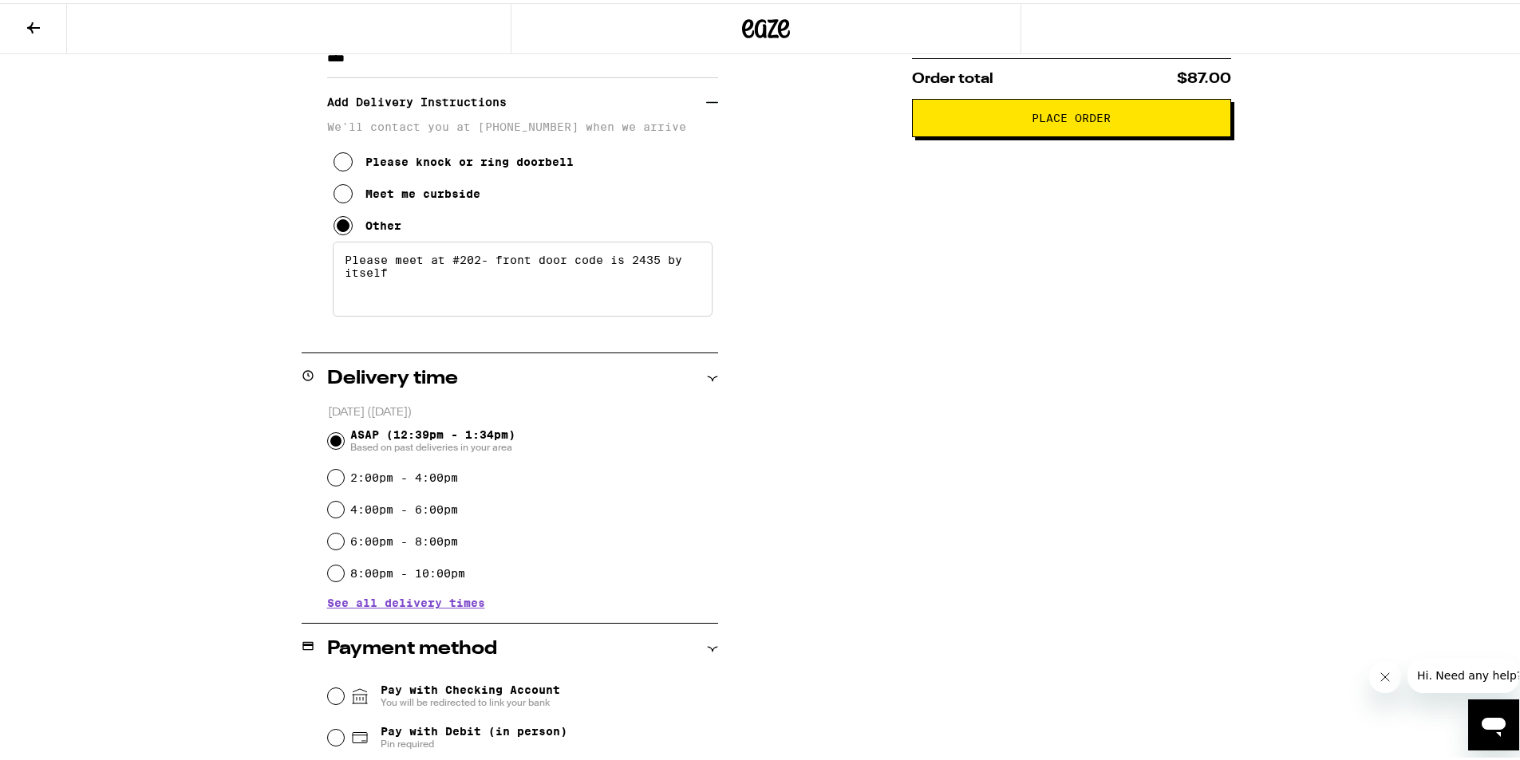
click at [251, 366] on div "**********" at bounding box center [766, 424] width 1149 height 1100
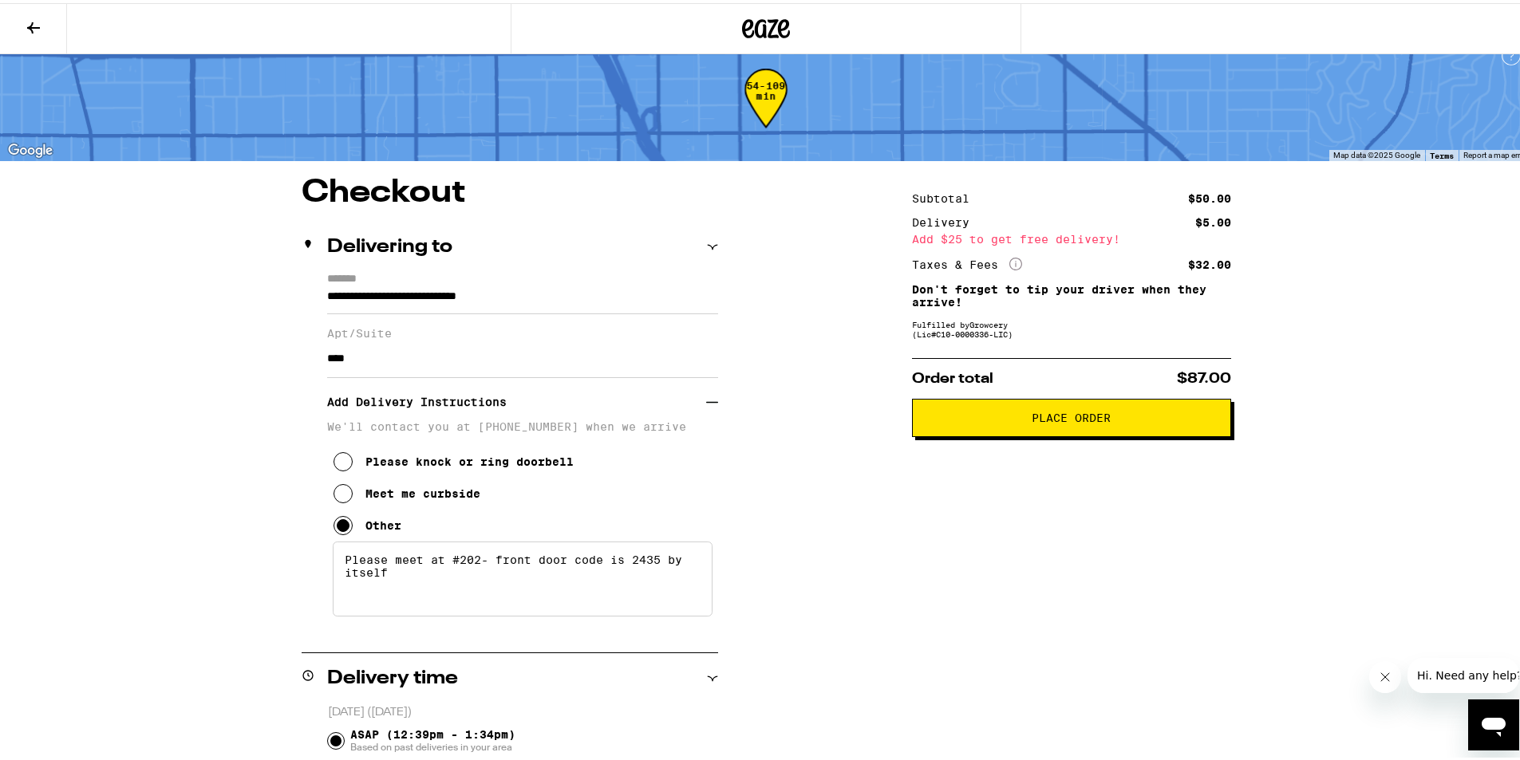
scroll to position [0, 0]
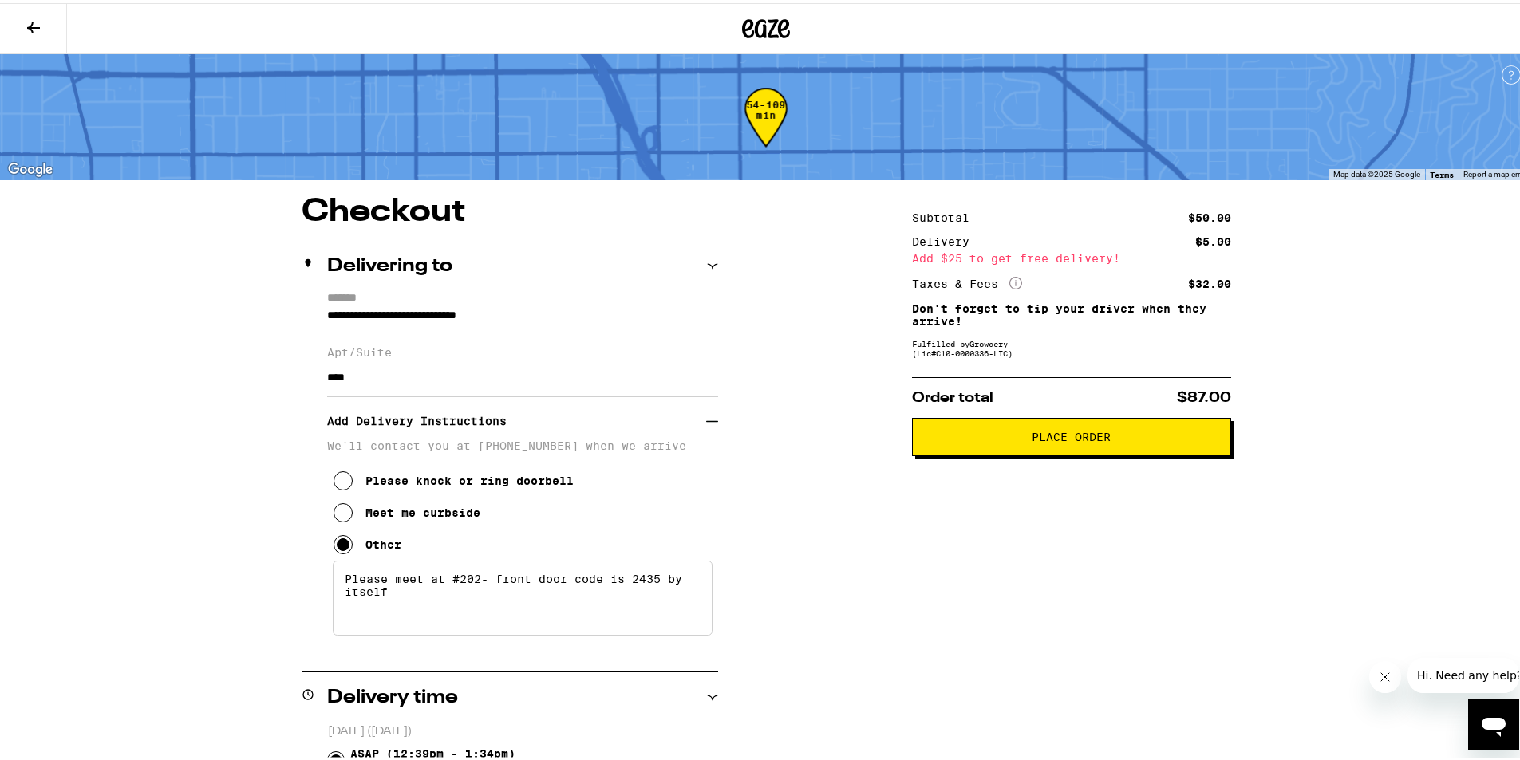
click at [1072, 433] on span "Place Order" at bounding box center [1071, 433] width 79 height 11
